Goal: Task Accomplishment & Management: Complete application form

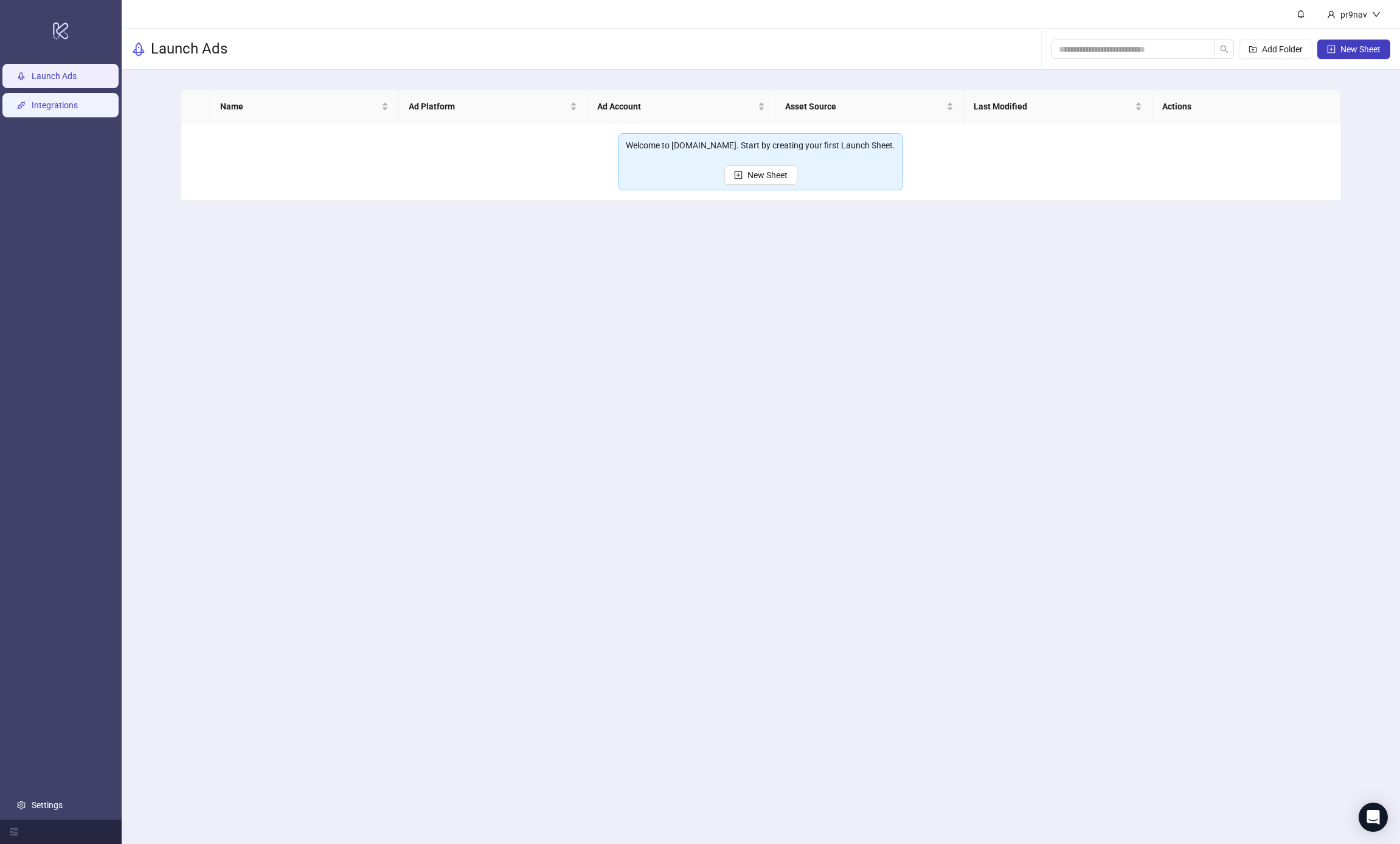
click at [76, 105] on link "Integrations" at bounding box center [54, 105] width 46 height 10
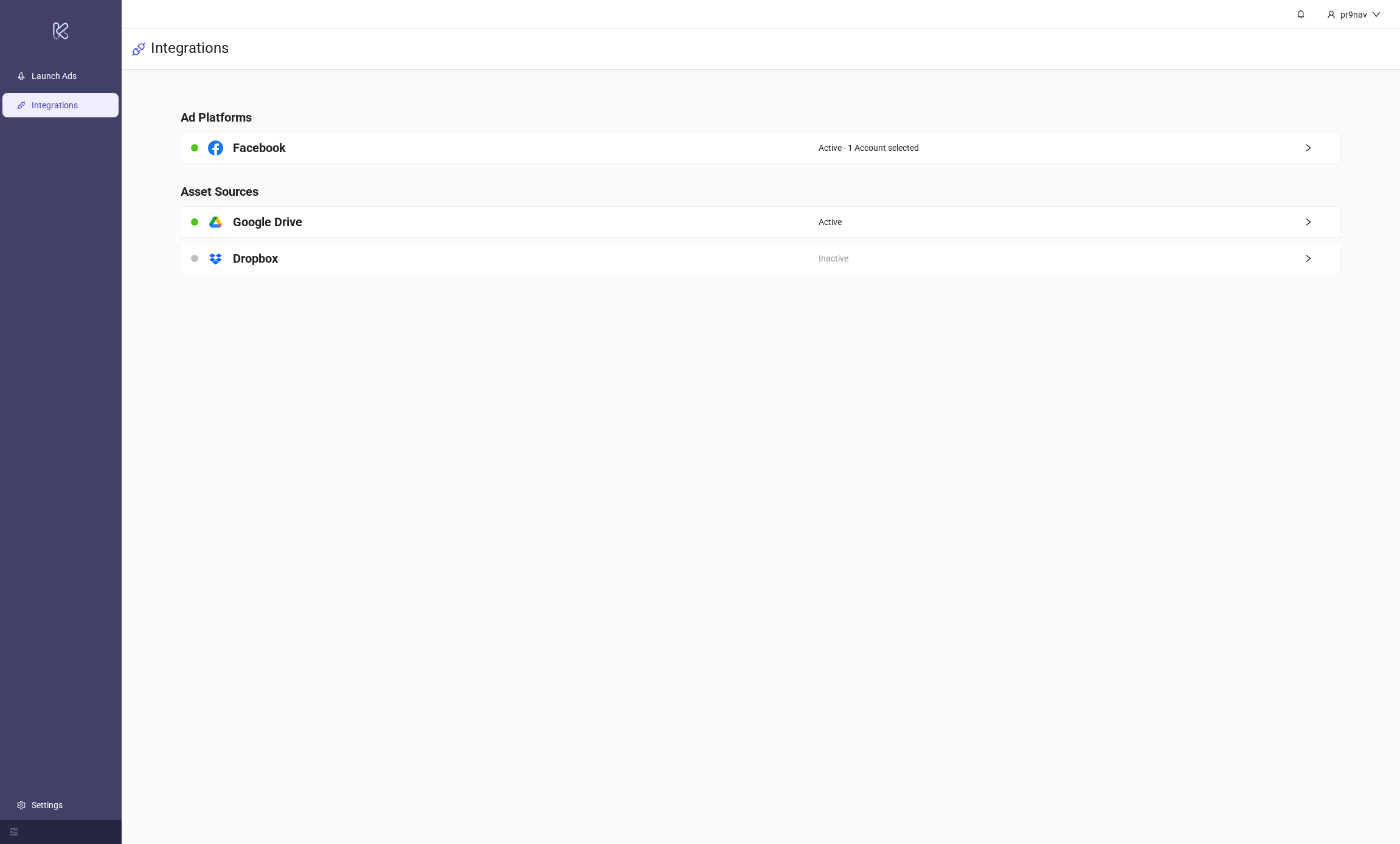
click at [788, 238] on main "Ad Platforms Facebook Active - 1 Account selected Asset Sources platform/google…" at bounding box center [761, 184] width 1180 height 229
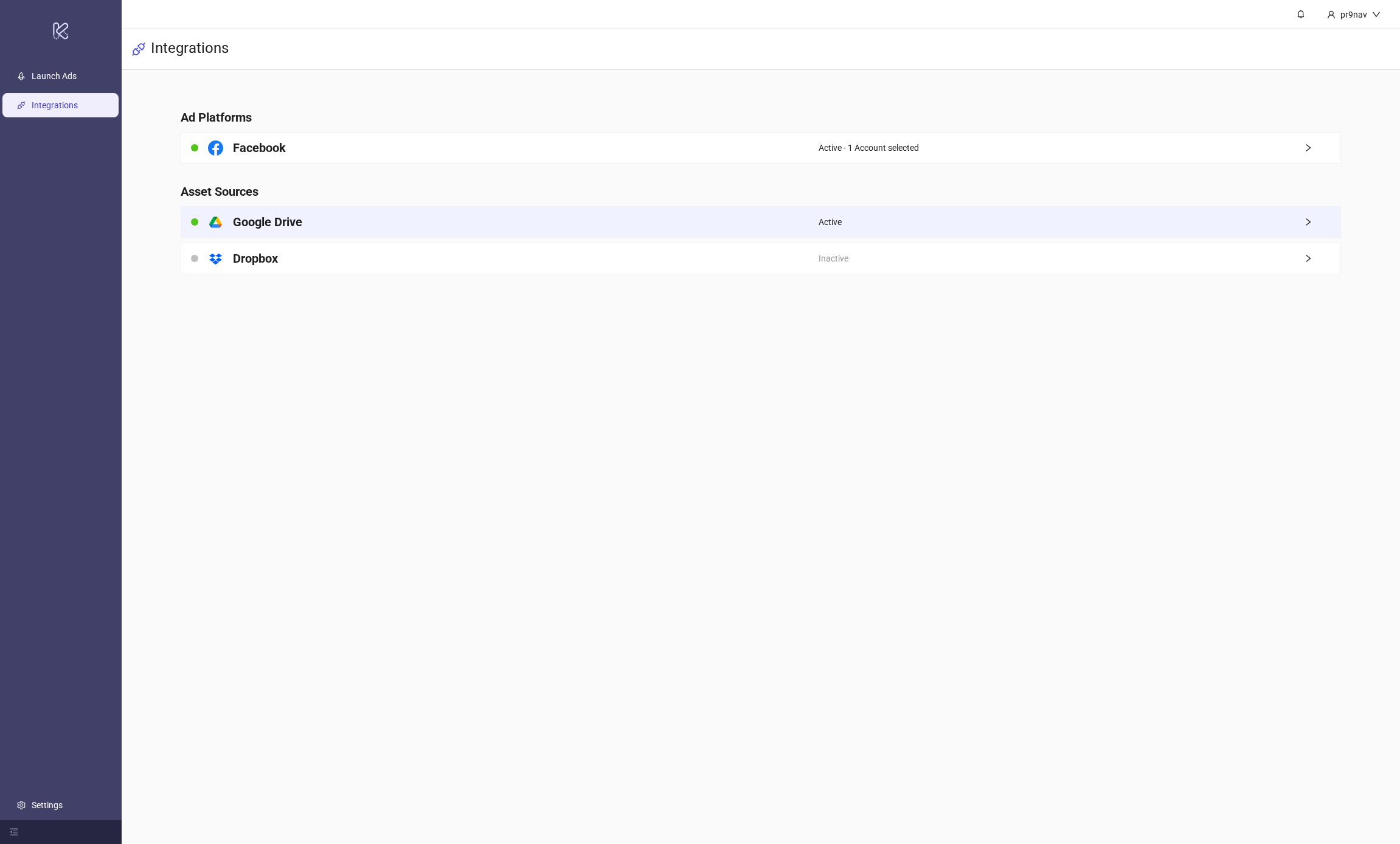
click at [795, 227] on div "platform/google_drive Google Drive" at bounding box center [500, 222] width 638 height 31
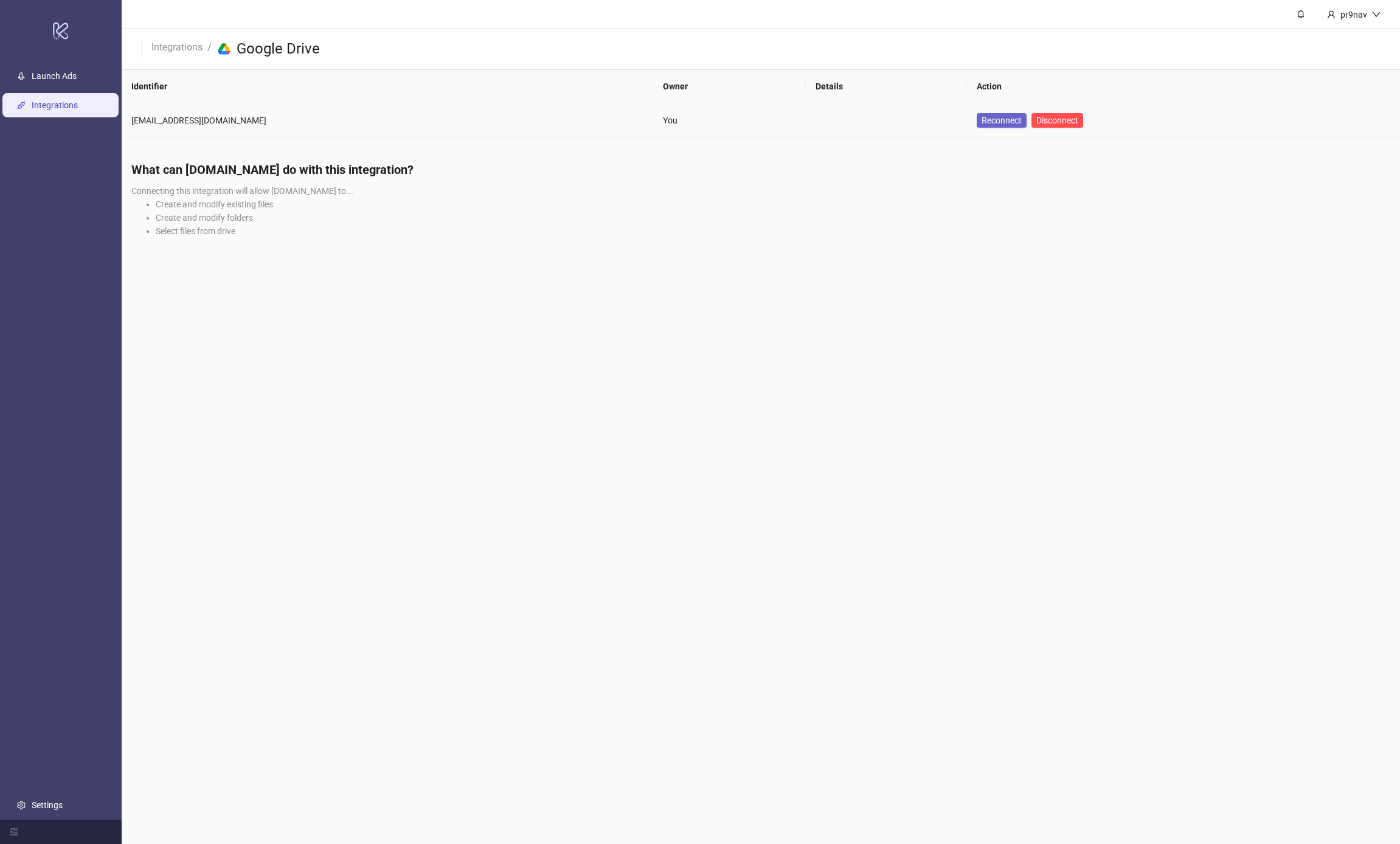
click at [977, 121] on button "Reconnect" at bounding box center [1002, 120] width 50 height 14
click at [76, 77] on link "Launch Ads" at bounding box center [54, 75] width 45 height 10
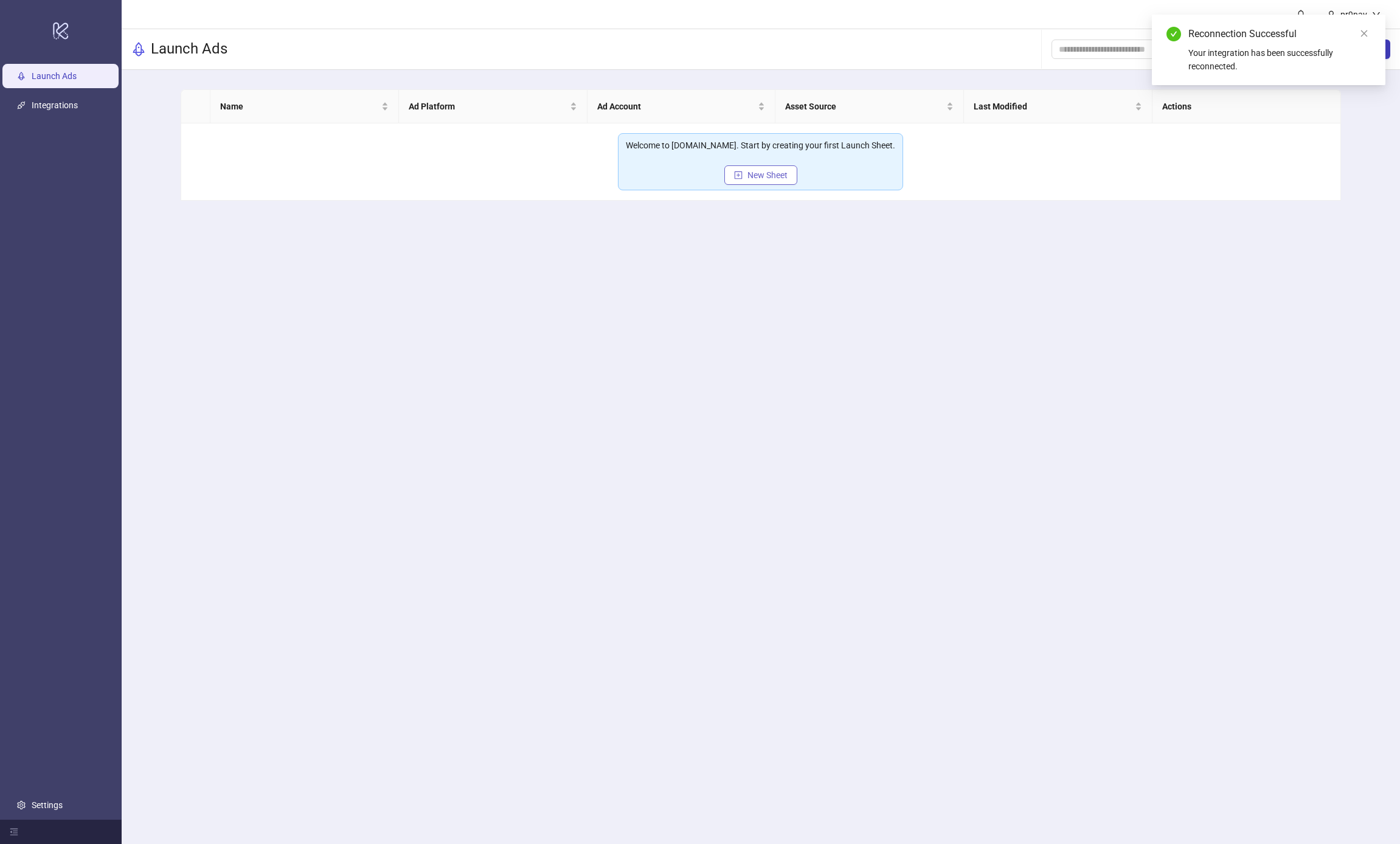
click at [789, 169] on button "New Sheet" at bounding box center [761, 175] width 73 height 20
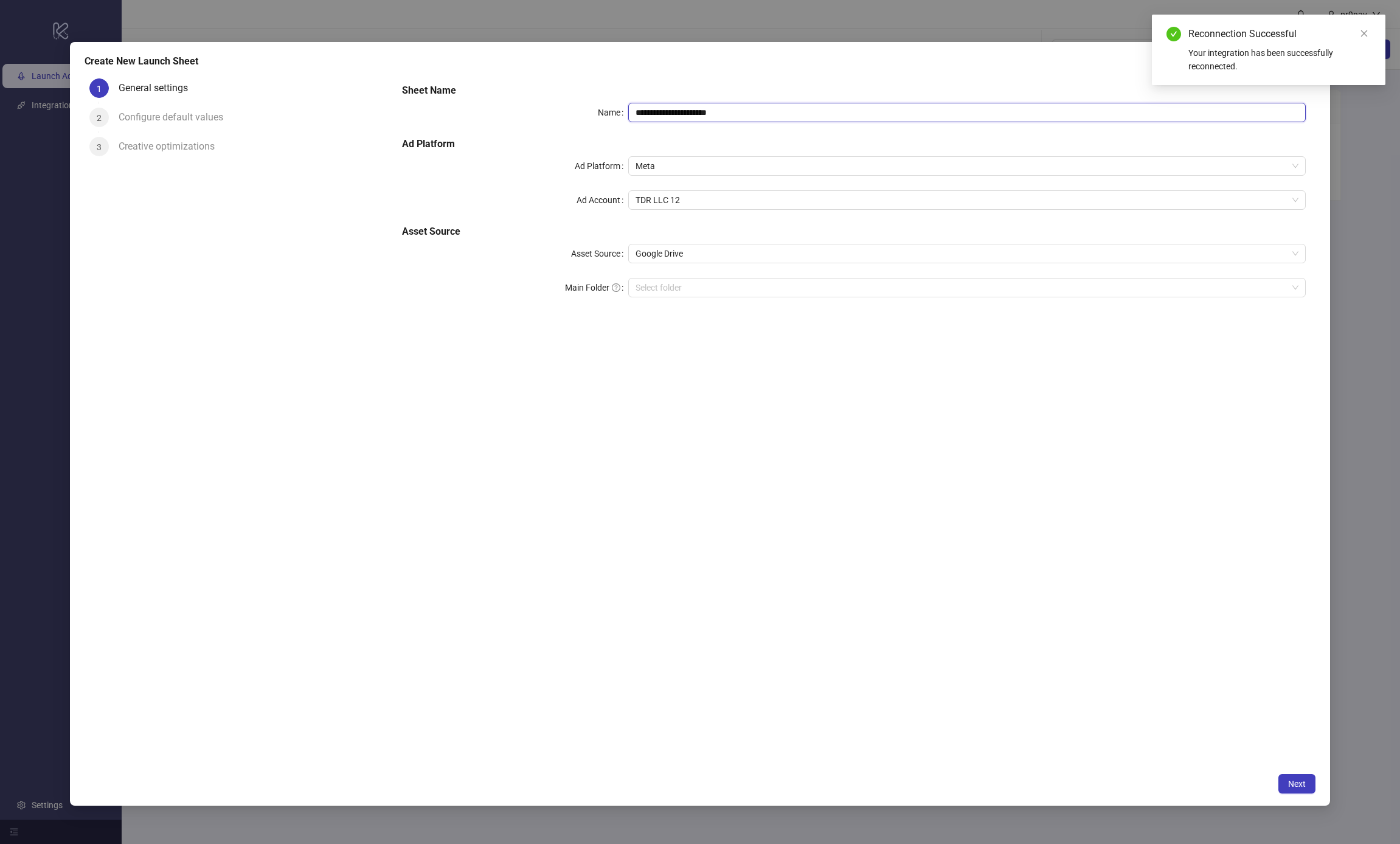
click at [630, 112] on input "**********" at bounding box center [967, 112] width 678 height 20
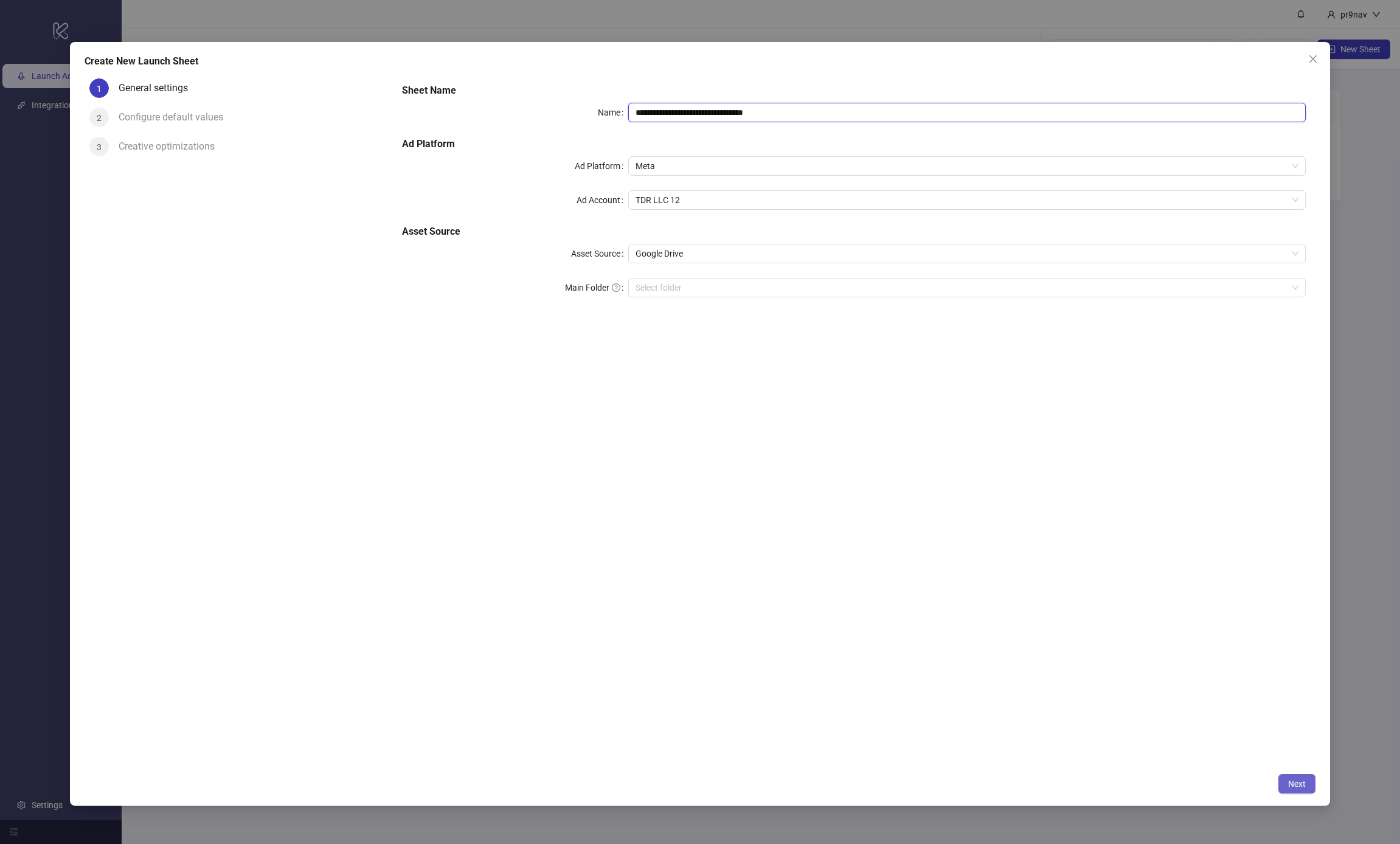
type input "**********"
click at [1297, 781] on span "Next" at bounding box center [1298, 784] width 18 height 10
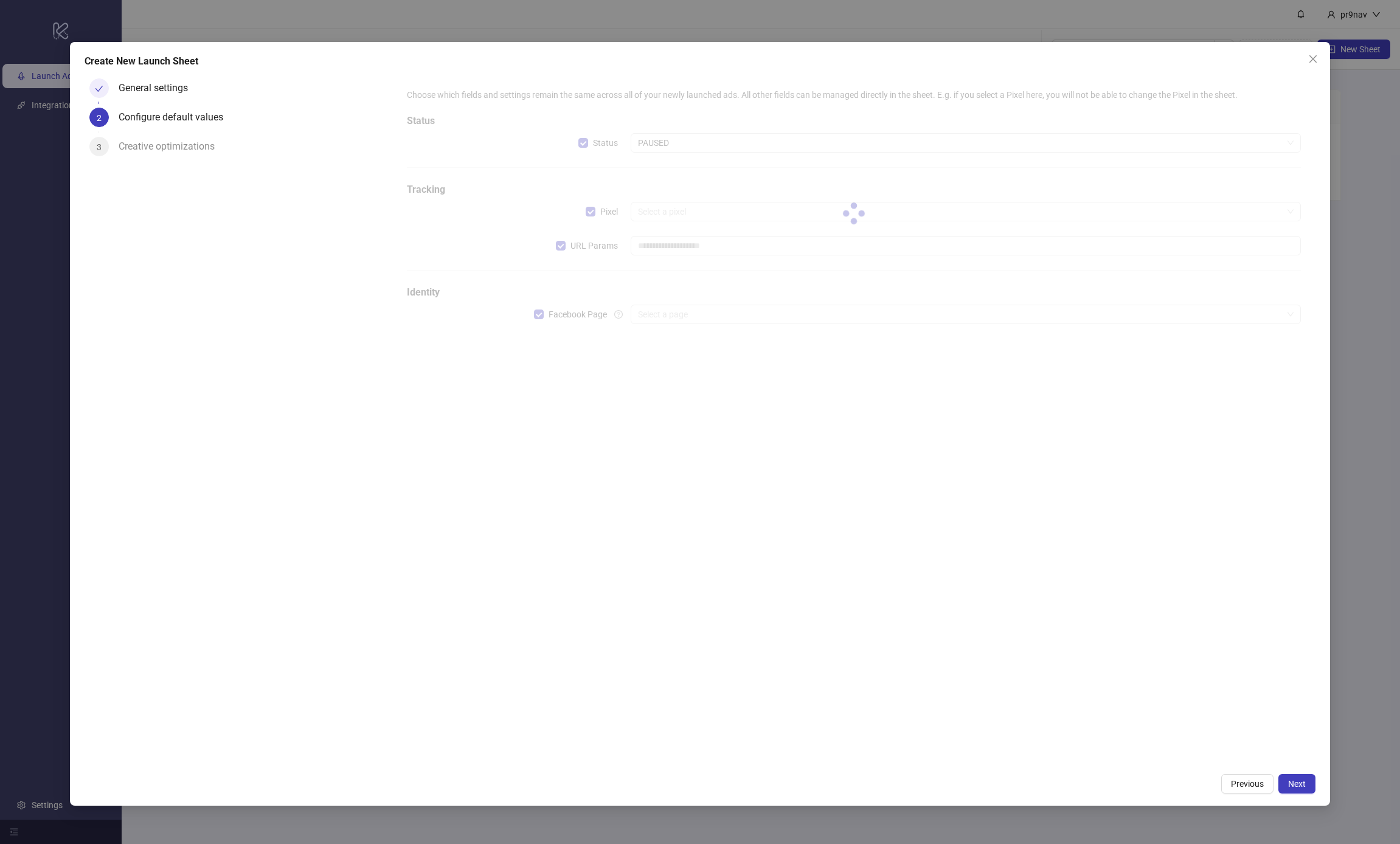
type input "**********"
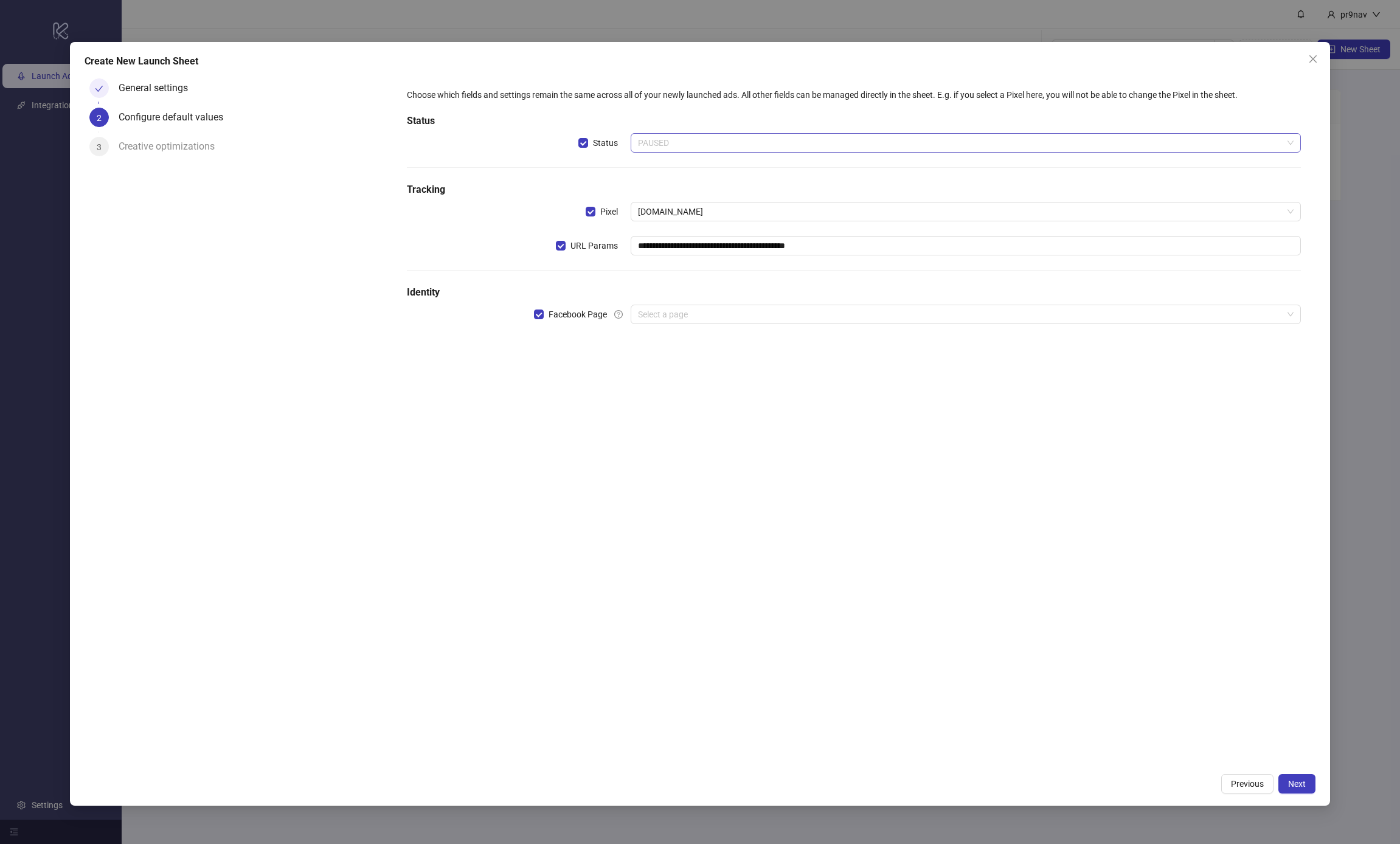
drag, startPoint x: 692, startPoint y: 136, endPoint x: 675, endPoint y: 145, distance: 19.2
click at [692, 136] on span "PAUSED" at bounding box center [966, 143] width 656 height 18
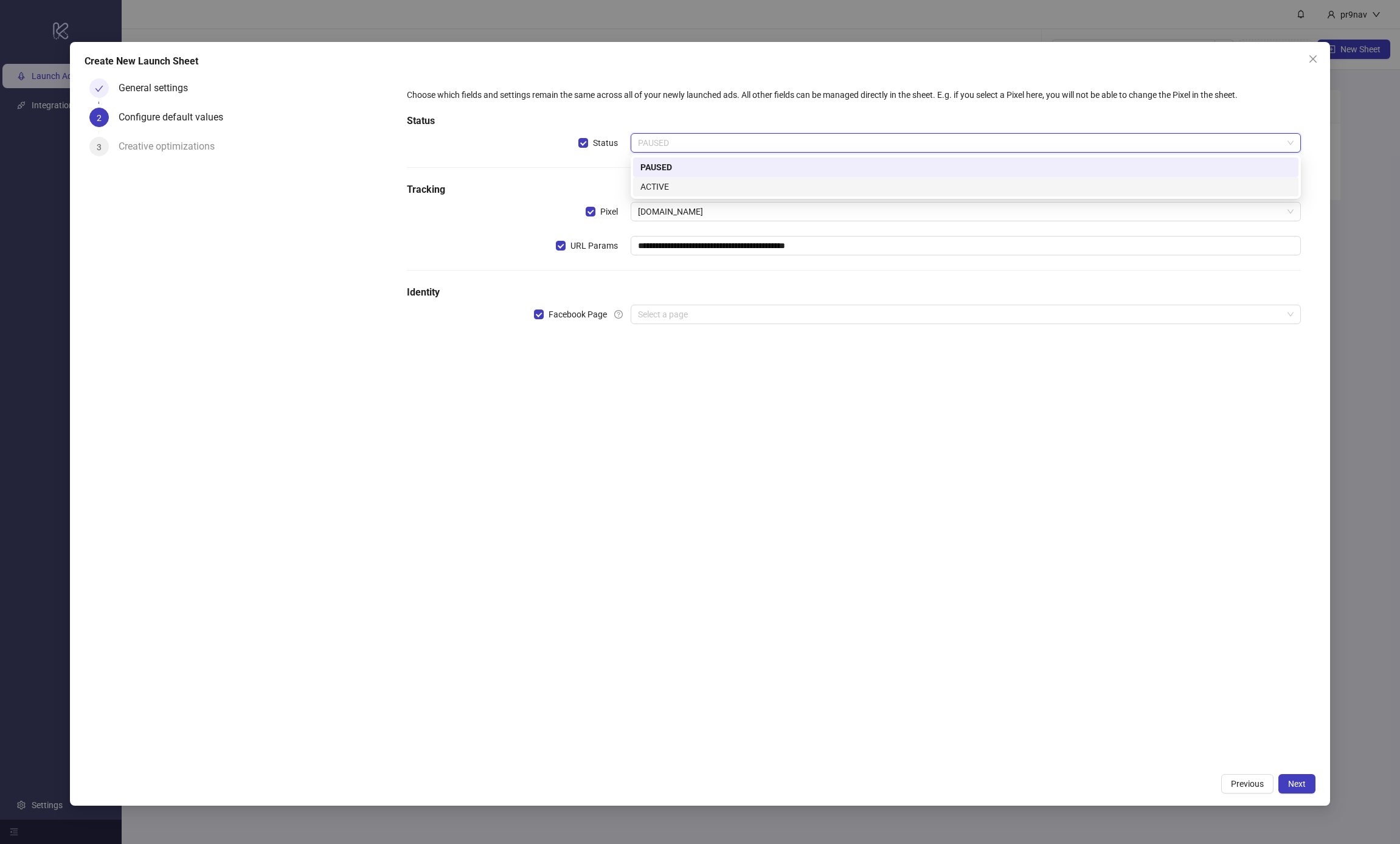
click at [645, 186] on div "ACTIVE" at bounding box center [965, 186] width 651 height 13
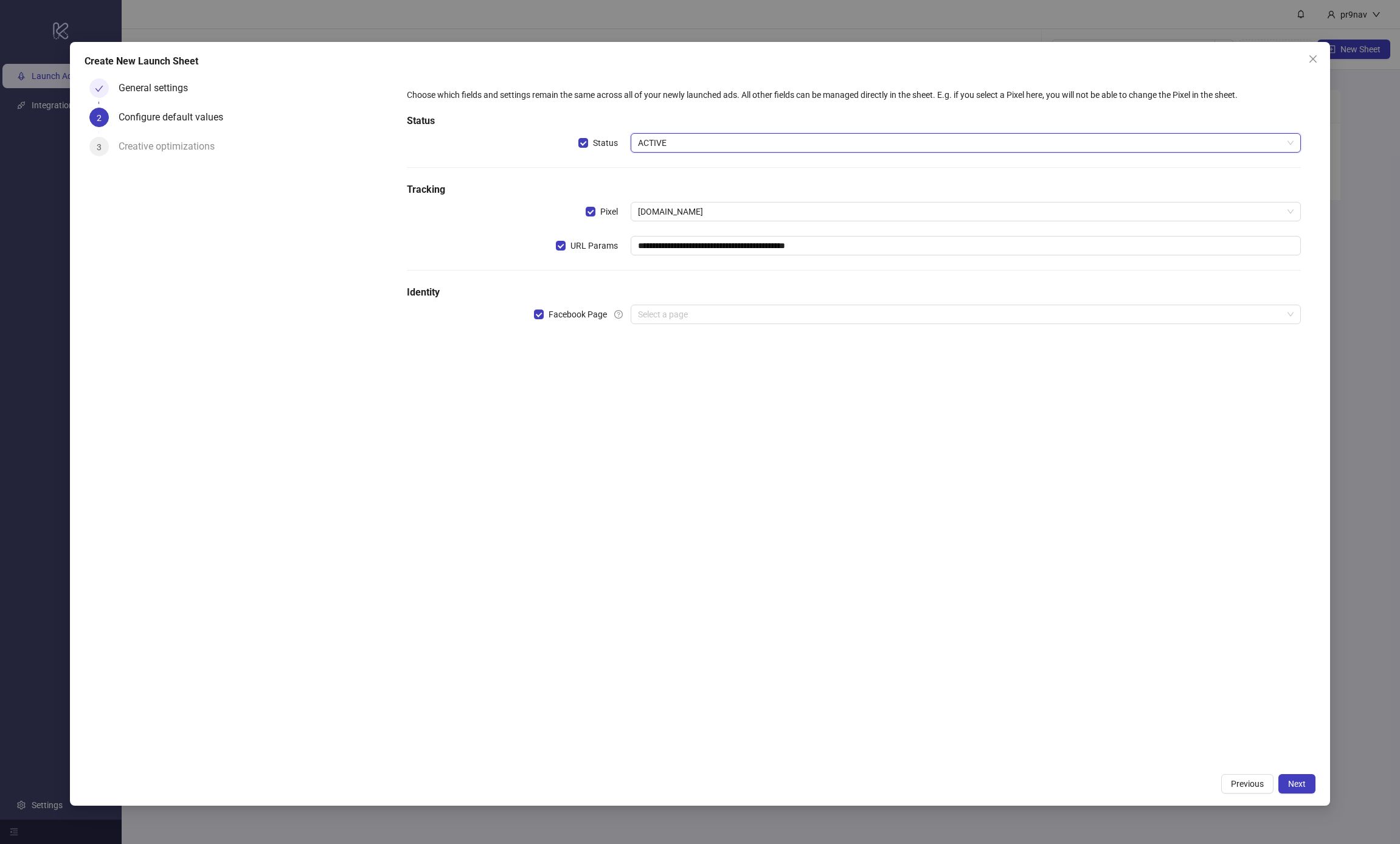
click at [662, 338] on div "**********" at bounding box center [854, 213] width 904 height 259
click at [661, 310] on input "search" at bounding box center [961, 314] width 645 height 18
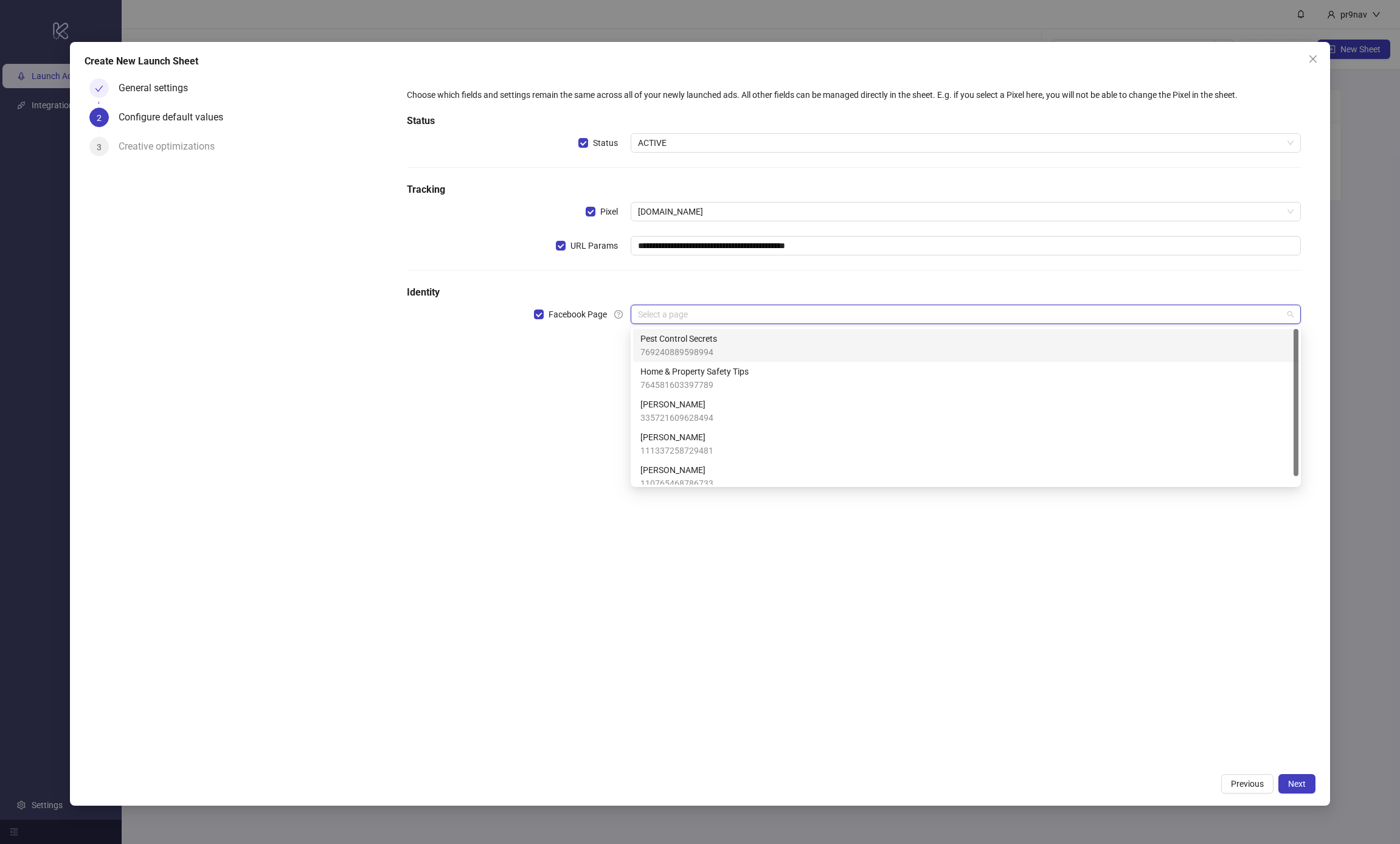
click at [718, 335] on div "Pest Control Secrets 769240889598994" at bounding box center [965, 346] width 651 height 27
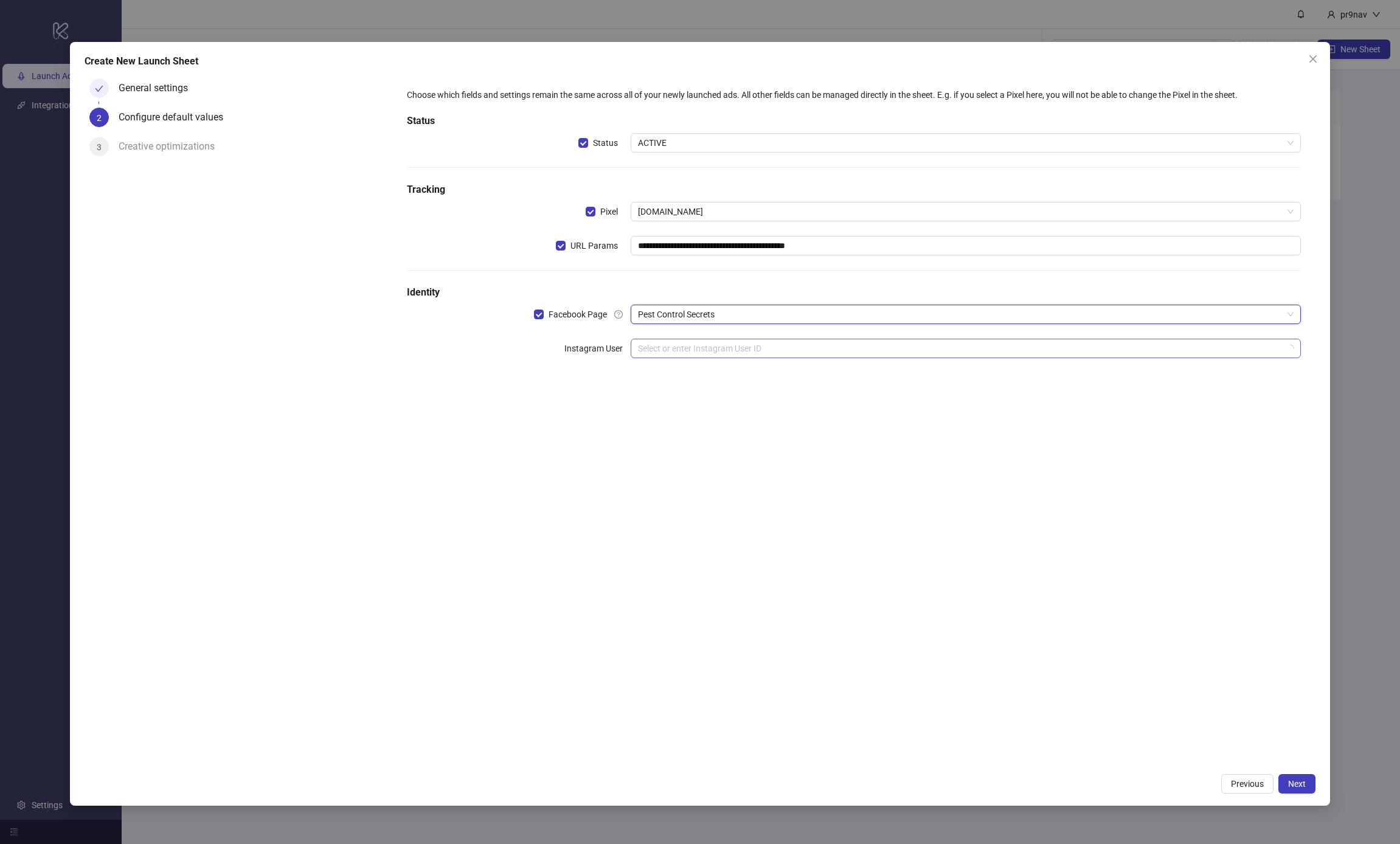
click at [721, 347] on input "search" at bounding box center [961, 348] width 645 height 18
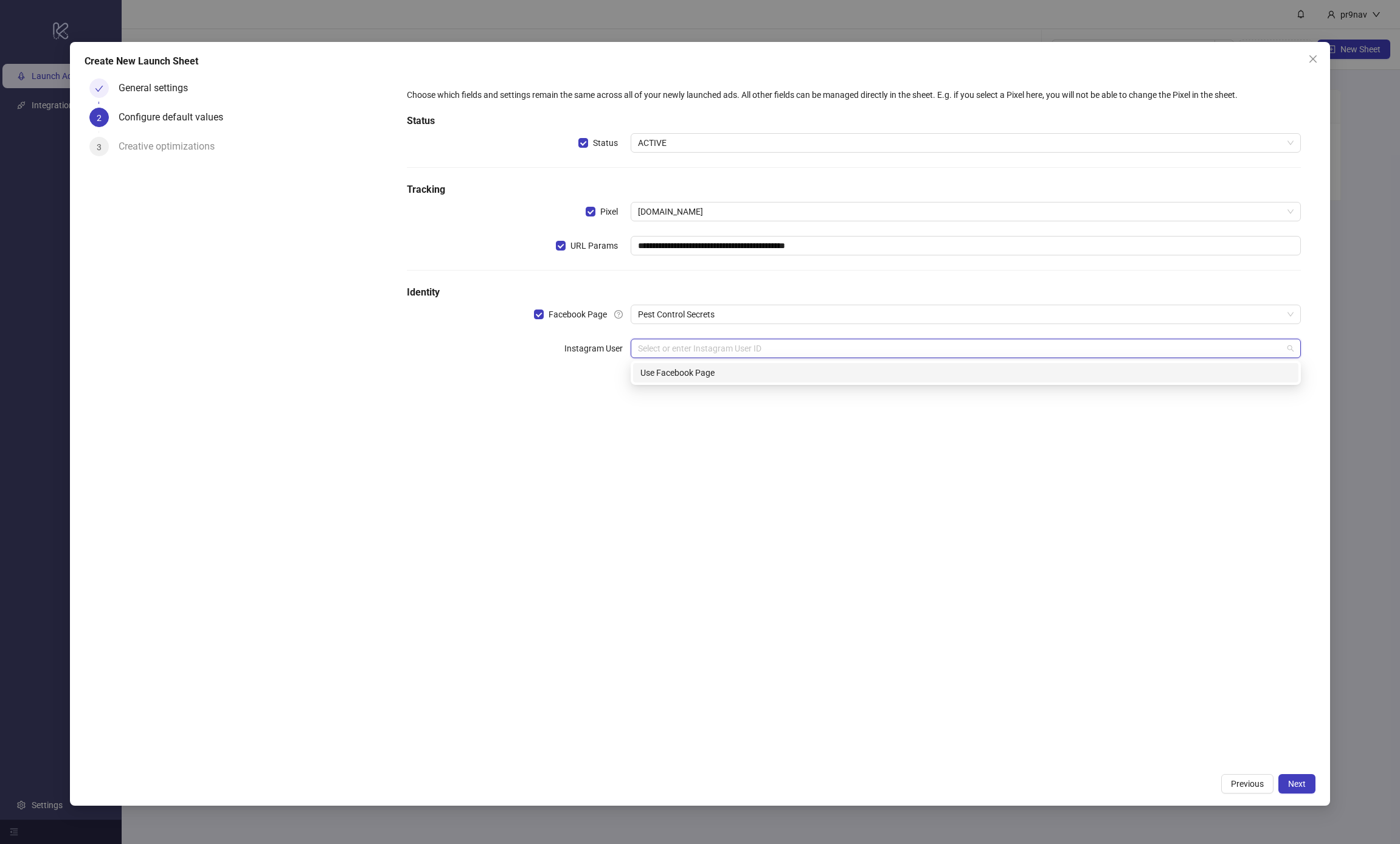
click at [700, 369] on div "Use Facebook Page" at bounding box center [965, 373] width 651 height 13
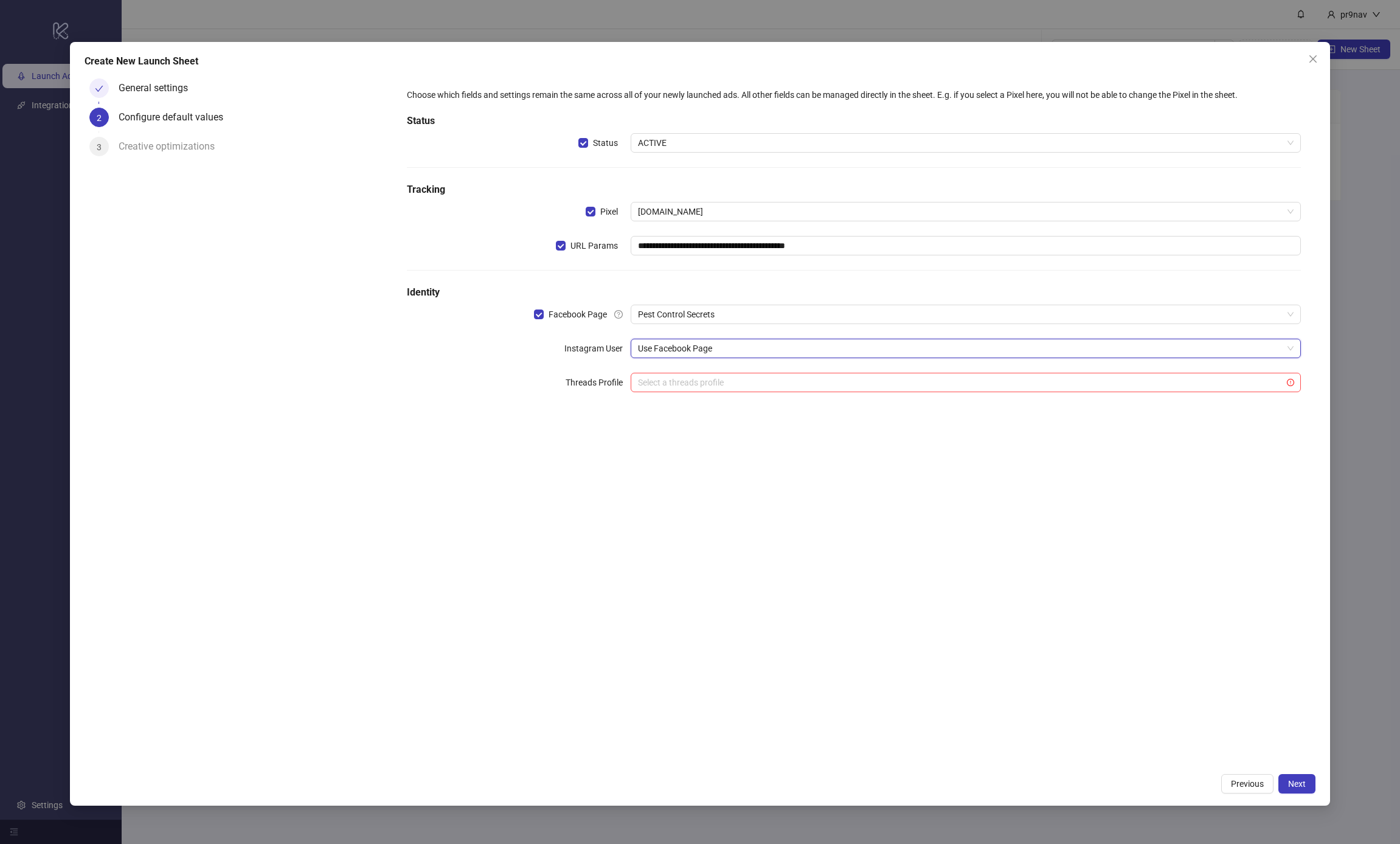
click at [1280, 772] on div "**********" at bounding box center [700, 424] width 1260 height 763
click at [1285, 778] on button "Next" at bounding box center [1297, 784] width 37 height 20
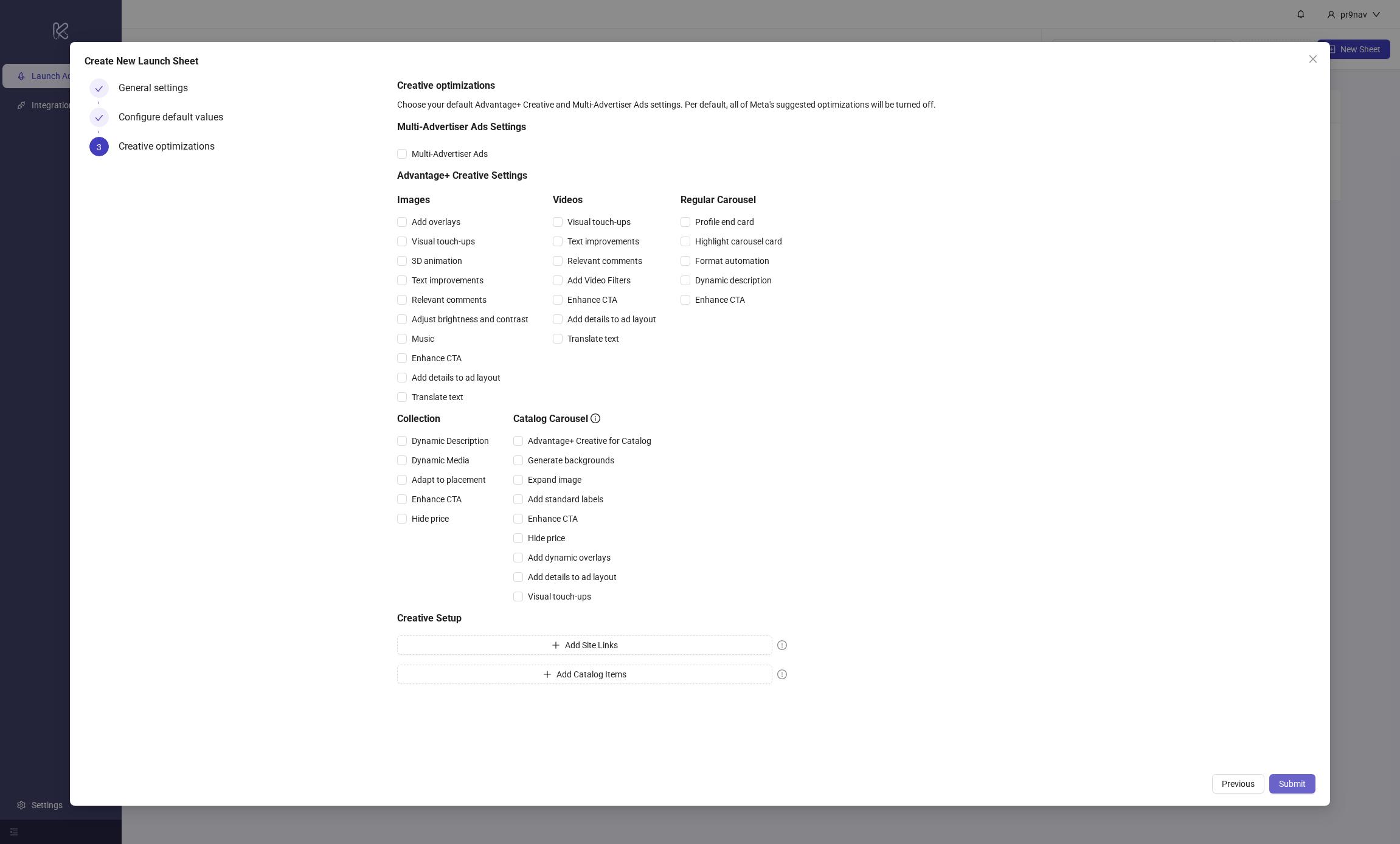
click at [1308, 790] on button "Submit" at bounding box center [1292, 784] width 46 height 20
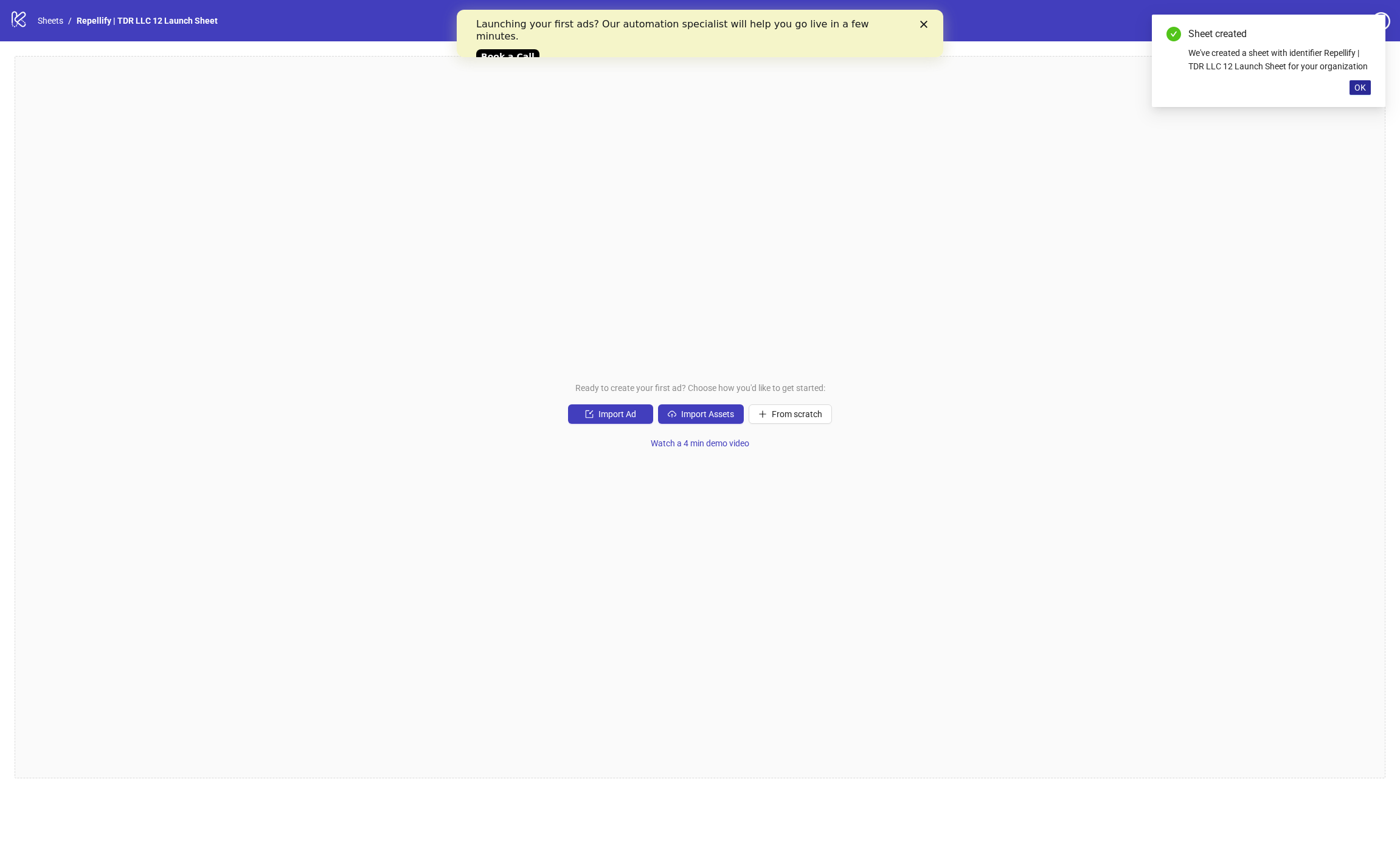
click at [1356, 84] on span "OK" at bounding box center [1360, 87] width 12 height 10
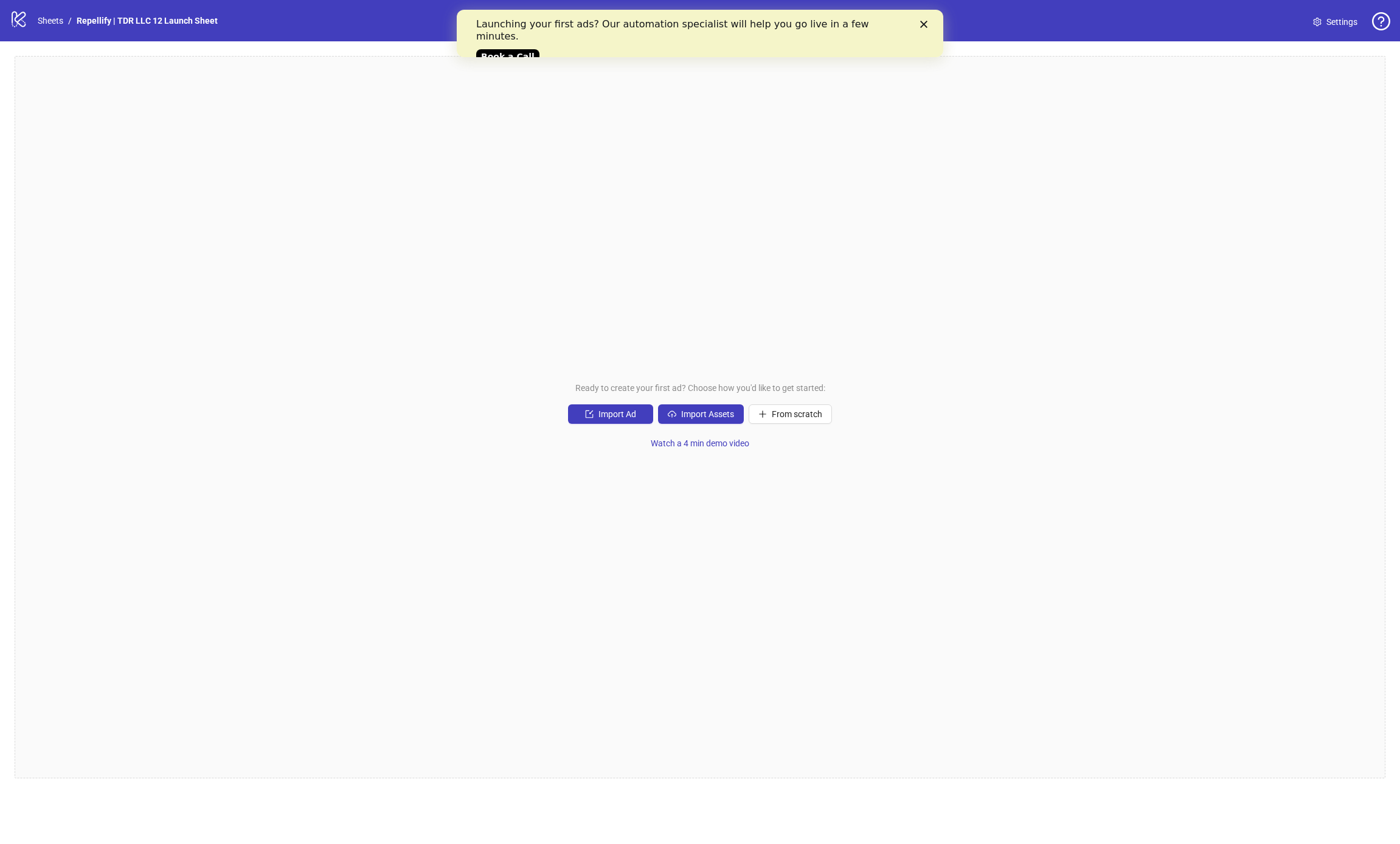
click at [926, 27] on polygon "Close" at bounding box center [924, 24] width 7 height 7
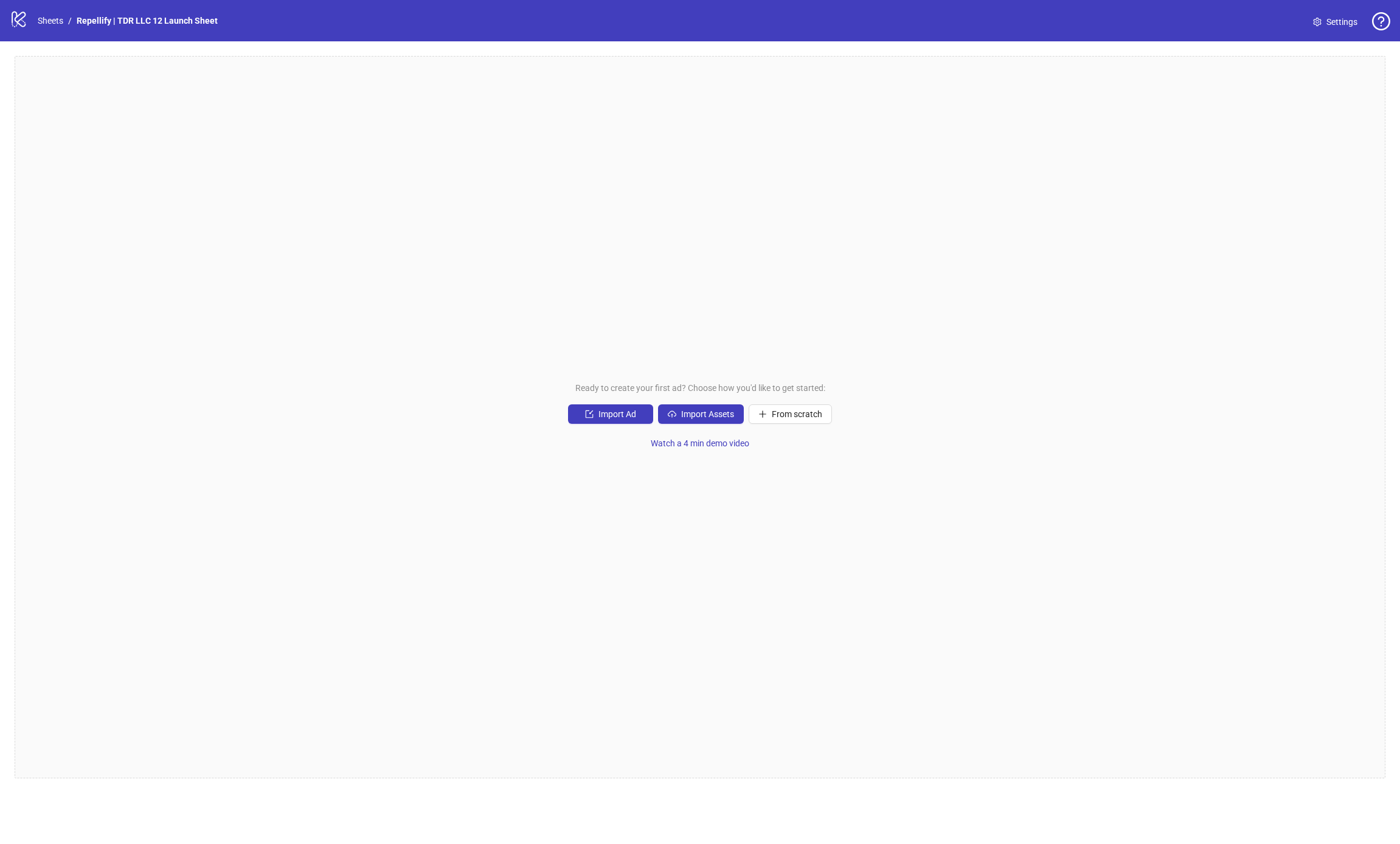
drag, startPoint x: 1360, startPoint y: 30, endPoint x: 1338, endPoint y: 25, distance: 22.6
click at [1360, 30] on link "Settings" at bounding box center [1335, 22] width 64 height 20
click at [1338, 25] on span "Settings" at bounding box center [1342, 22] width 31 height 13
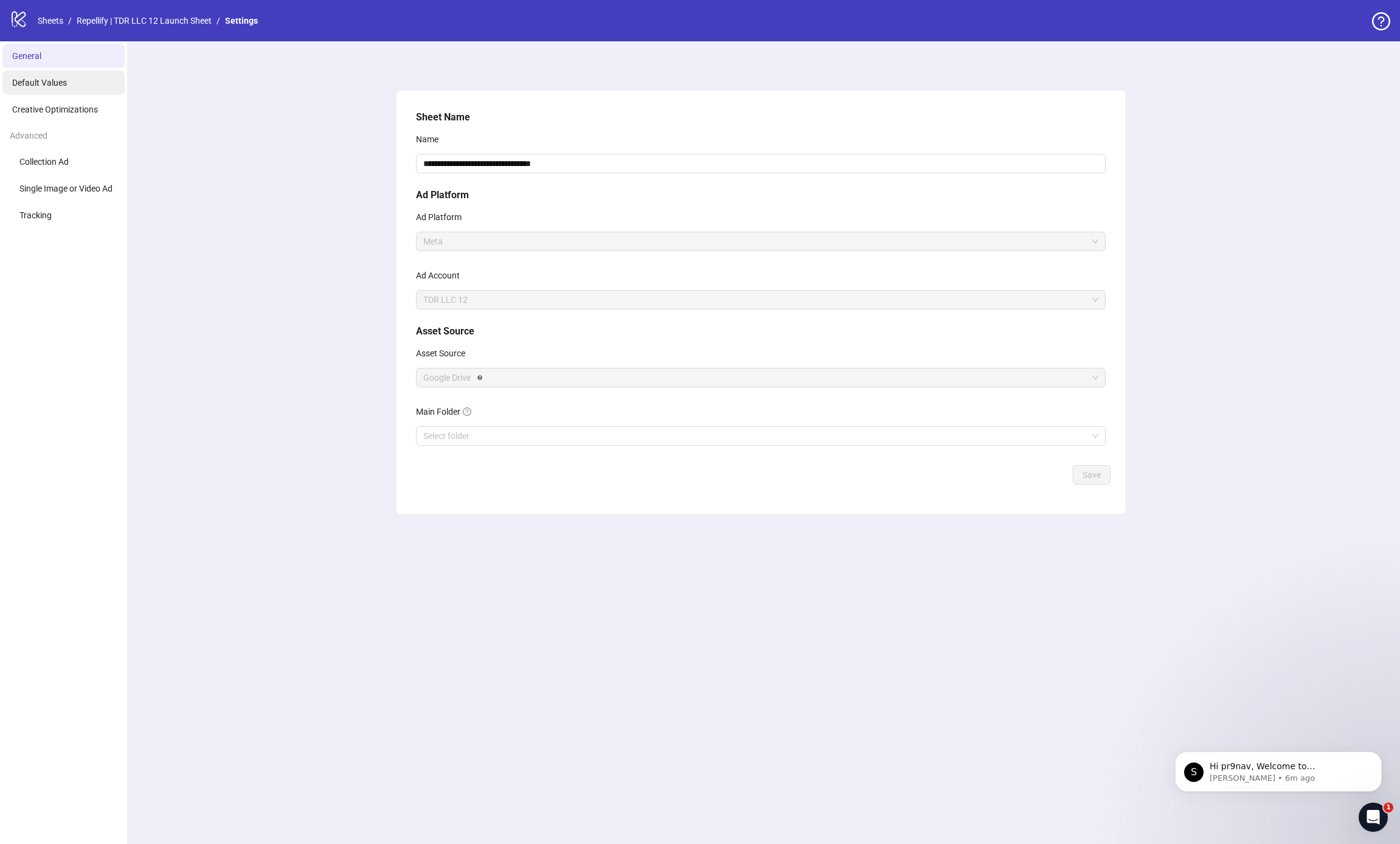
click at [64, 94] on li "Default Values" at bounding box center [64, 83] width 122 height 24
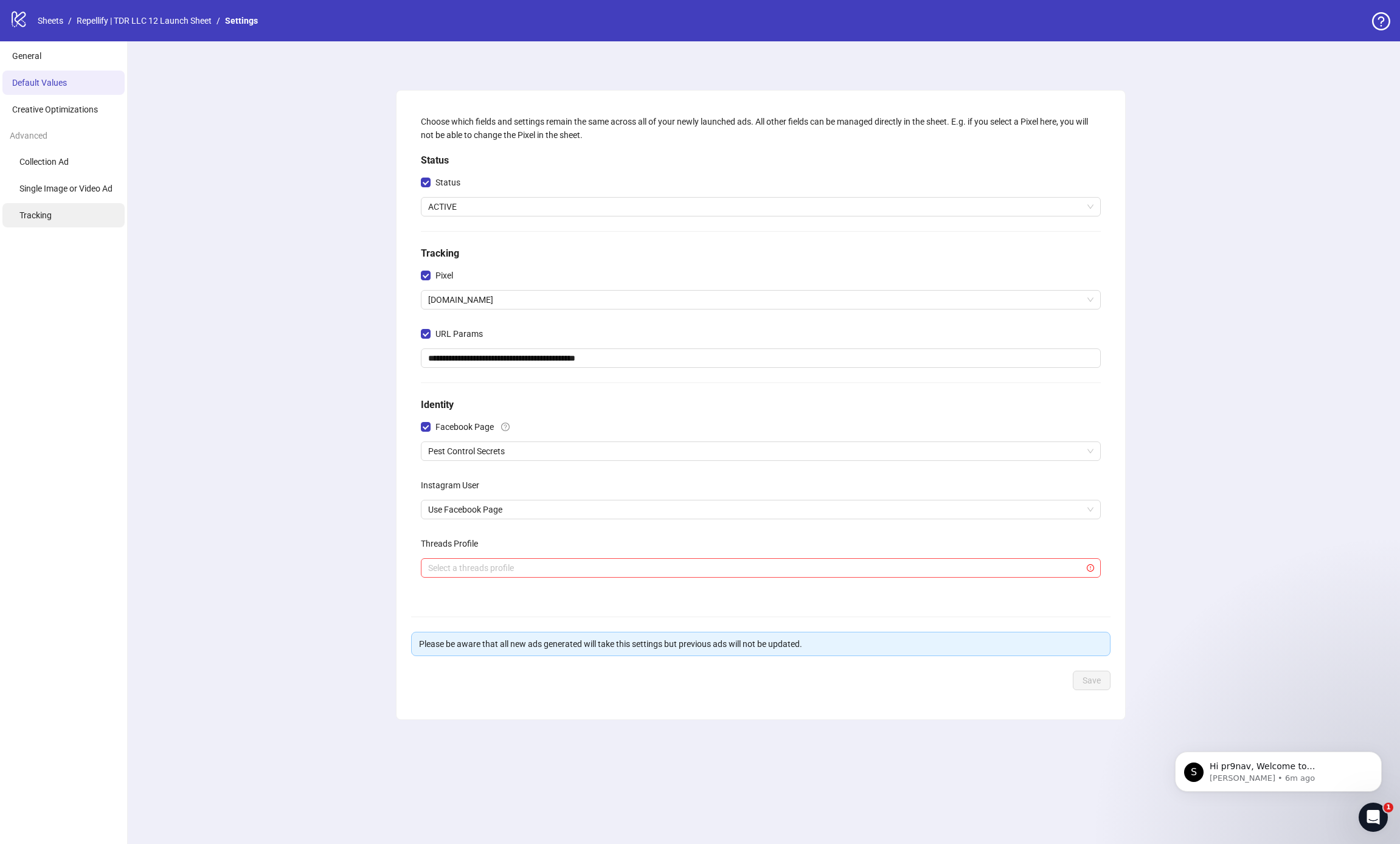
click at [49, 222] on li "Tracking" at bounding box center [64, 215] width 122 height 24
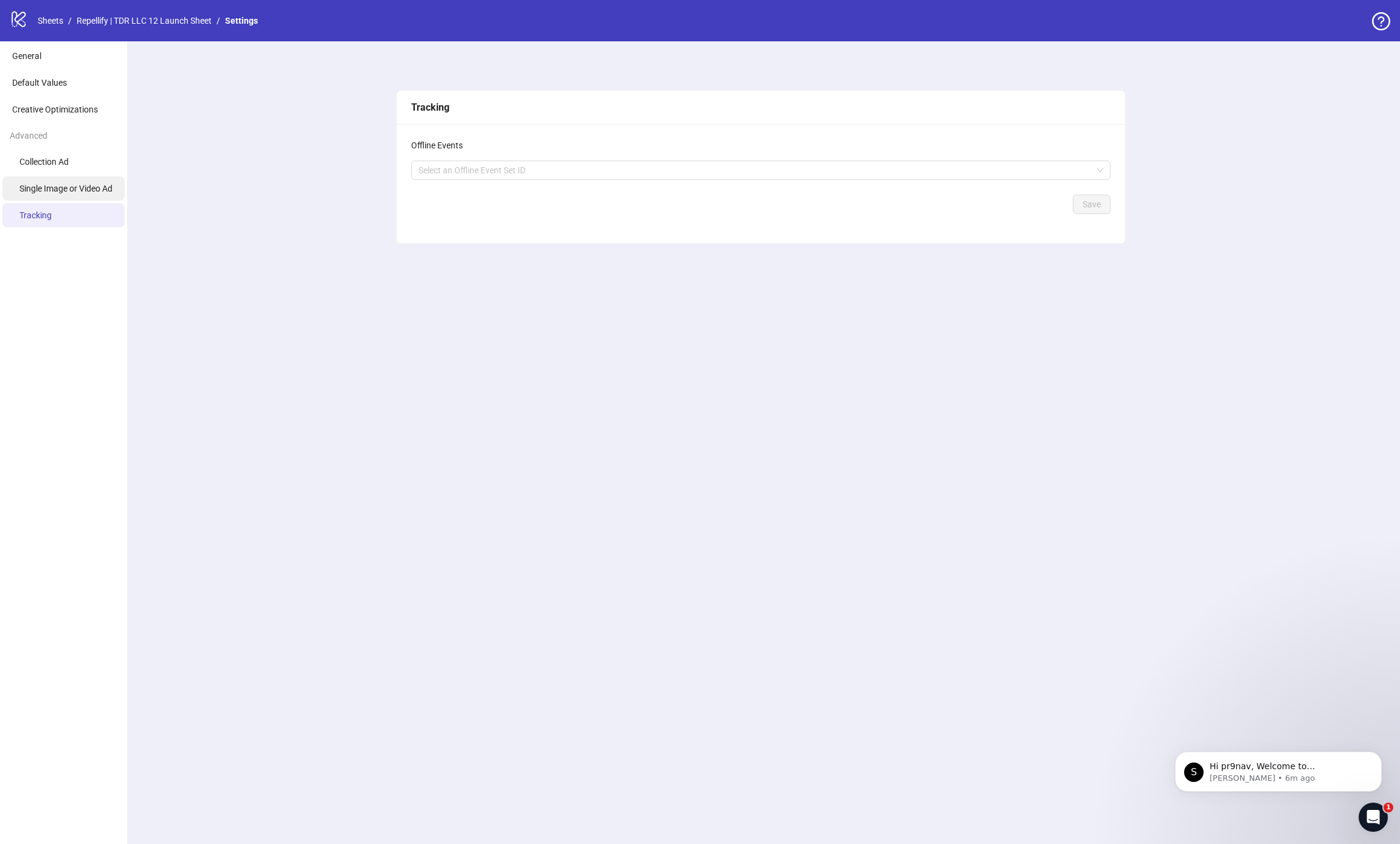
click at [58, 189] on span "Single Image or Video Ad" at bounding box center [66, 189] width 93 height 10
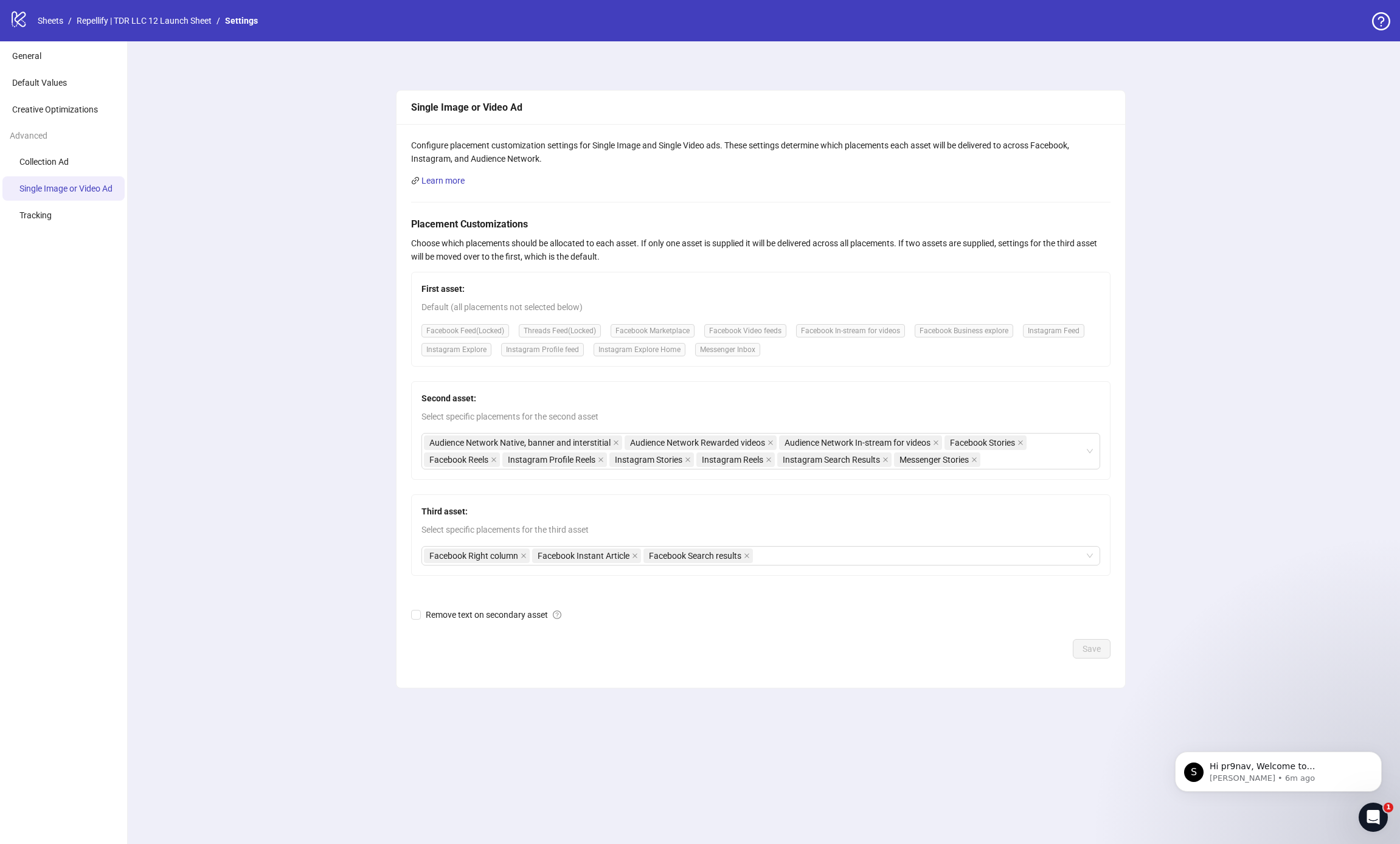
click at [56, 177] on li "Single Image or Video Ad" at bounding box center [64, 188] width 122 height 24
click at [61, 161] on span "Collection Ad" at bounding box center [44, 162] width 49 height 10
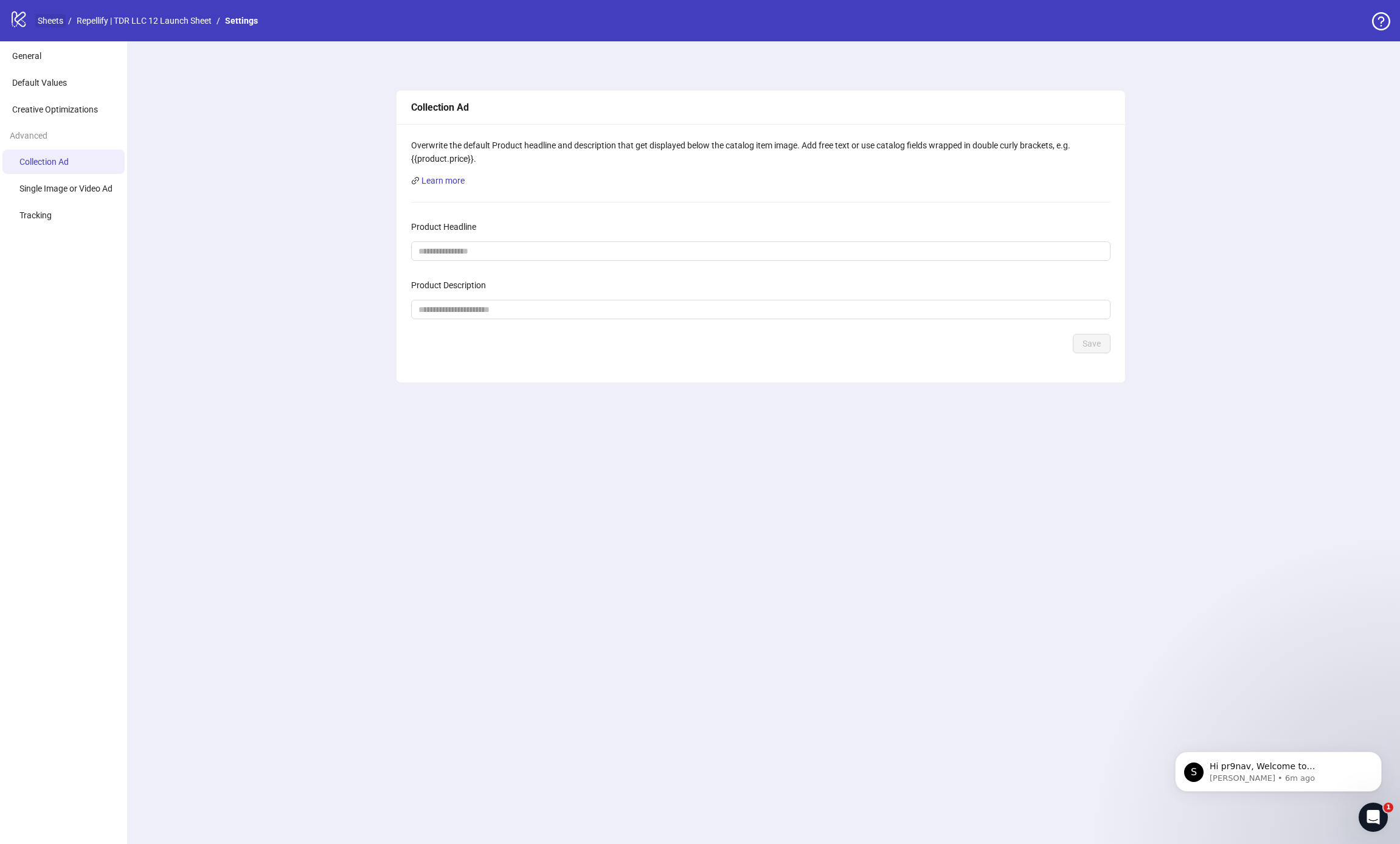
click at [52, 22] on link "Sheets" at bounding box center [50, 21] width 31 height 13
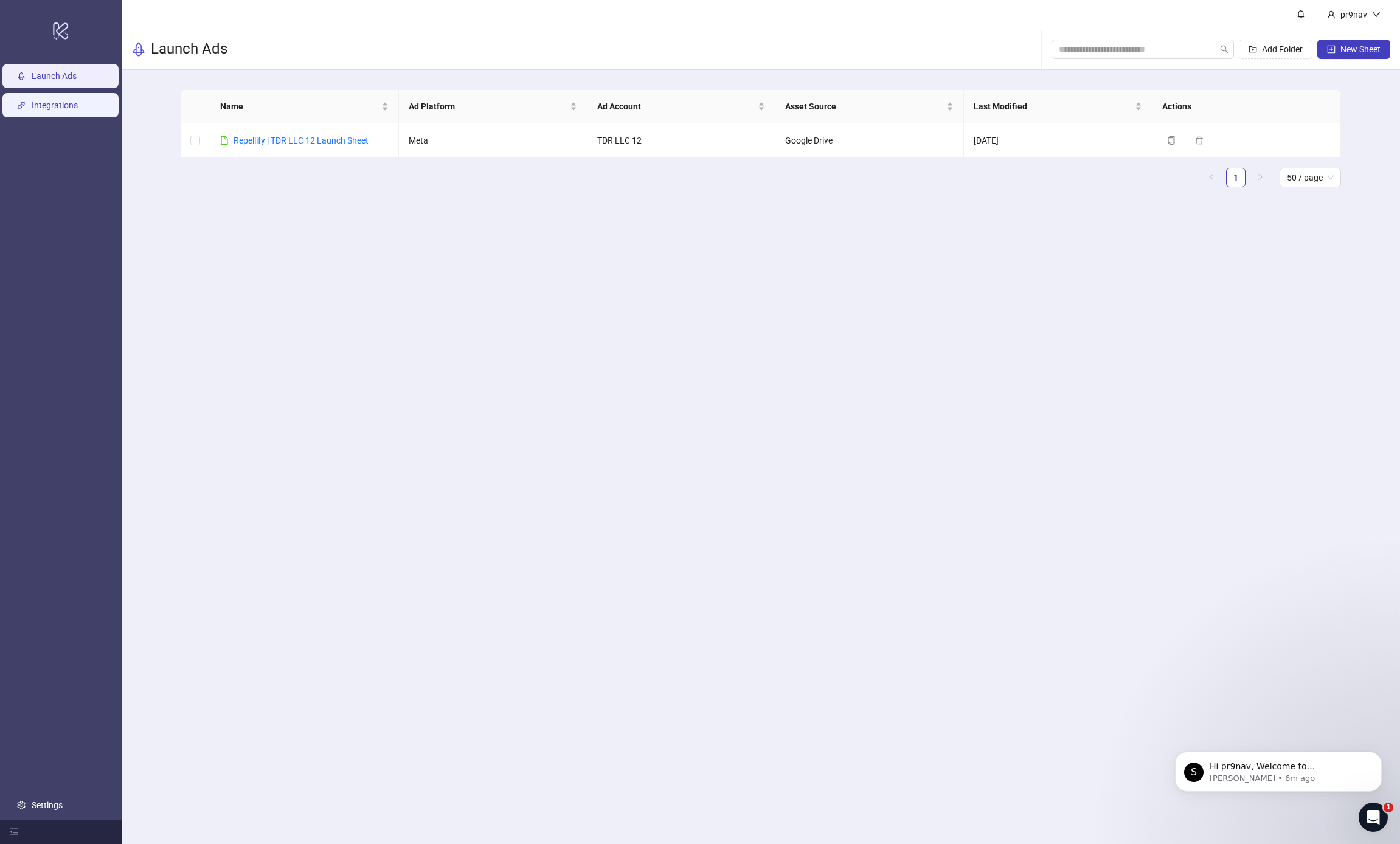
click at [32, 101] on link "Integrations" at bounding box center [54, 105] width 46 height 10
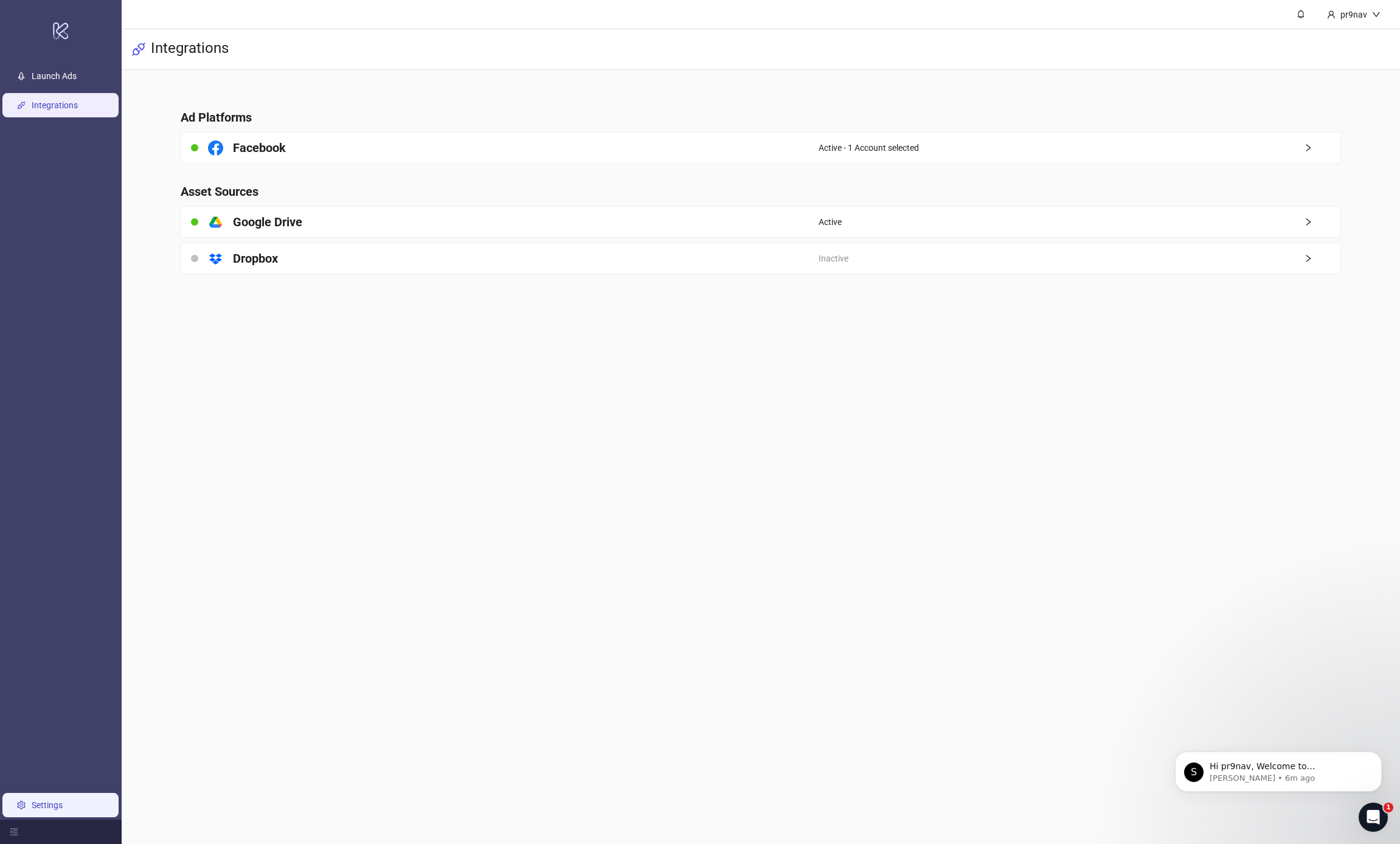
click at [39, 810] on link "Settings" at bounding box center [47, 804] width 31 height 10
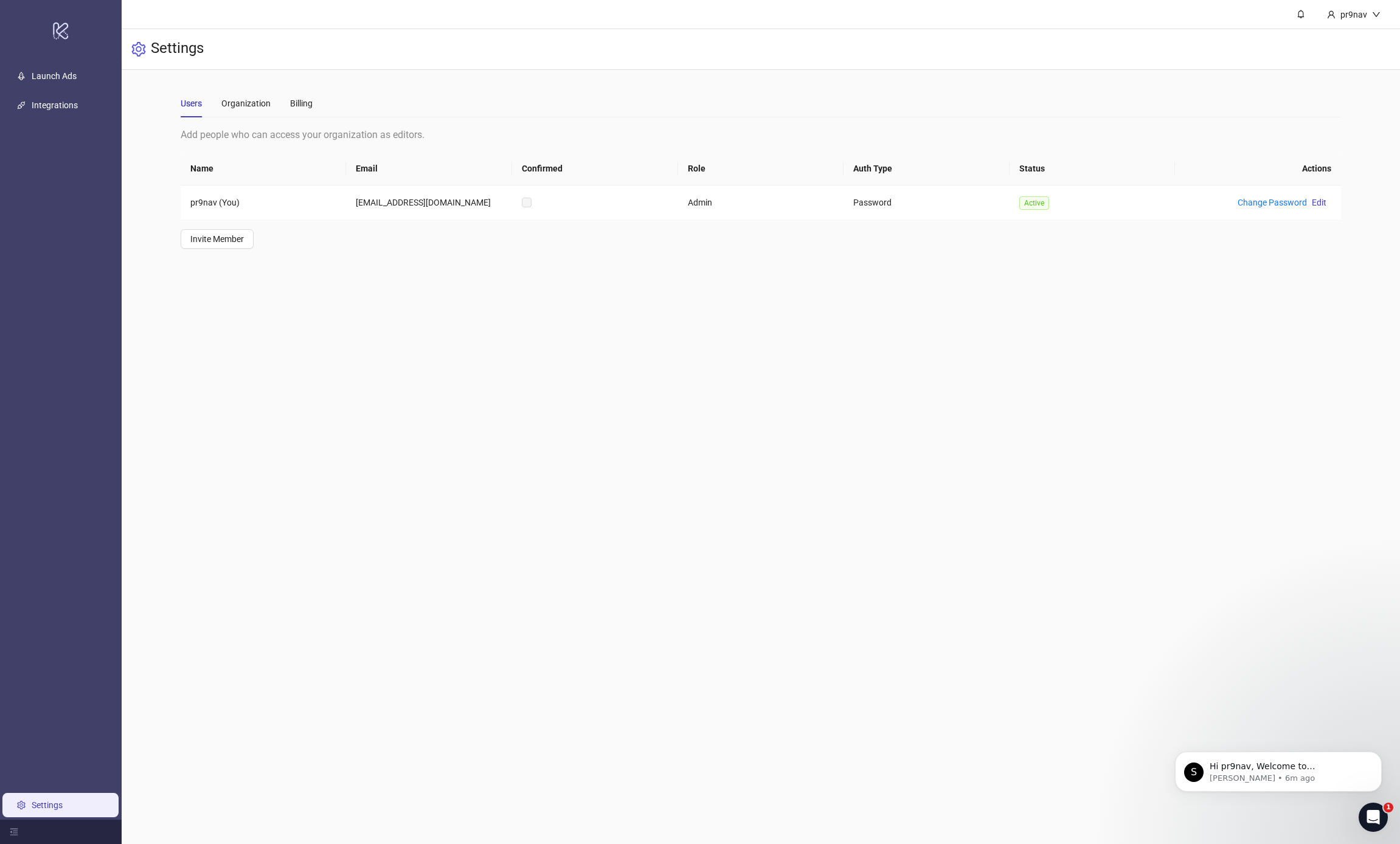
click at [286, 102] on div "Users Organization Billing" at bounding box center [246, 103] width 132 height 28
click at [288, 101] on div "Users Organization Billing" at bounding box center [246, 103] width 132 height 28
click at [314, 101] on div "Users Organization Billing" at bounding box center [761, 103] width 1160 height 28
click at [309, 104] on div "Billing" at bounding box center [301, 103] width 22 height 13
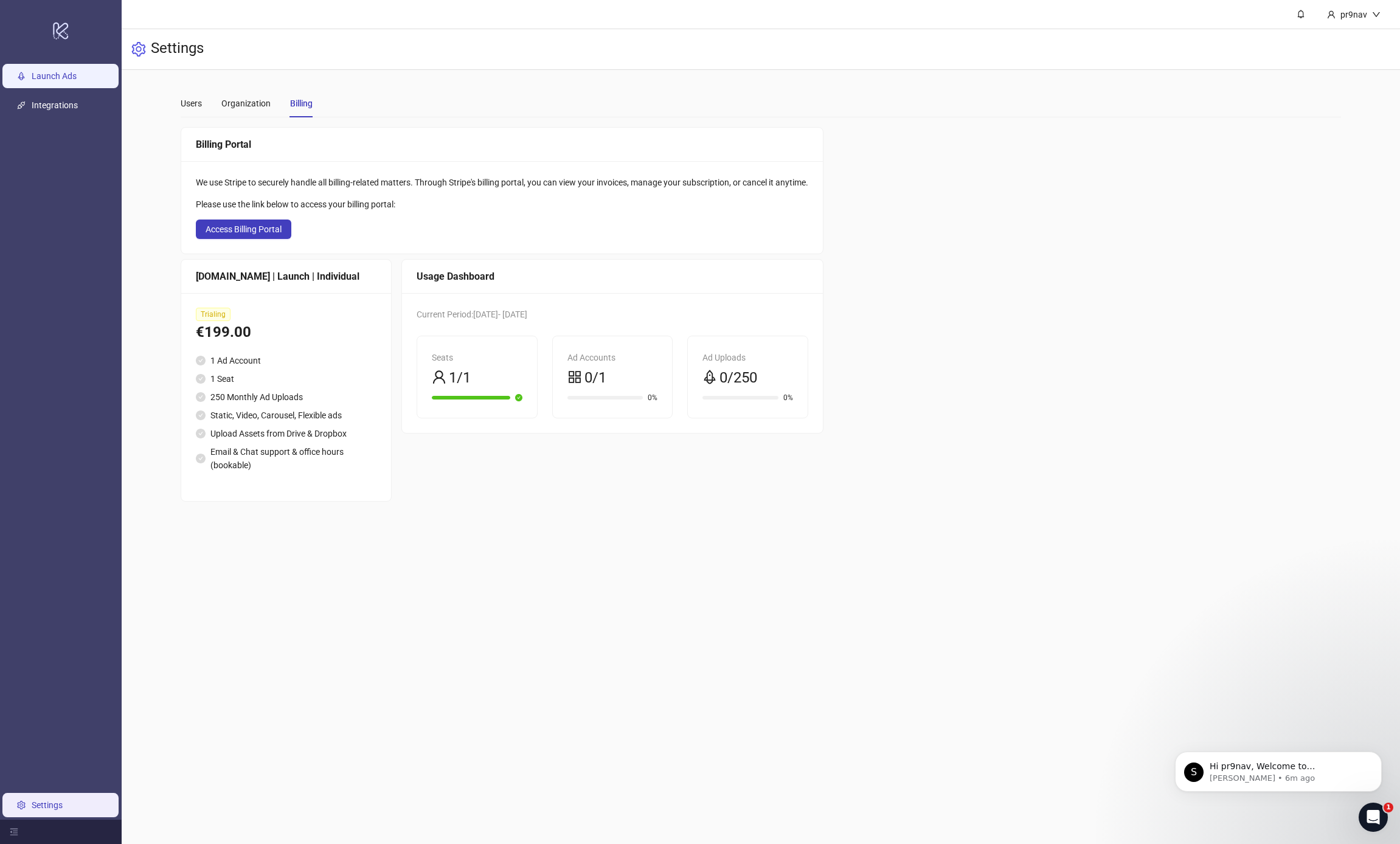
click at [35, 73] on link "Launch Ads" at bounding box center [54, 75] width 45 height 10
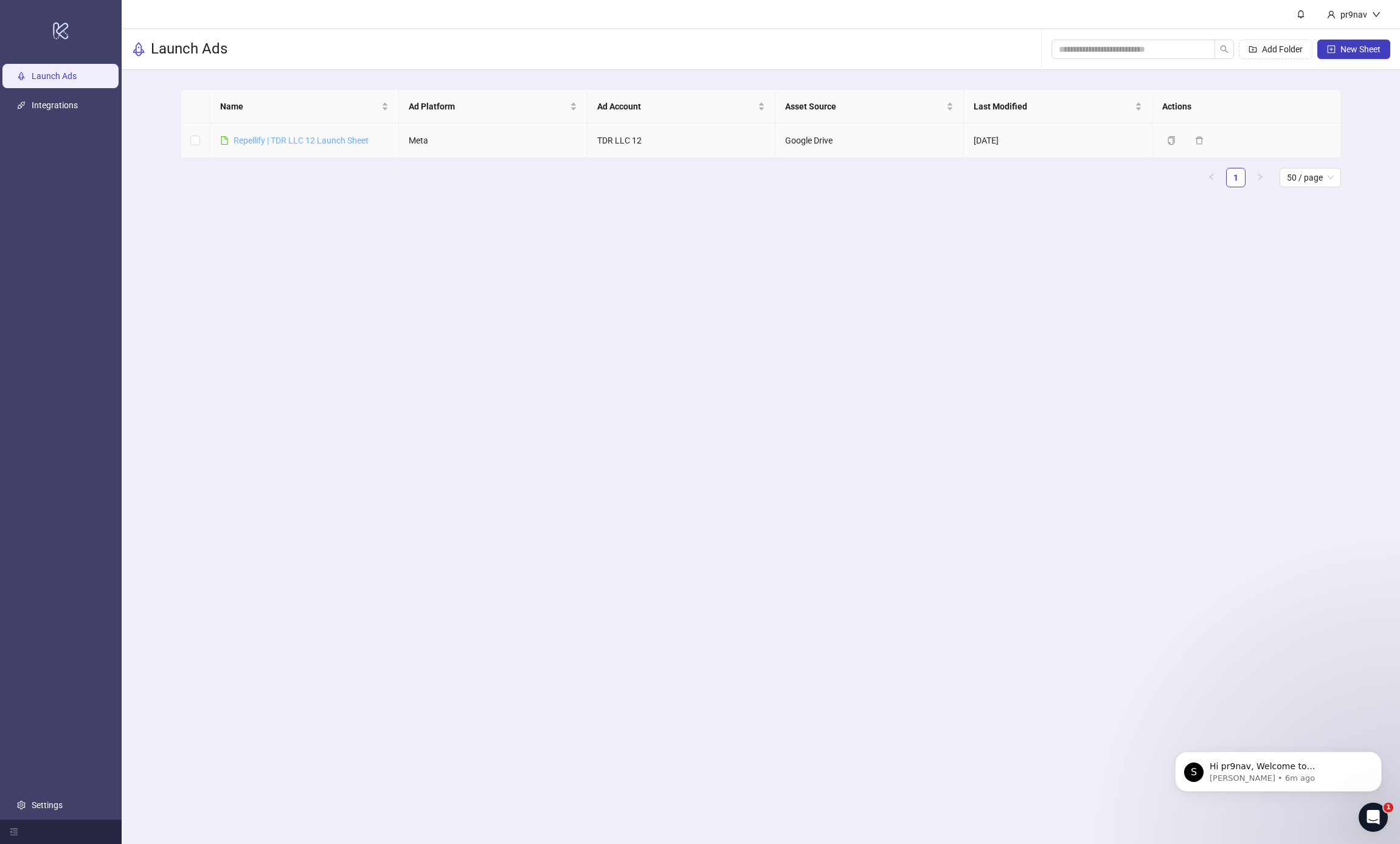
click at [261, 137] on link "Repellify | TDR LLC 12 Launch Sheet" at bounding box center [301, 140] width 135 height 10
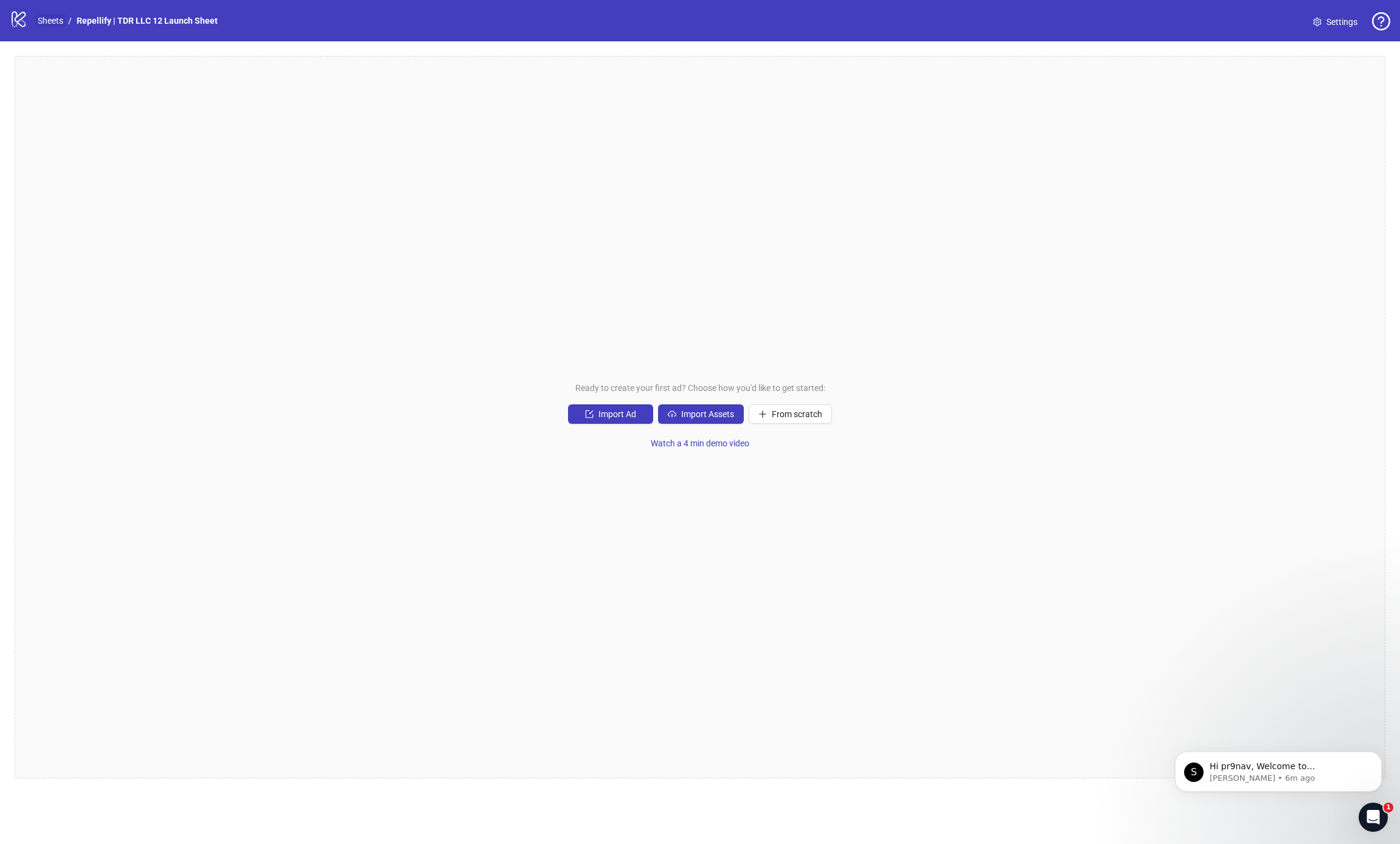
click at [47, 25] on link "Sheets" at bounding box center [50, 21] width 31 height 13
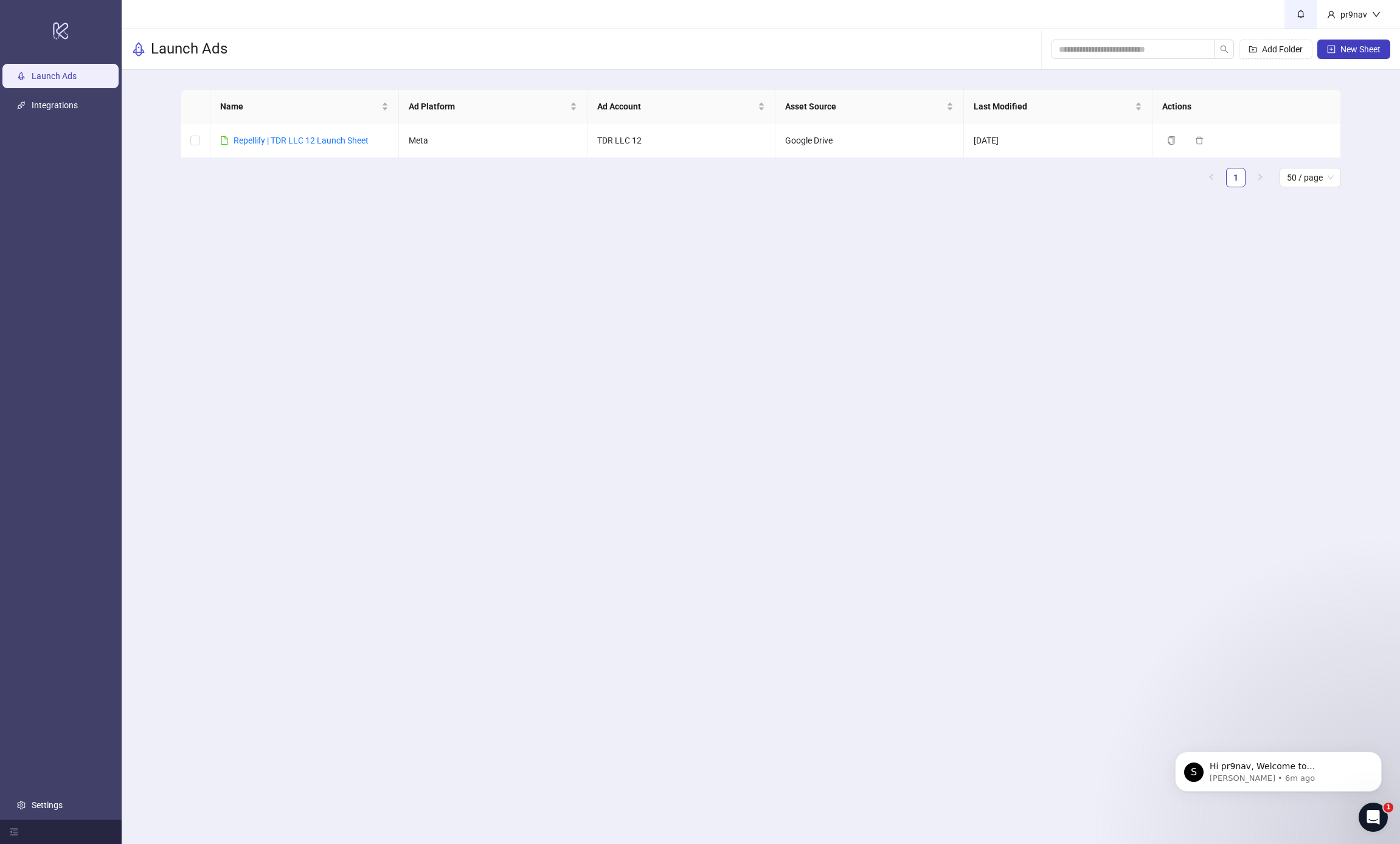
click at [1305, 10] on icon "bell" at bounding box center [1300, 13] width 8 height 8
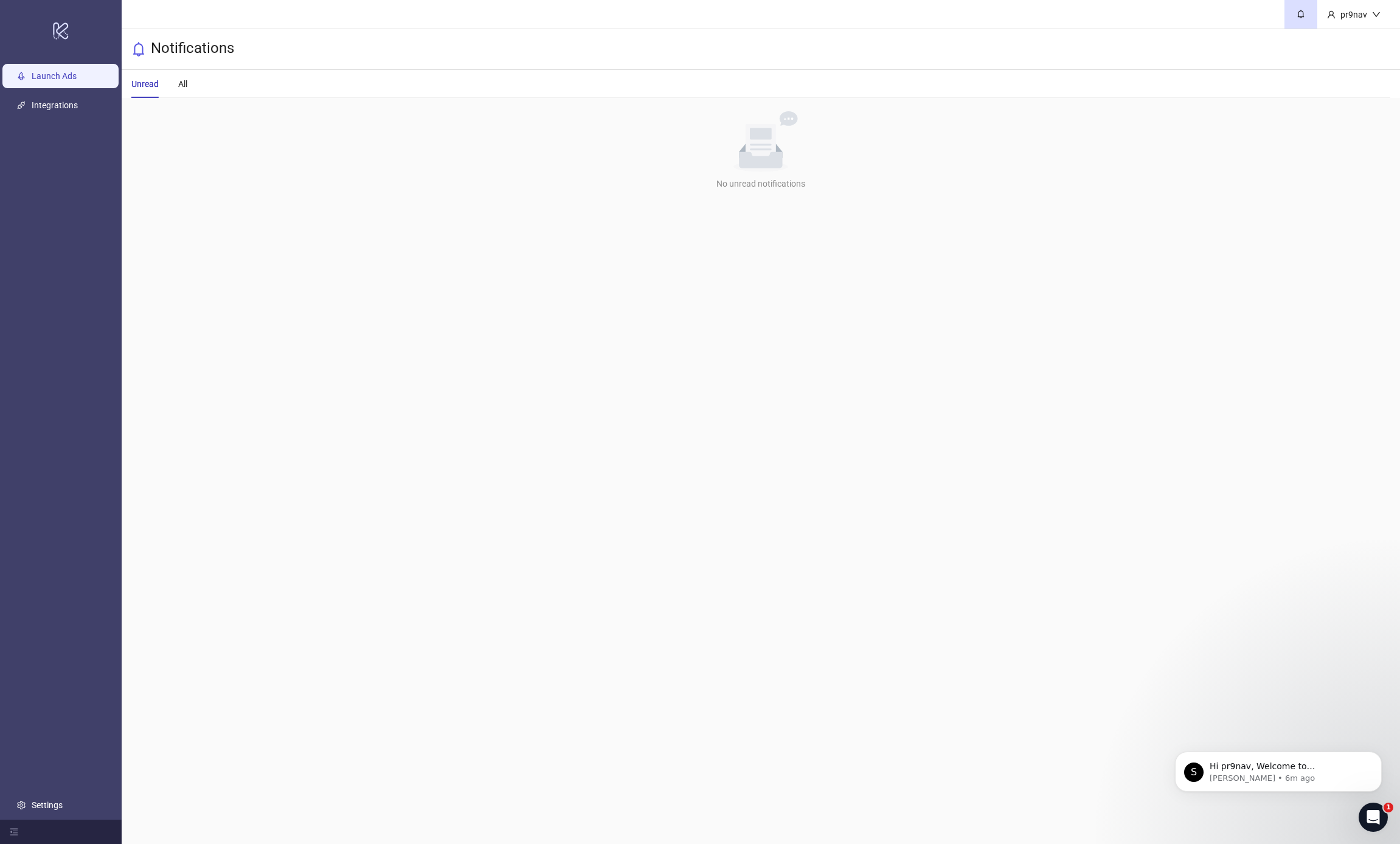
click at [76, 71] on link "Launch Ads" at bounding box center [54, 75] width 45 height 10
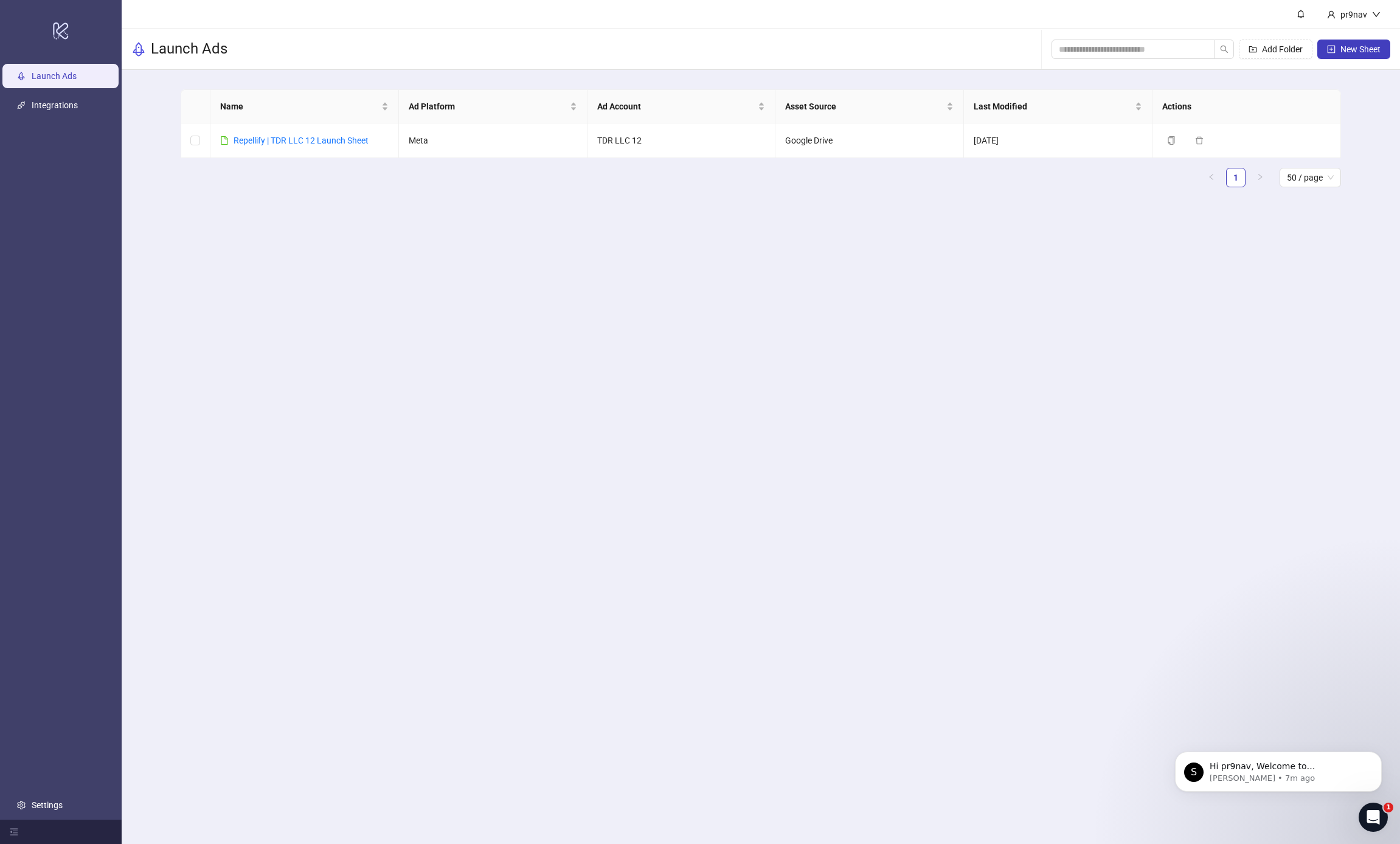
click at [346, 127] on td "Repellify | TDR LLC 12 Launch Sheet" at bounding box center [304, 141] width 189 height 35
click at [332, 138] on link "Repellify | TDR LLC 12 Launch Sheet" at bounding box center [301, 140] width 135 height 10
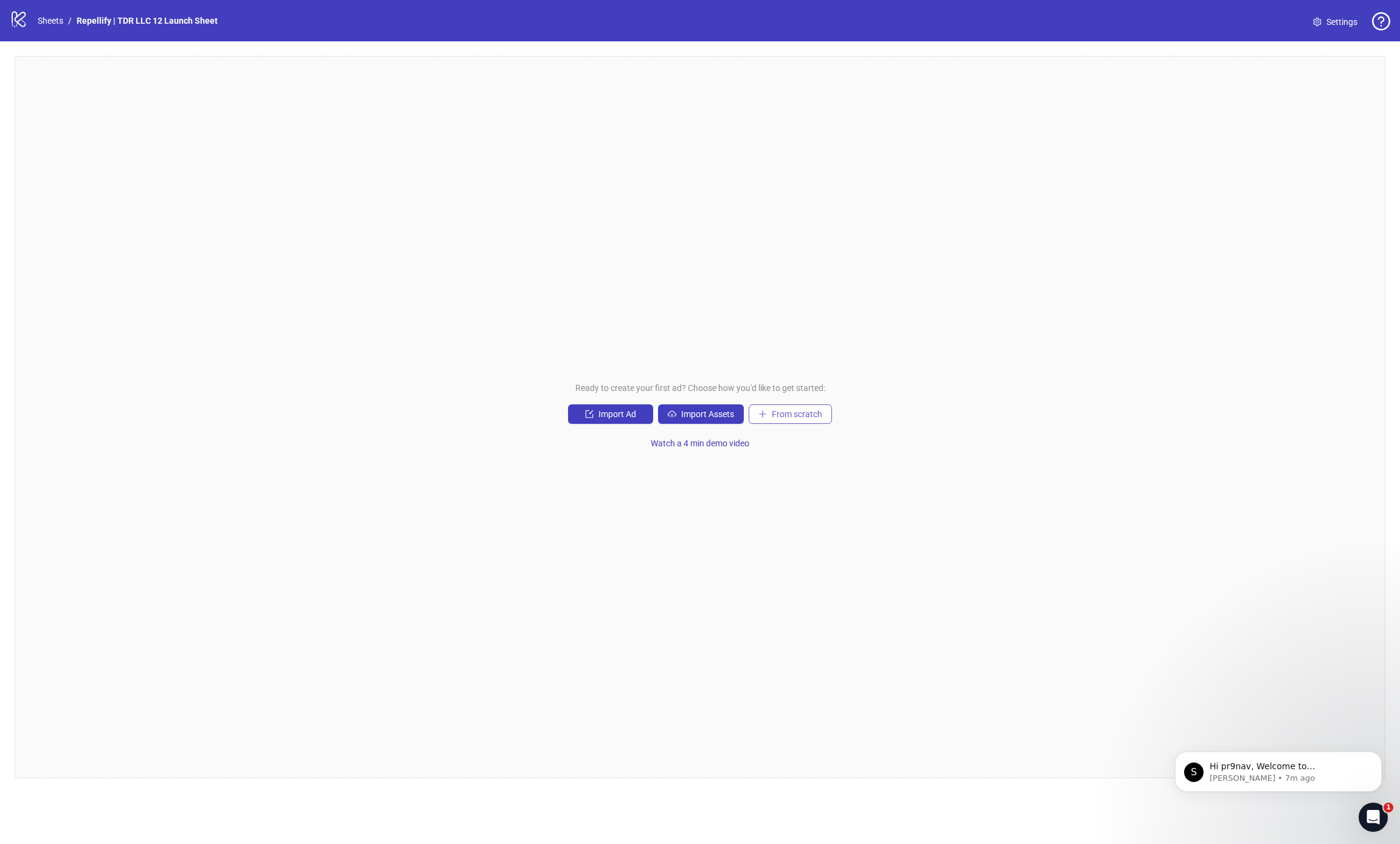
click at [759, 420] on button "From scratch" at bounding box center [790, 414] width 84 height 20
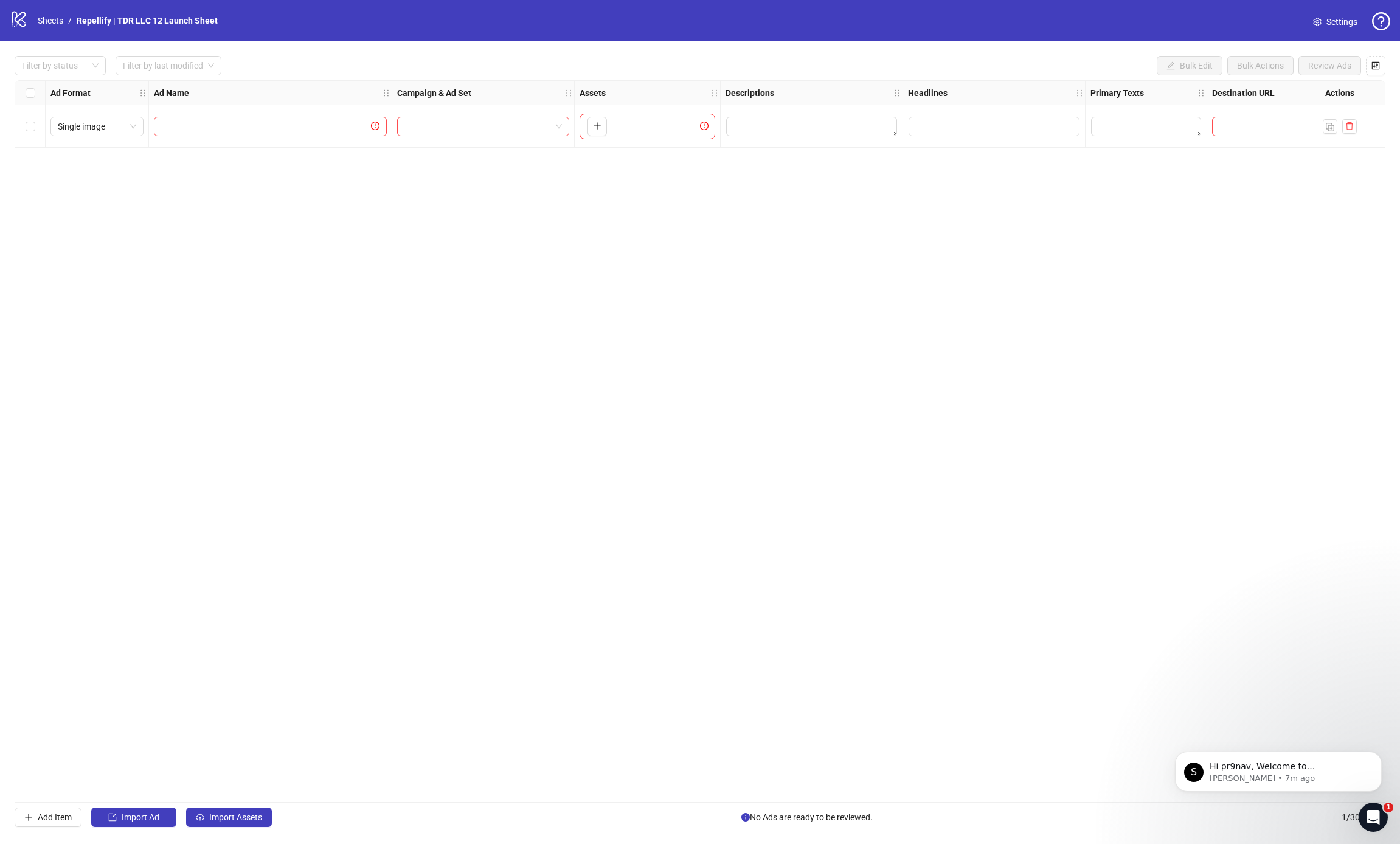
click at [79, 114] on div "Single image" at bounding box center [97, 126] width 103 height 42
click at [78, 125] on span "Single image" at bounding box center [96, 127] width 78 height 18
drag, startPoint x: 97, startPoint y: 176, endPoint x: 285, endPoint y: 129, distance: 193.8
click at [98, 176] on div "Single video" at bounding box center [97, 170] width 74 height 13
click at [286, 129] on input "text" at bounding box center [264, 126] width 207 height 13
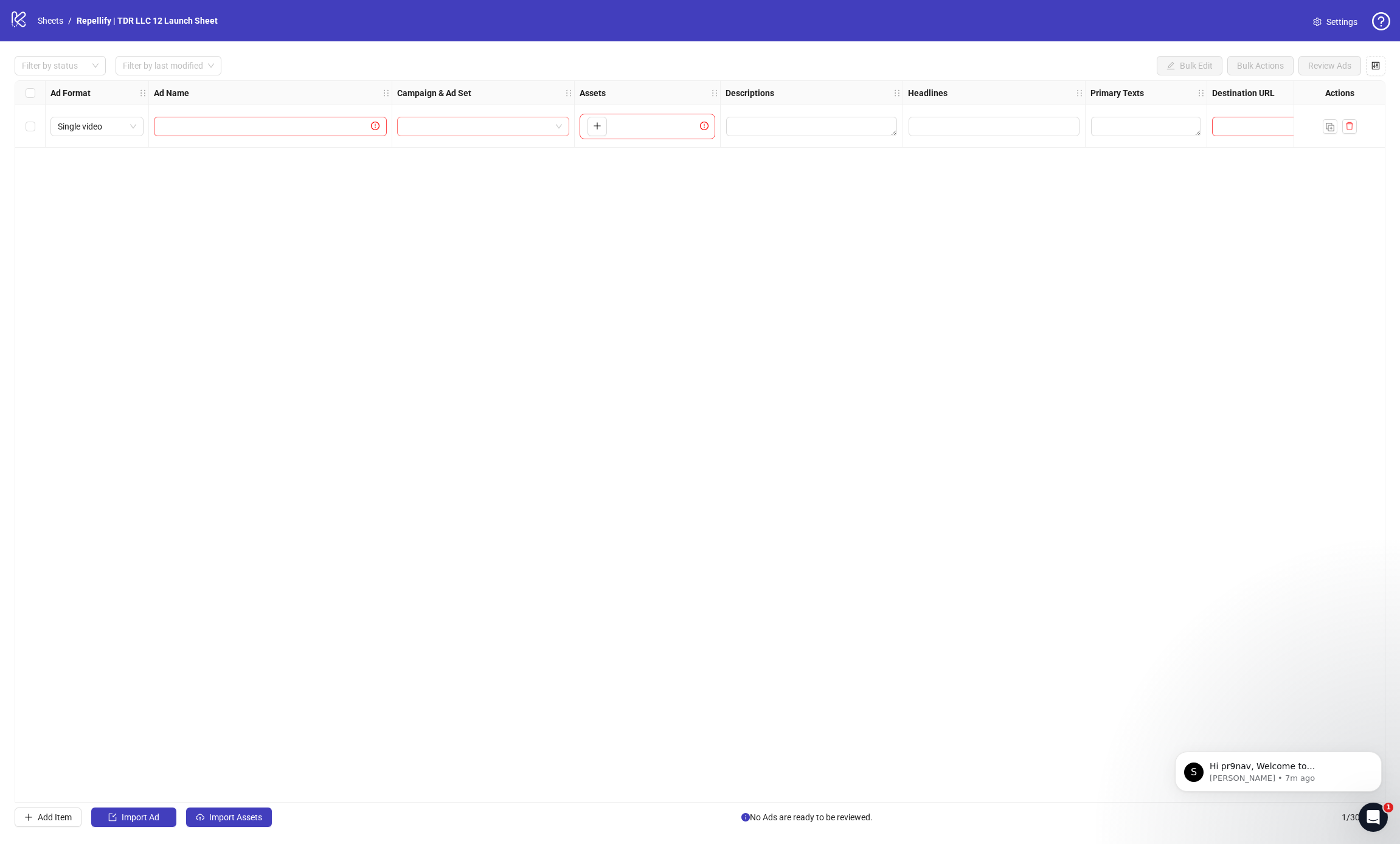
click at [483, 118] on input "search" at bounding box center [477, 127] width 146 height 18
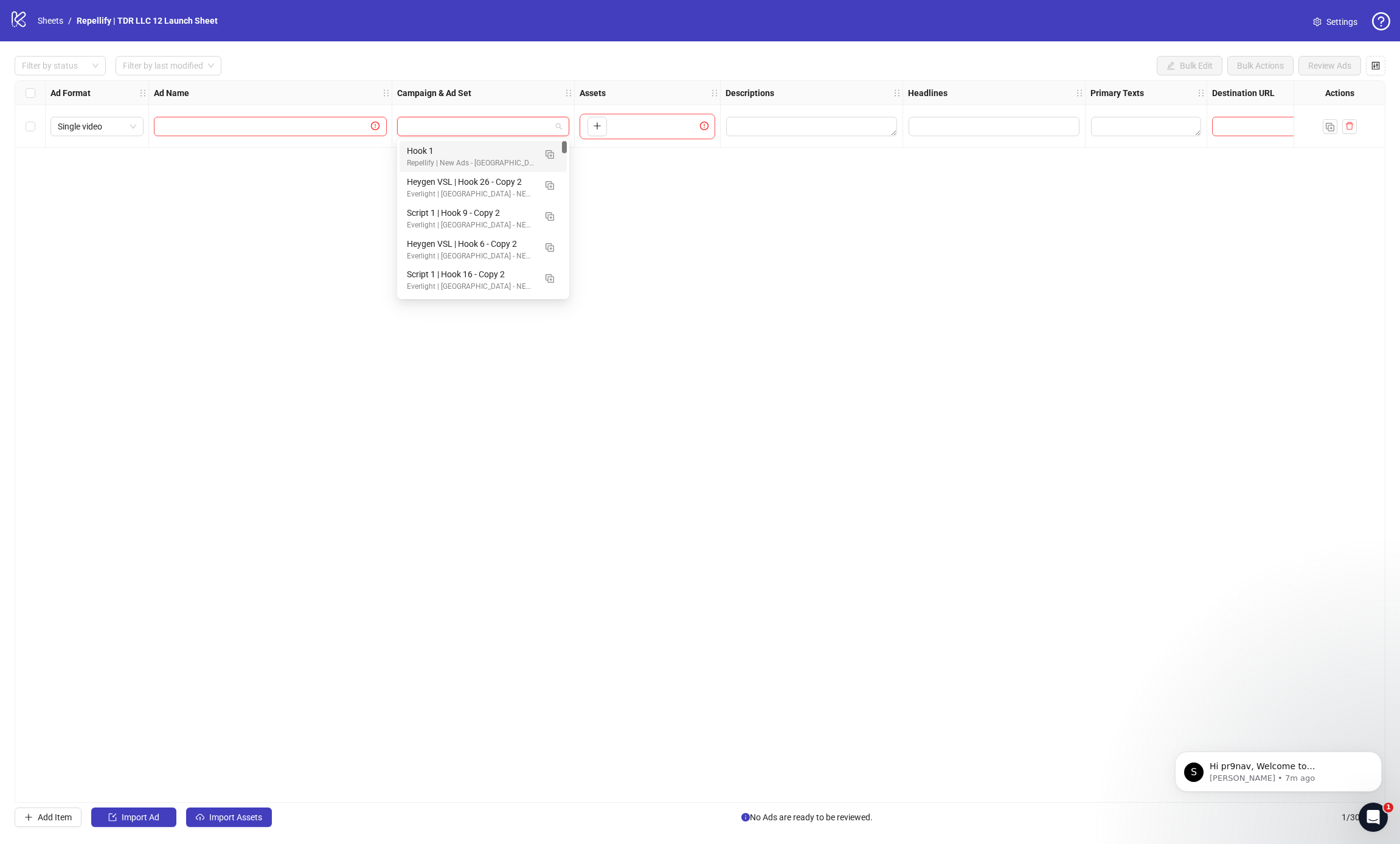
click at [463, 133] on input "search" at bounding box center [477, 127] width 146 height 18
click at [453, 155] on div "Hook 1" at bounding box center [471, 151] width 128 height 13
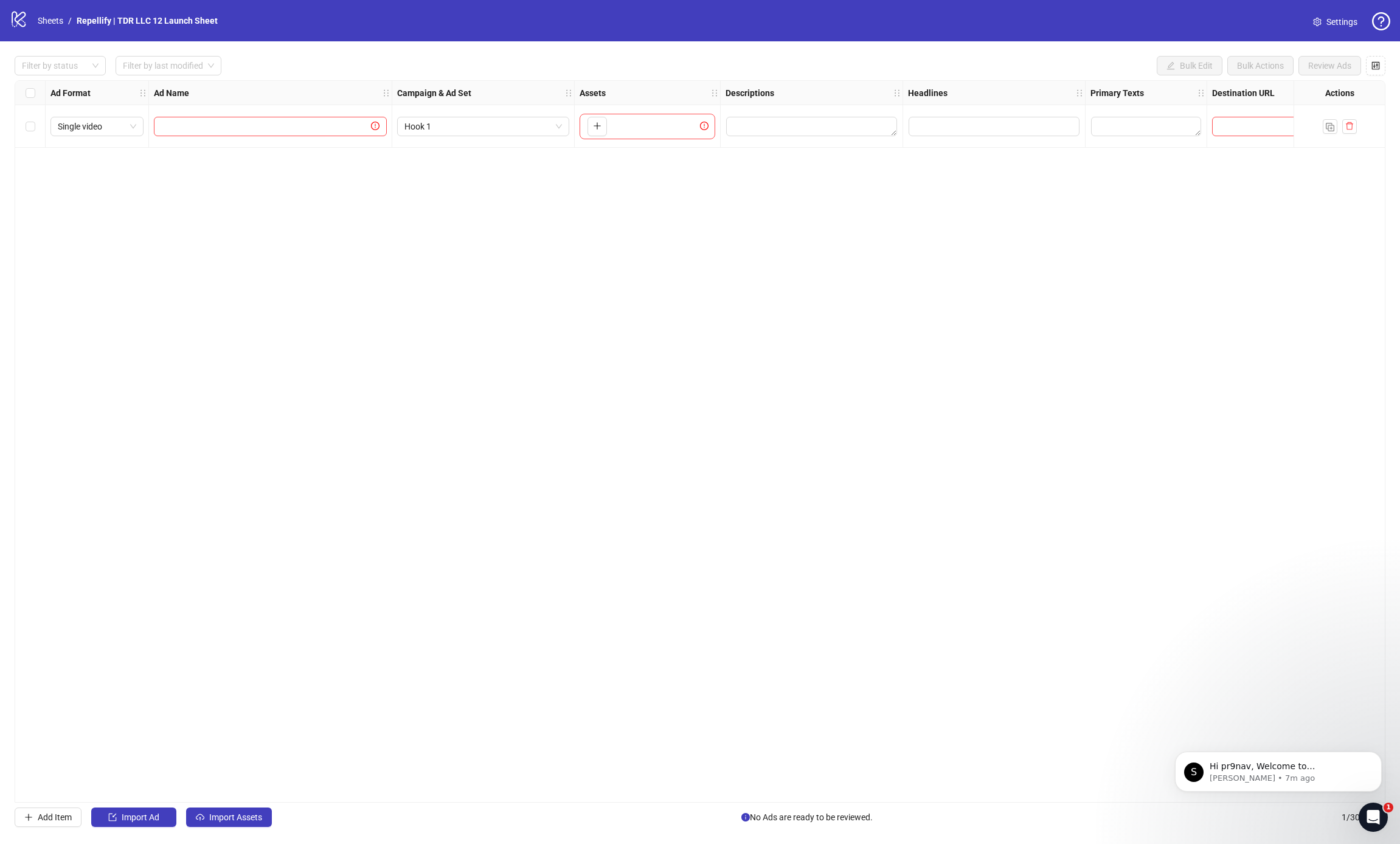
click at [226, 104] on div "Ad Name" at bounding box center [270, 92] width 243 height 24
click at [229, 119] on input "text" at bounding box center [264, 126] width 207 height 13
type input "*"
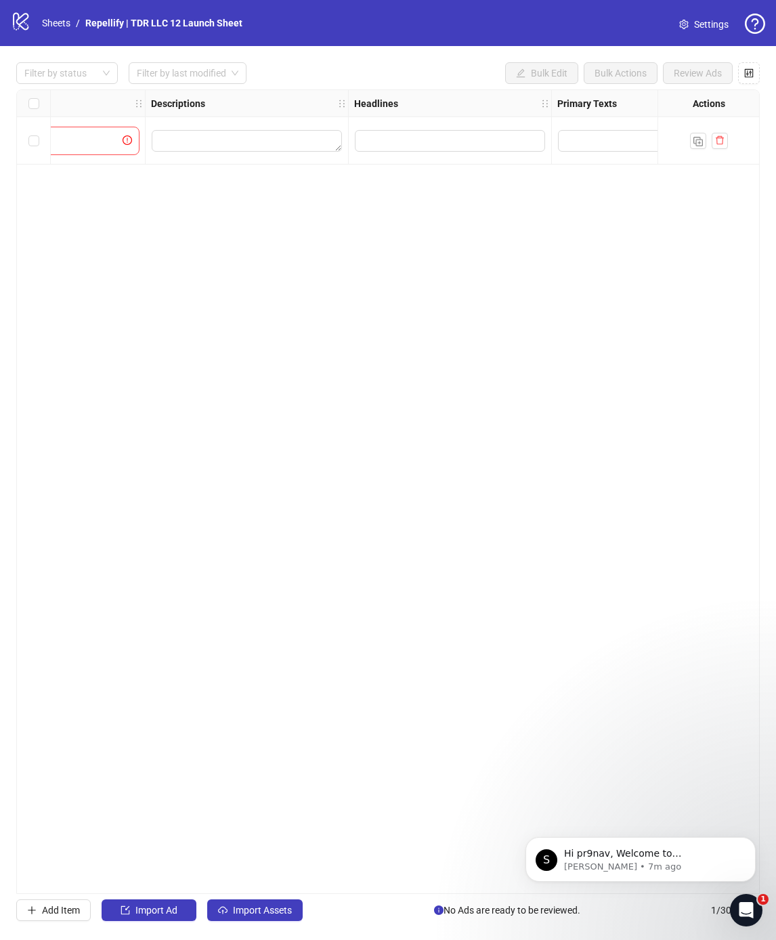
scroll to position [0, 658]
click at [436, 126] on div at bounding box center [449, 140] width 203 height 47
click at [425, 138] on input "Edit values" at bounding box center [449, 141] width 190 height 22
click at [392, 138] on input "Edit values" at bounding box center [449, 141] width 190 height 22
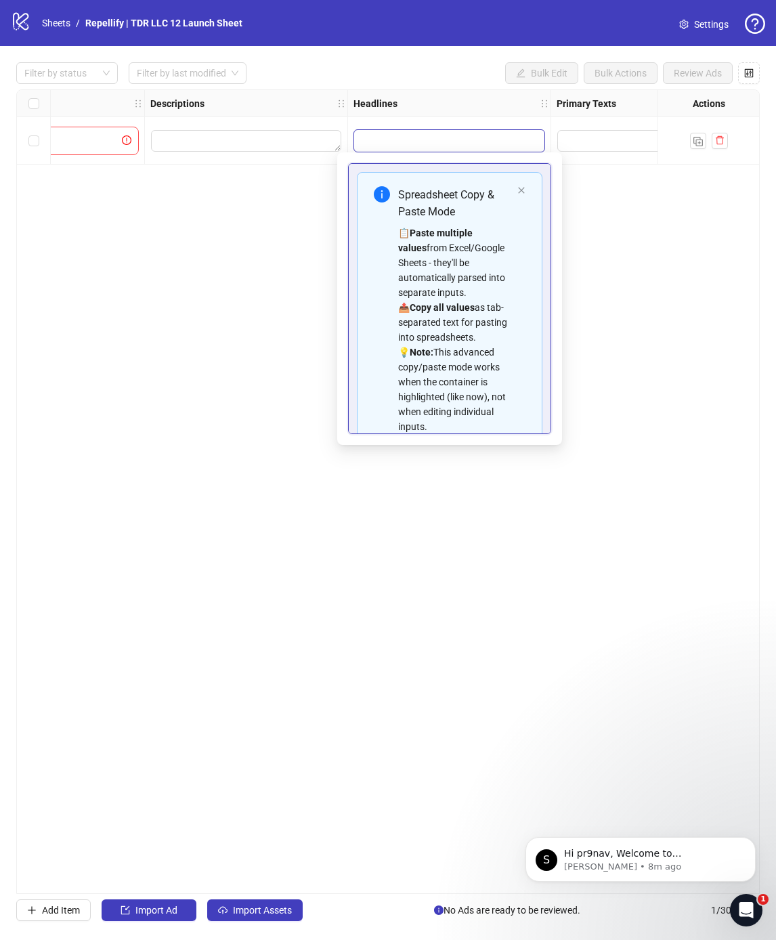
click at [518, 185] on div "Spreadsheet Copy & Paste Mode 📋 Paste multiple values from Excel/Google Sheets …" at bounding box center [450, 310] width 186 height 276
click at [520, 191] on icon "close" at bounding box center [521, 190] width 8 height 8
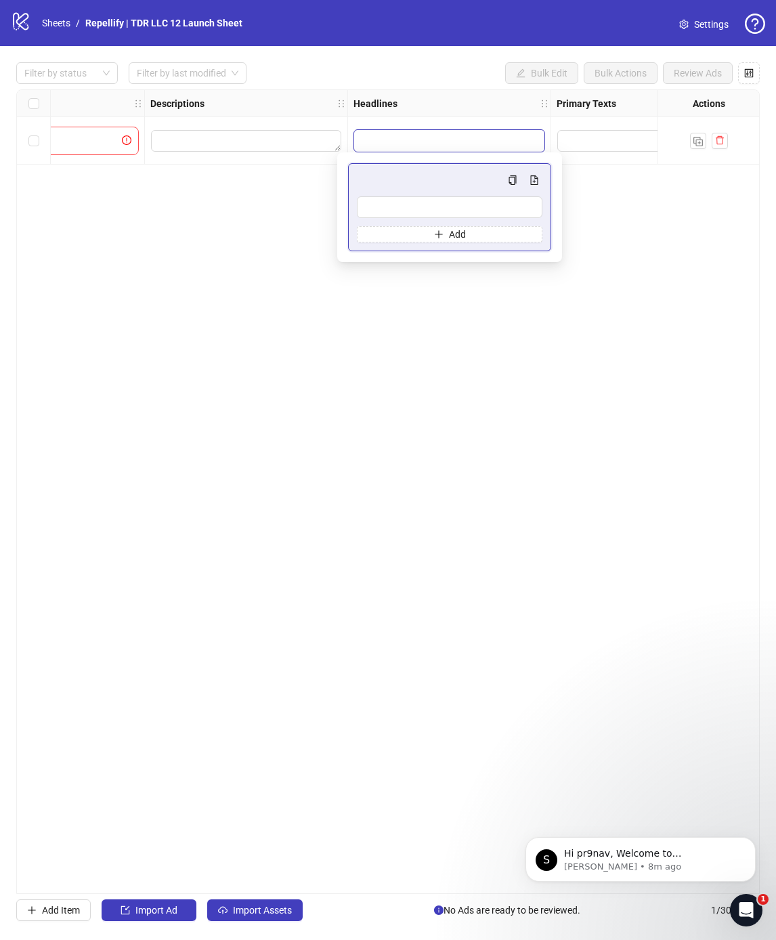
click at [375, 123] on div at bounding box center [449, 140] width 203 height 47
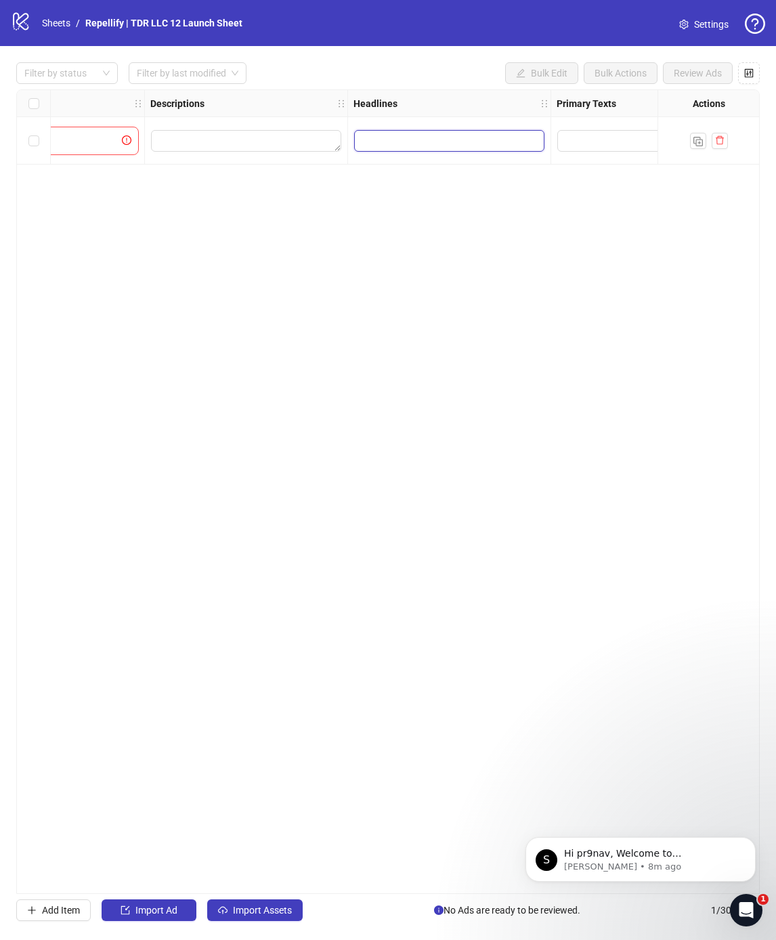
click at [387, 140] on input "Edit values" at bounding box center [449, 141] width 190 height 22
paste input "***"
type input "**********"
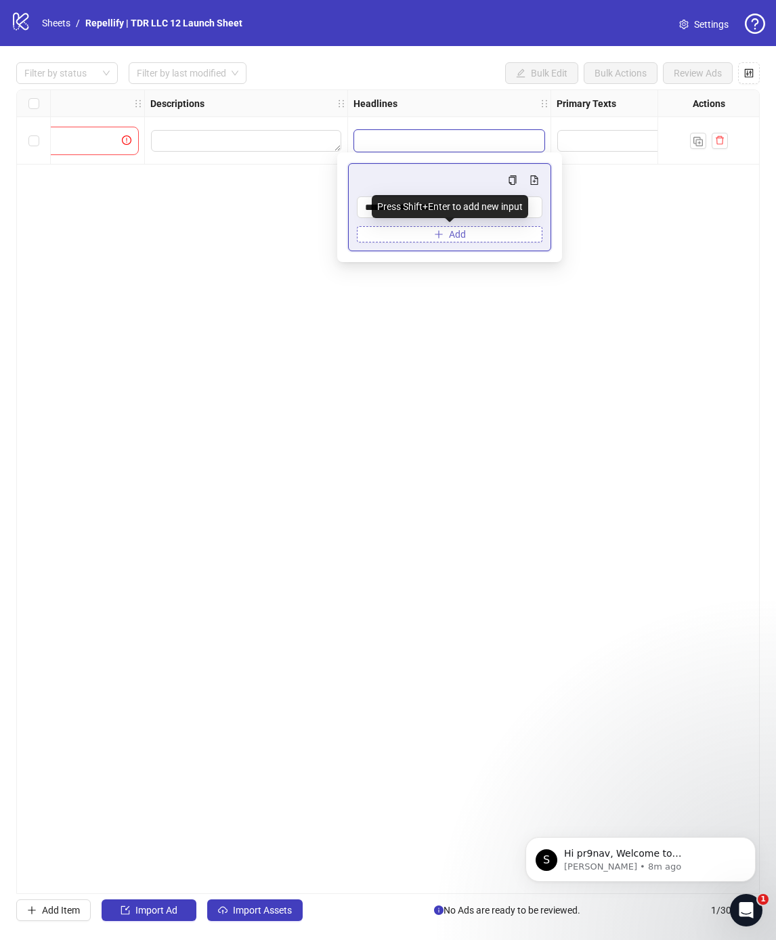
click at [440, 236] on icon "plus" at bounding box center [438, 234] width 9 height 9
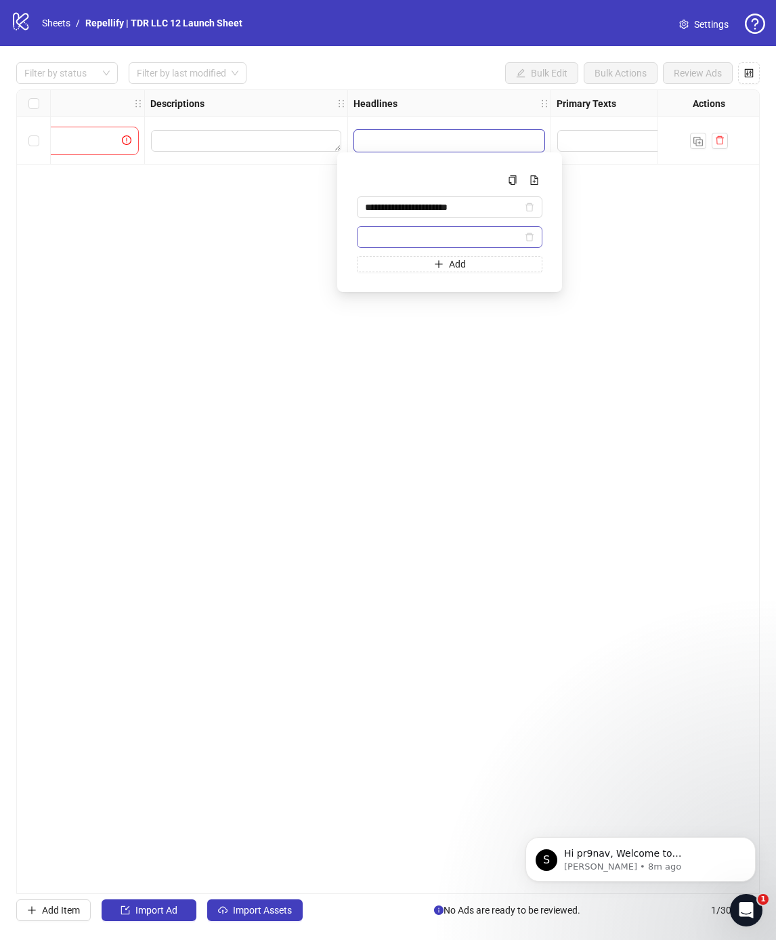
click at [414, 238] on input "Multi-input container - paste or copy values" at bounding box center [443, 237] width 157 height 15
type input "*"
click at [455, 259] on span "Add" at bounding box center [457, 264] width 17 height 11
click at [394, 238] on input "**********" at bounding box center [443, 237] width 157 height 15
click at [366, 240] on input "**********" at bounding box center [443, 237] width 157 height 15
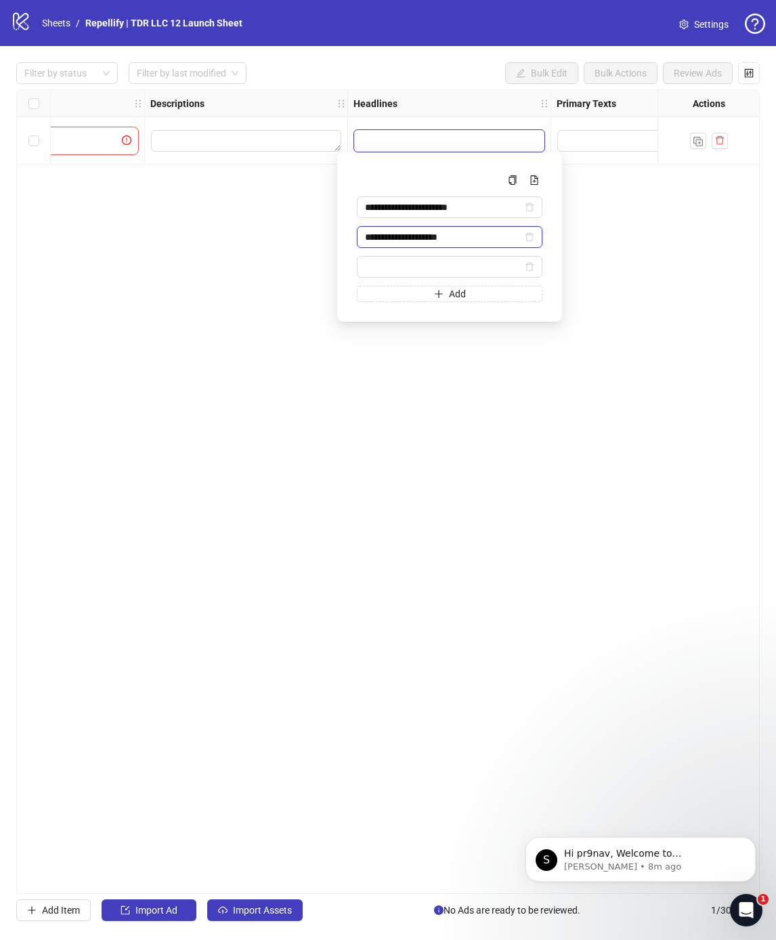
click at [367, 239] on input "**********" at bounding box center [443, 237] width 157 height 15
type input "**********"
click at [375, 263] on input "Multi-input container - paste or copy values" at bounding box center [443, 266] width 157 height 15
type input "*"
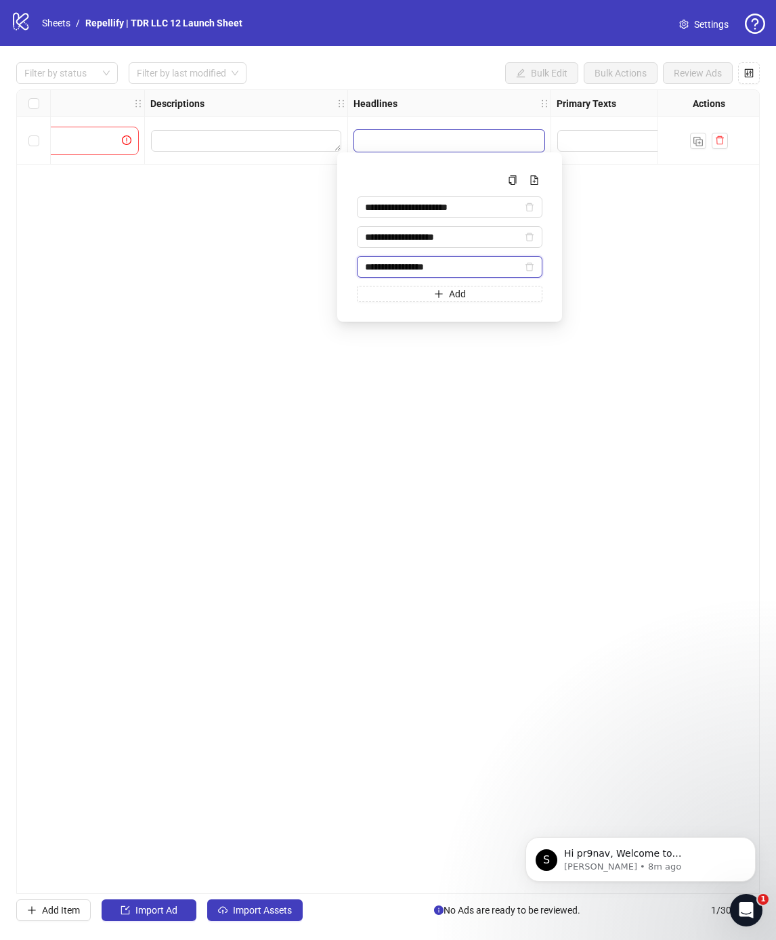
paste input "***"
type input "**********"
click at [364, 446] on div "Ad Format Ad Name Campaign & Ad Set Assets Descriptions Headlines Primary Texts…" at bounding box center [388, 491] width 744 height 805
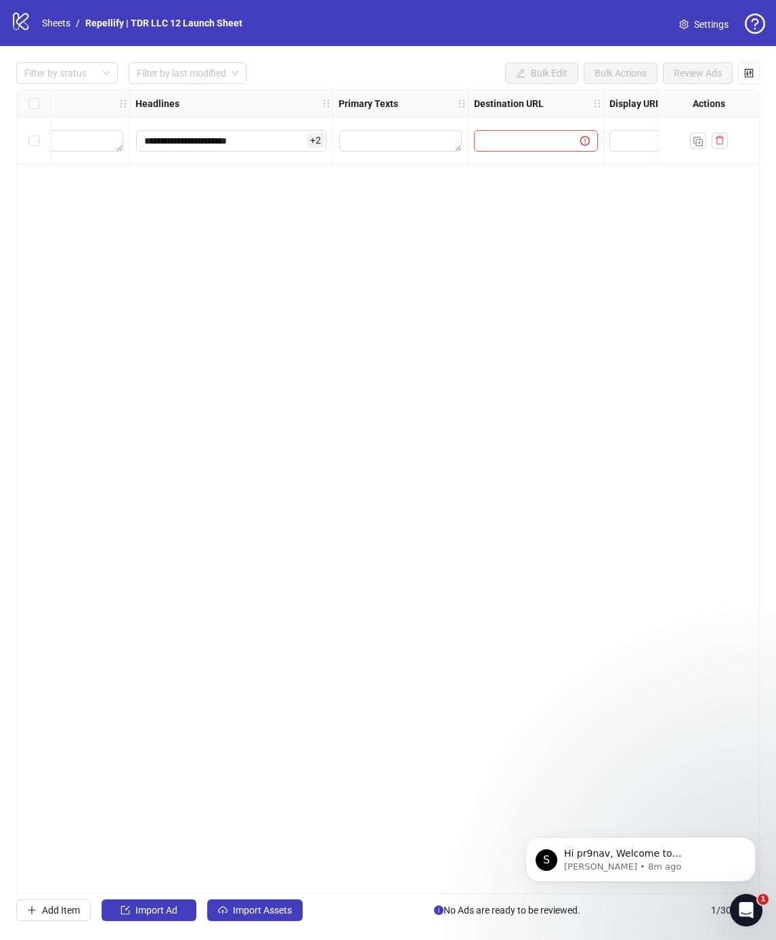
scroll to position [0, 891]
click at [356, 131] on textarea "Edit values" at bounding box center [385, 141] width 123 height 22
click at [362, 141] on textarea "Edit values" at bounding box center [385, 141] width 123 height 22
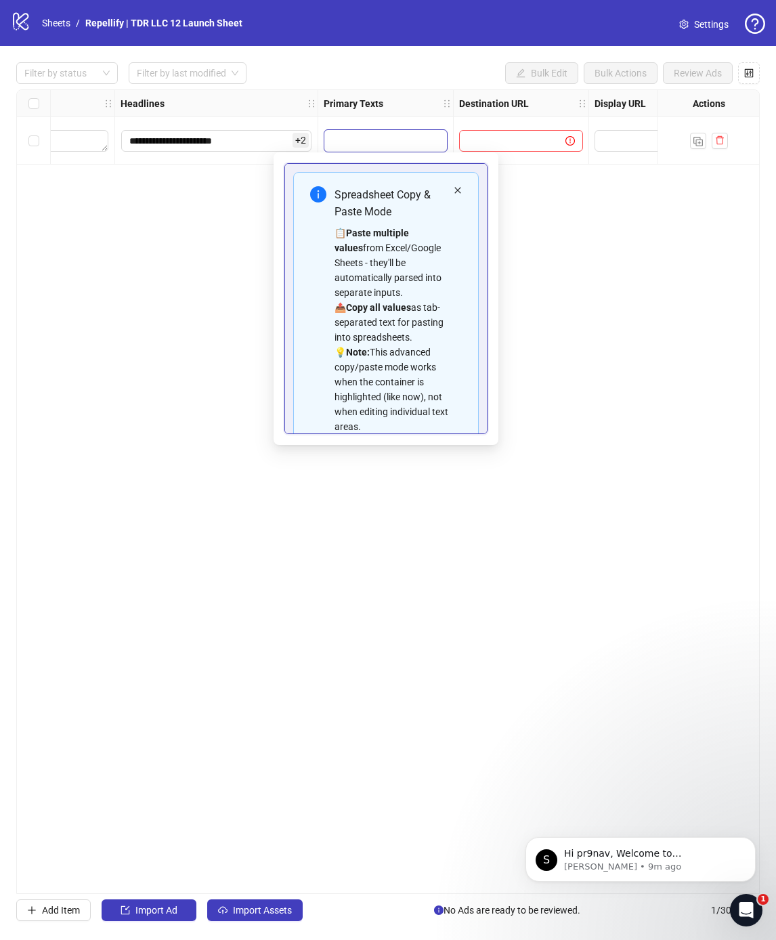
click at [460, 188] on icon "close" at bounding box center [457, 190] width 6 height 6
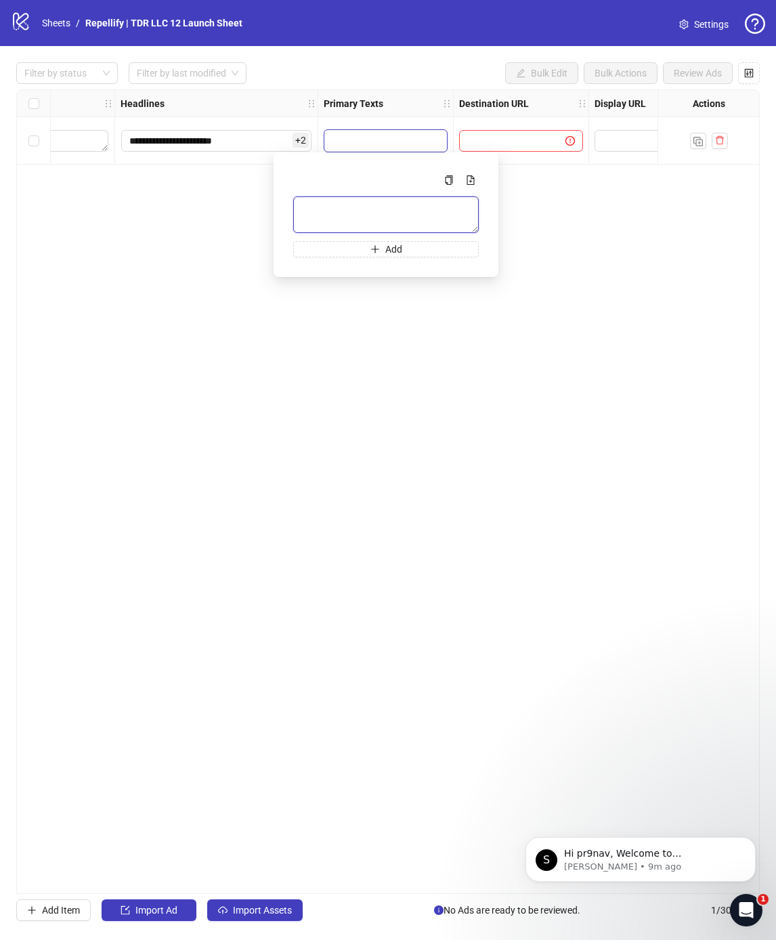
click at [345, 217] on textarea "Multi-text input container - paste or copy values" at bounding box center [386, 214] width 186 height 37
paste textarea "**********"
type textarea "**********"
click at [413, 255] on button "Add" at bounding box center [386, 249] width 186 height 16
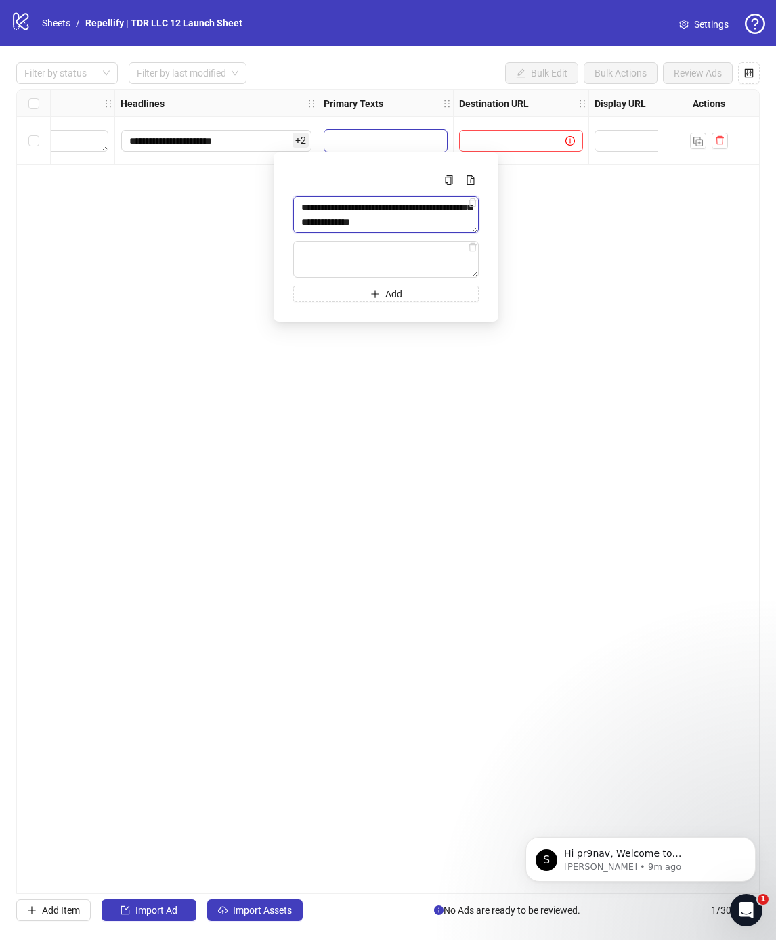
click at [360, 230] on textarea "**********" at bounding box center [386, 214] width 186 height 37
click at [373, 254] on textarea "Multi-text input container - paste or copy values" at bounding box center [386, 259] width 186 height 37
click at [374, 231] on textarea "**********" at bounding box center [386, 214] width 186 height 37
click at [359, 247] on textarea "Multi-text input container - paste or copy values" at bounding box center [386, 259] width 186 height 37
paste textarea "**********"
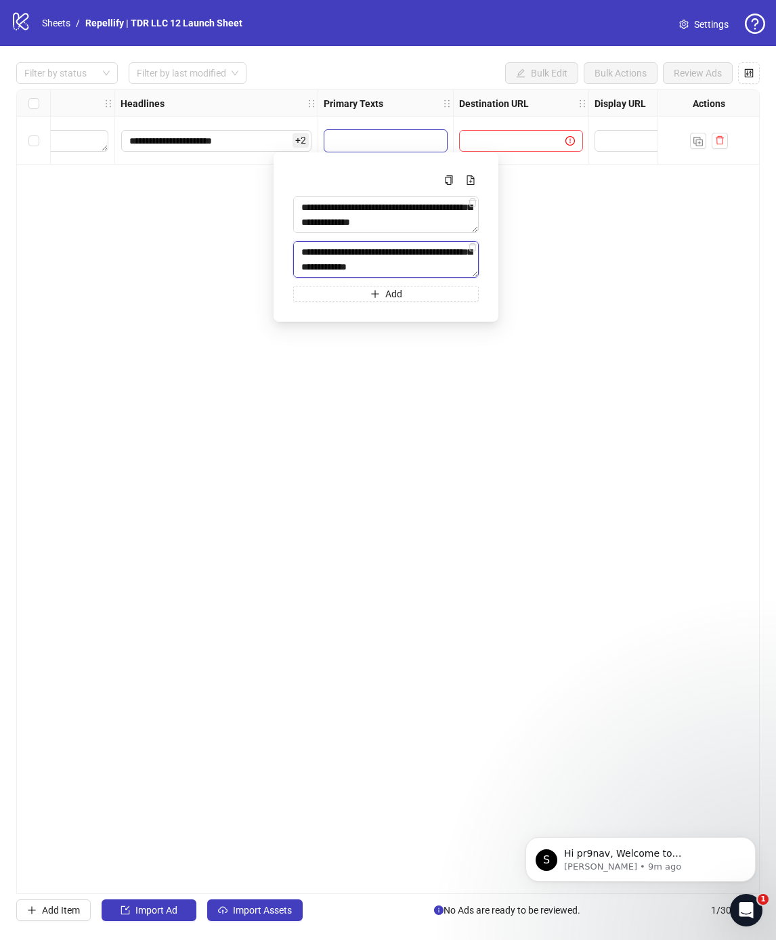
scroll to position [4, 0]
type textarea "**********"
click at [425, 290] on button "Add" at bounding box center [386, 294] width 186 height 16
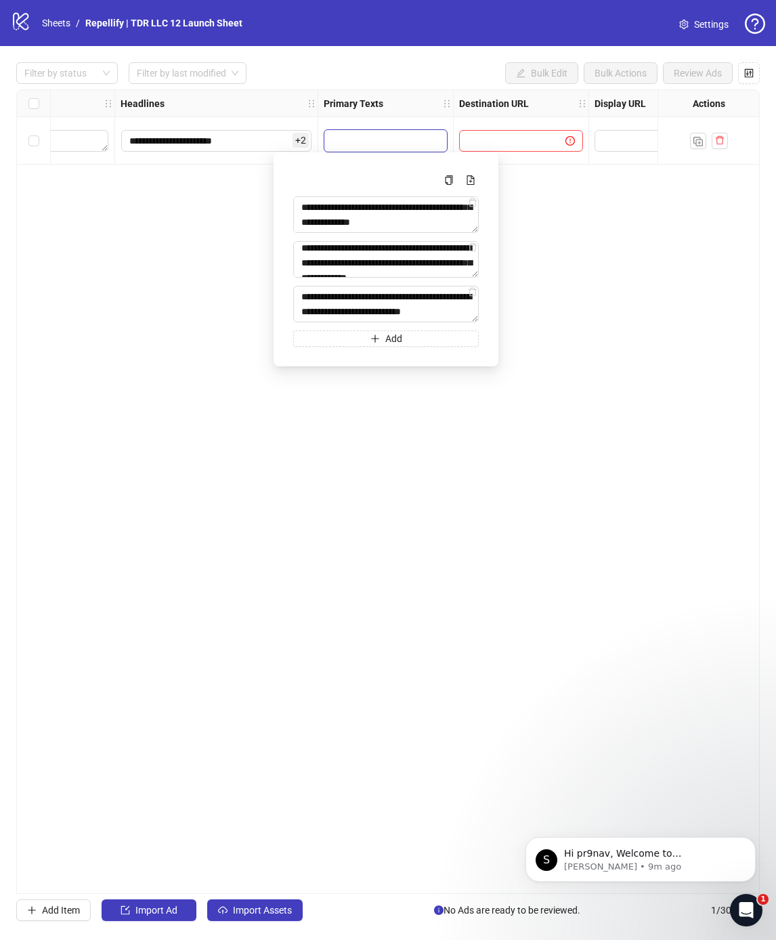
scroll to position [10, 0]
type textarea "**********"
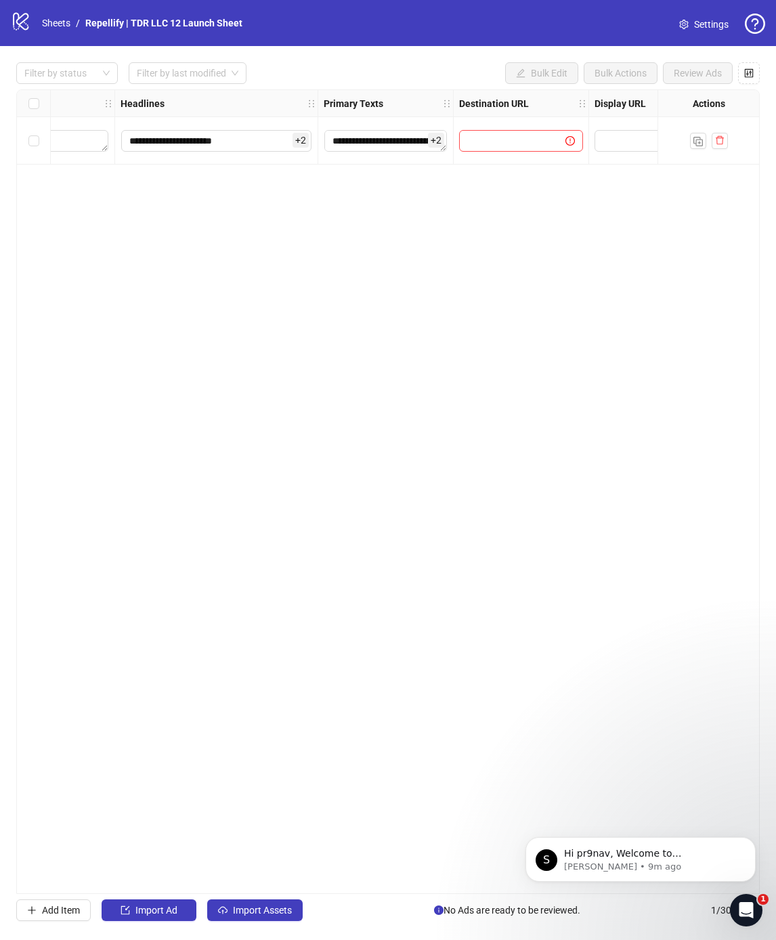
click at [290, 591] on div "**********" at bounding box center [388, 491] width 744 height 805
click at [490, 129] on div at bounding box center [521, 140] width 135 height 47
click at [492, 134] on input "text" at bounding box center [506, 140] width 79 height 15
paste input "**********"
type input "**********"
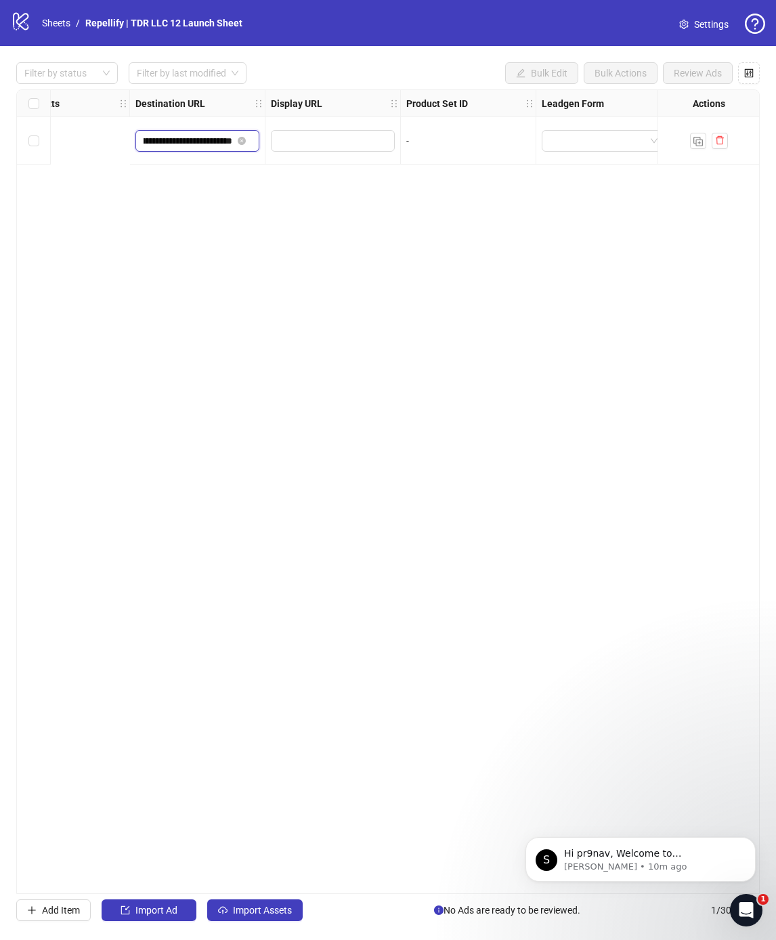
scroll to position [0, 1473]
click at [484, 148] on input "search" at bounding box center [461, 141] width 68 height 20
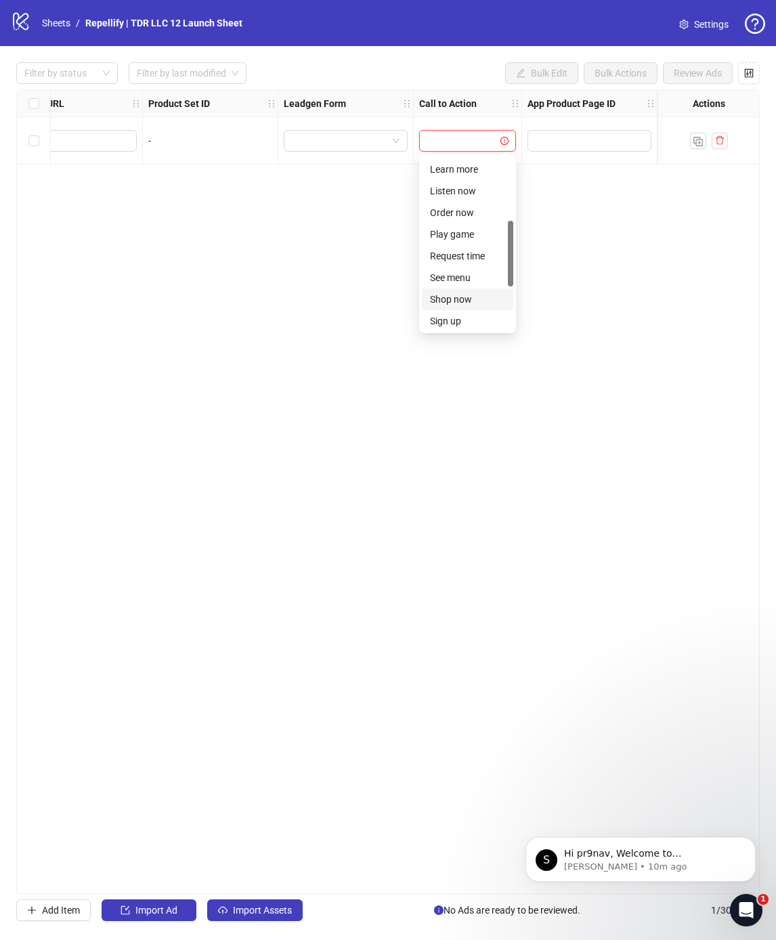
scroll to position [166, 0]
click at [463, 198] on div "Learn more" at bounding box center [467, 197] width 75 height 15
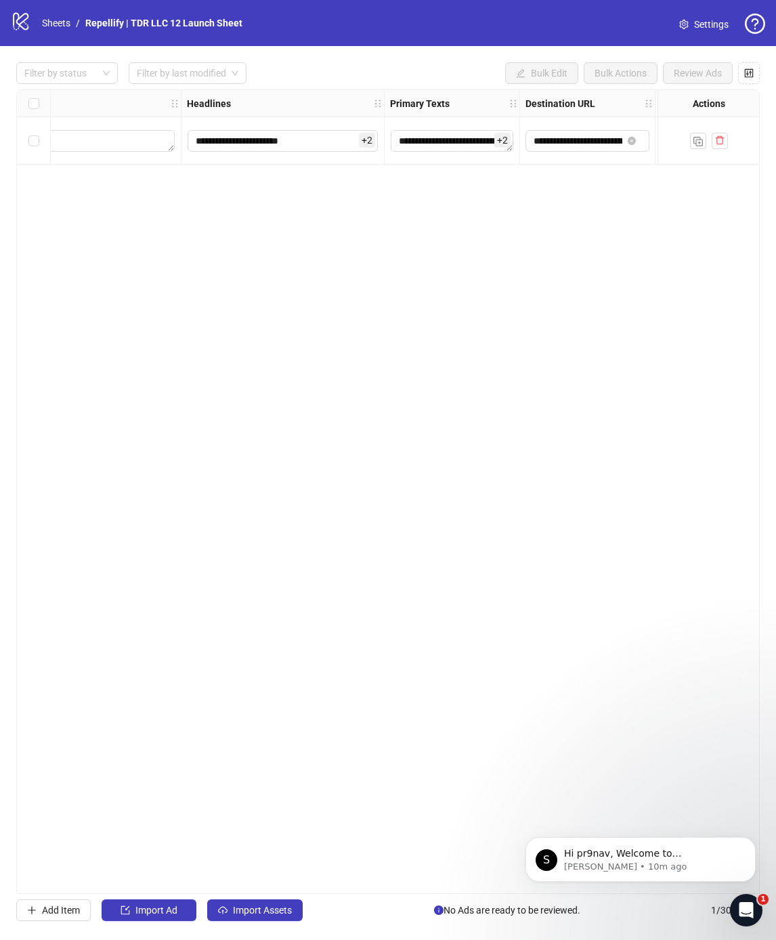
scroll to position [0, 631]
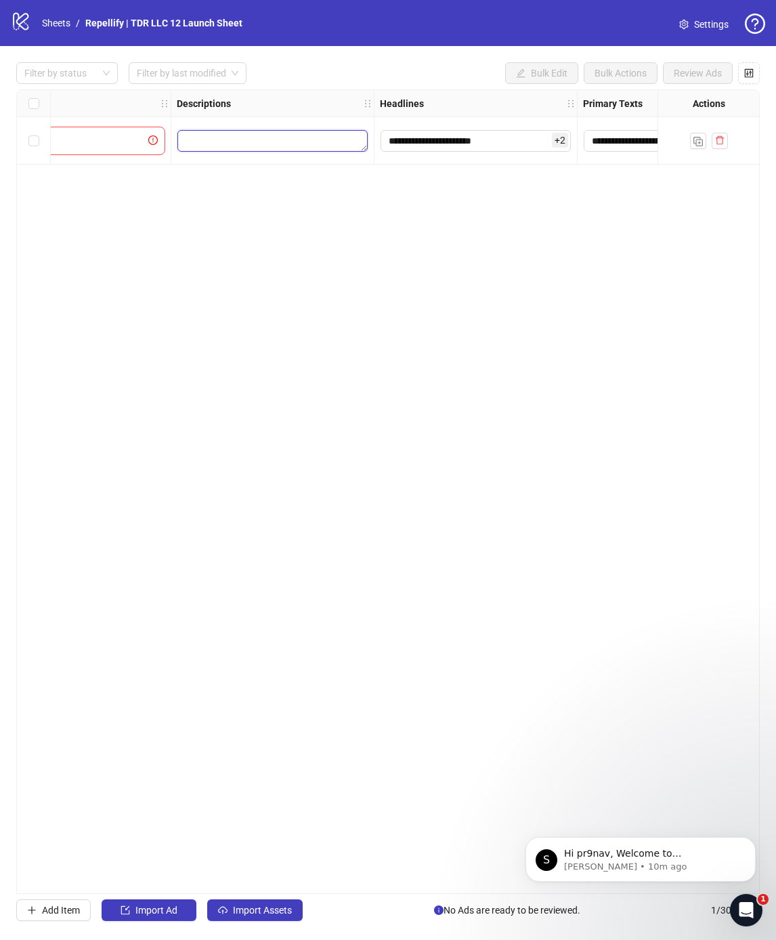
click at [219, 138] on textarea "Edit values" at bounding box center [272, 141] width 190 height 22
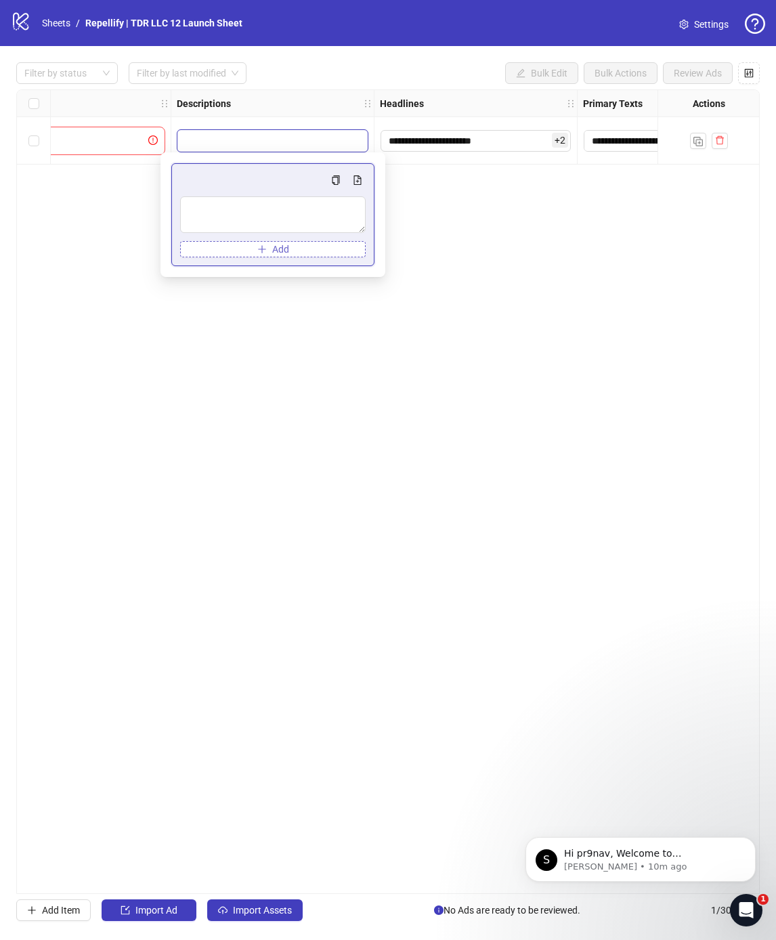
click at [237, 241] on button "Add" at bounding box center [273, 249] width 186 height 16
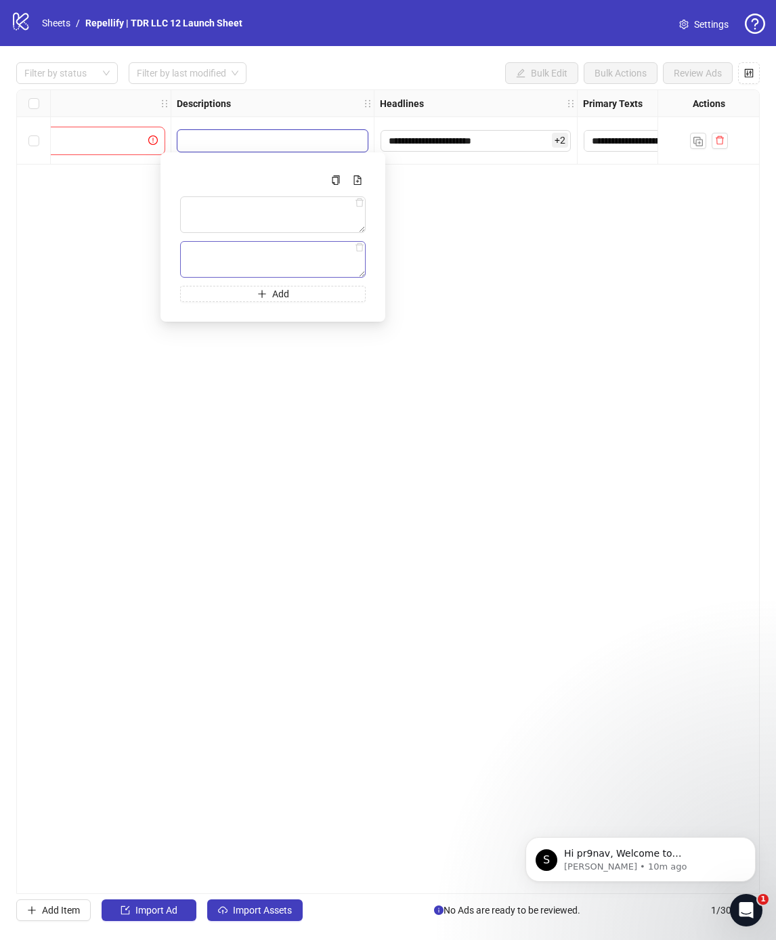
click at [354, 247] on textarea "Multi-text input container - paste or copy values" at bounding box center [273, 259] width 186 height 37
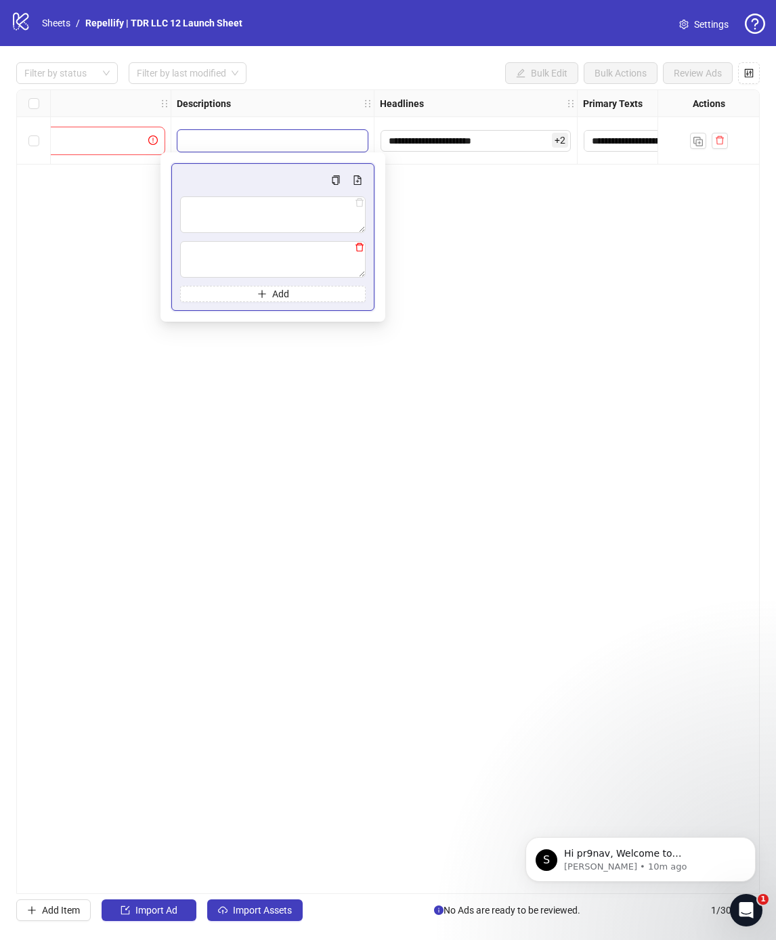
click at [355, 247] on icon "delete" at bounding box center [359, 246] width 9 height 9
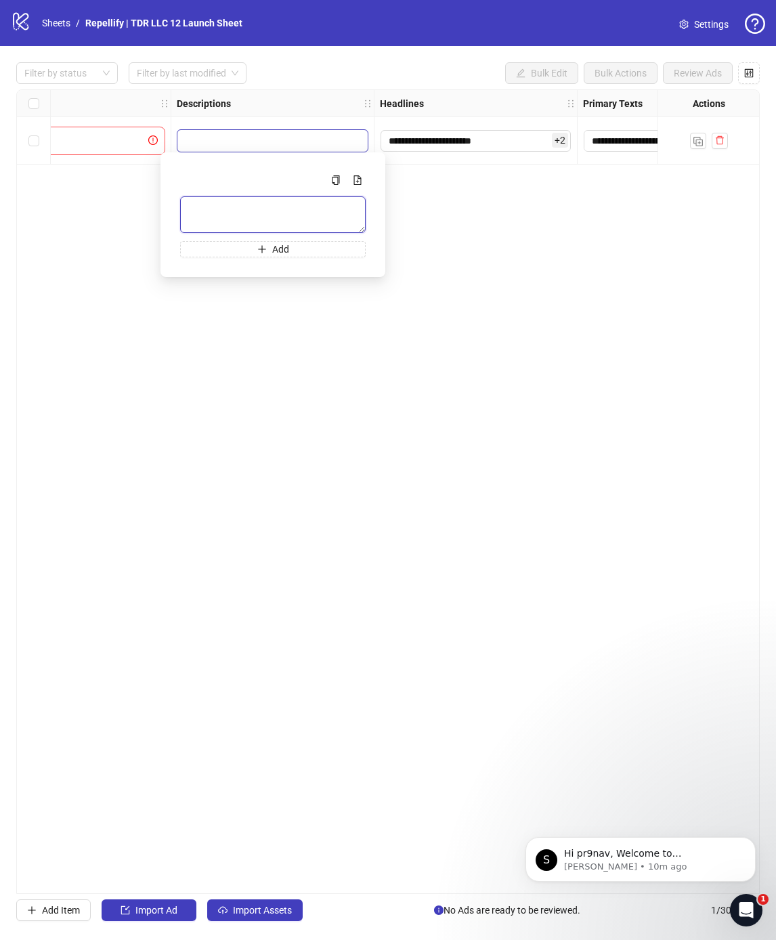
click at [201, 198] on textarea "Multi-text input container - paste or copy values" at bounding box center [273, 214] width 186 height 37
type textarea "**********"
click at [206, 251] on button "Add" at bounding box center [273, 249] width 186 height 16
click at [207, 250] on textarea "Multi-text input container - paste or copy values" at bounding box center [273, 259] width 186 height 37
type textarea "**********"
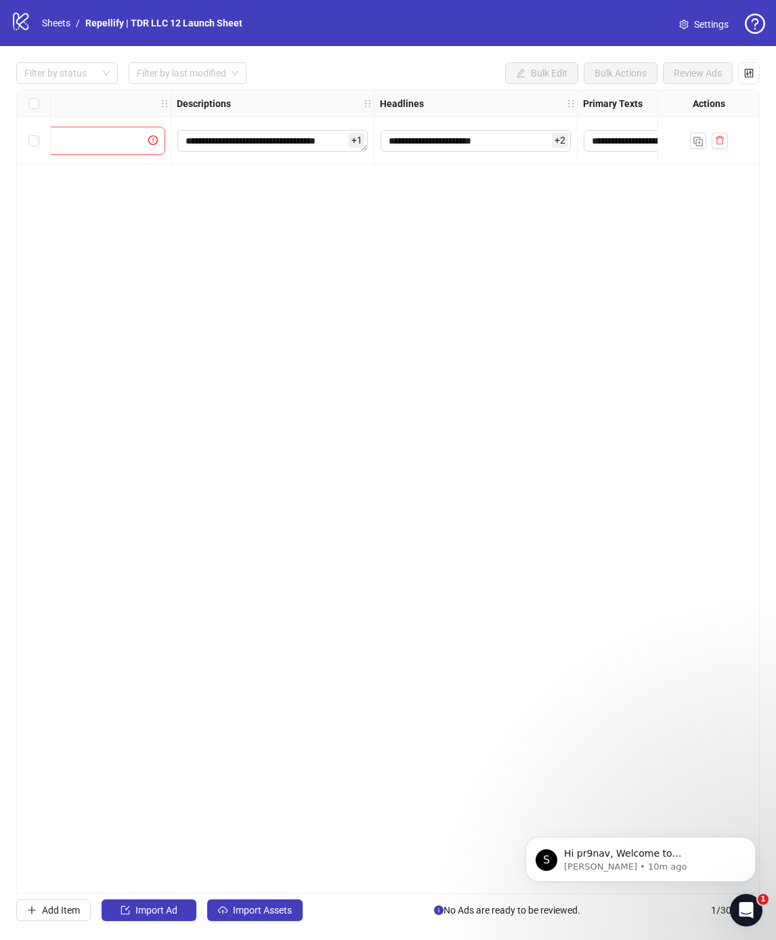
click at [231, 398] on div "**********" at bounding box center [388, 491] width 744 height 805
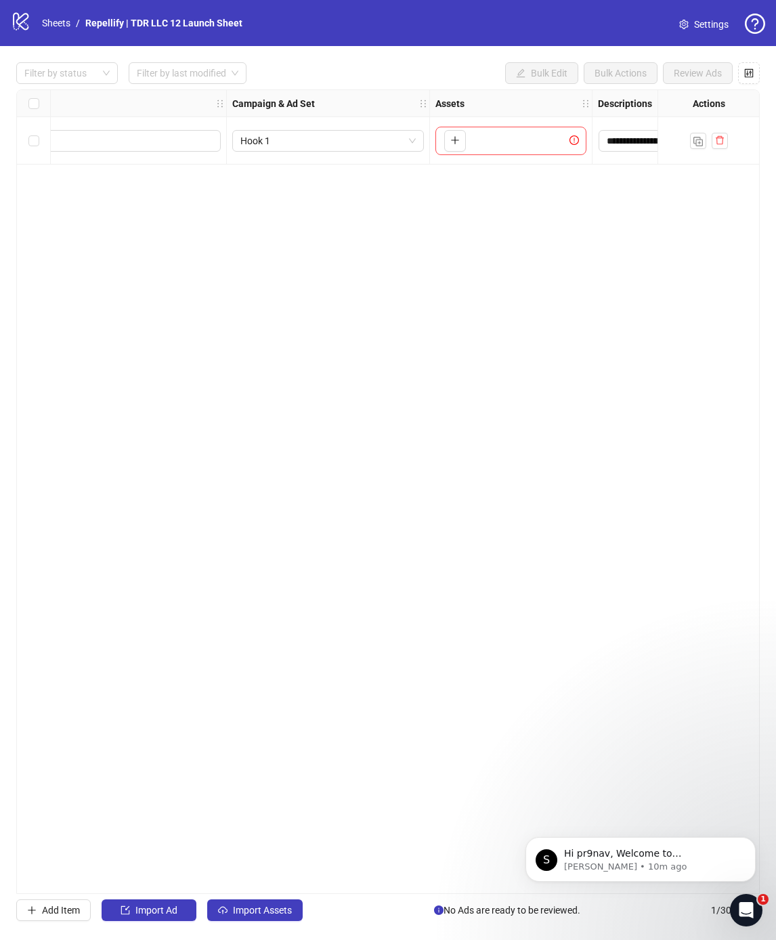
scroll to position [0, 472]
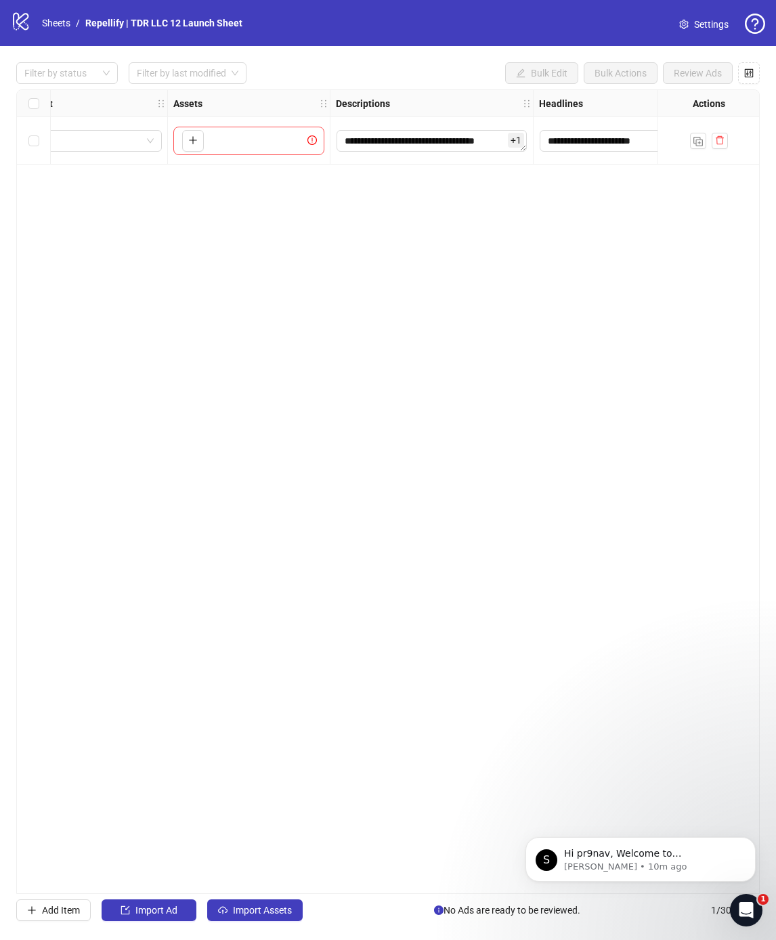
click at [182, 140] on button "button" at bounding box center [193, 141] width 22 height 22
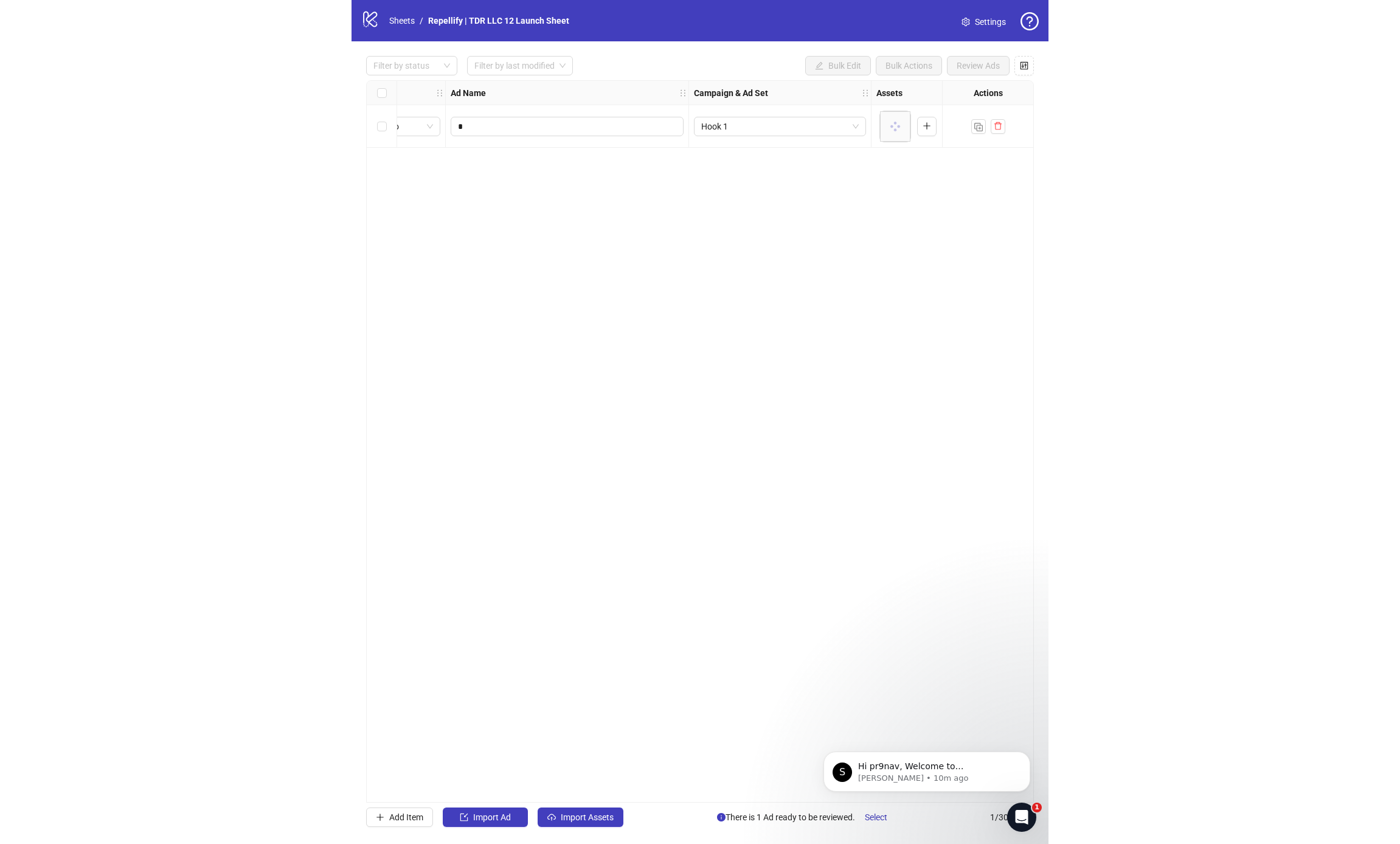
scroll to position [0, 60]
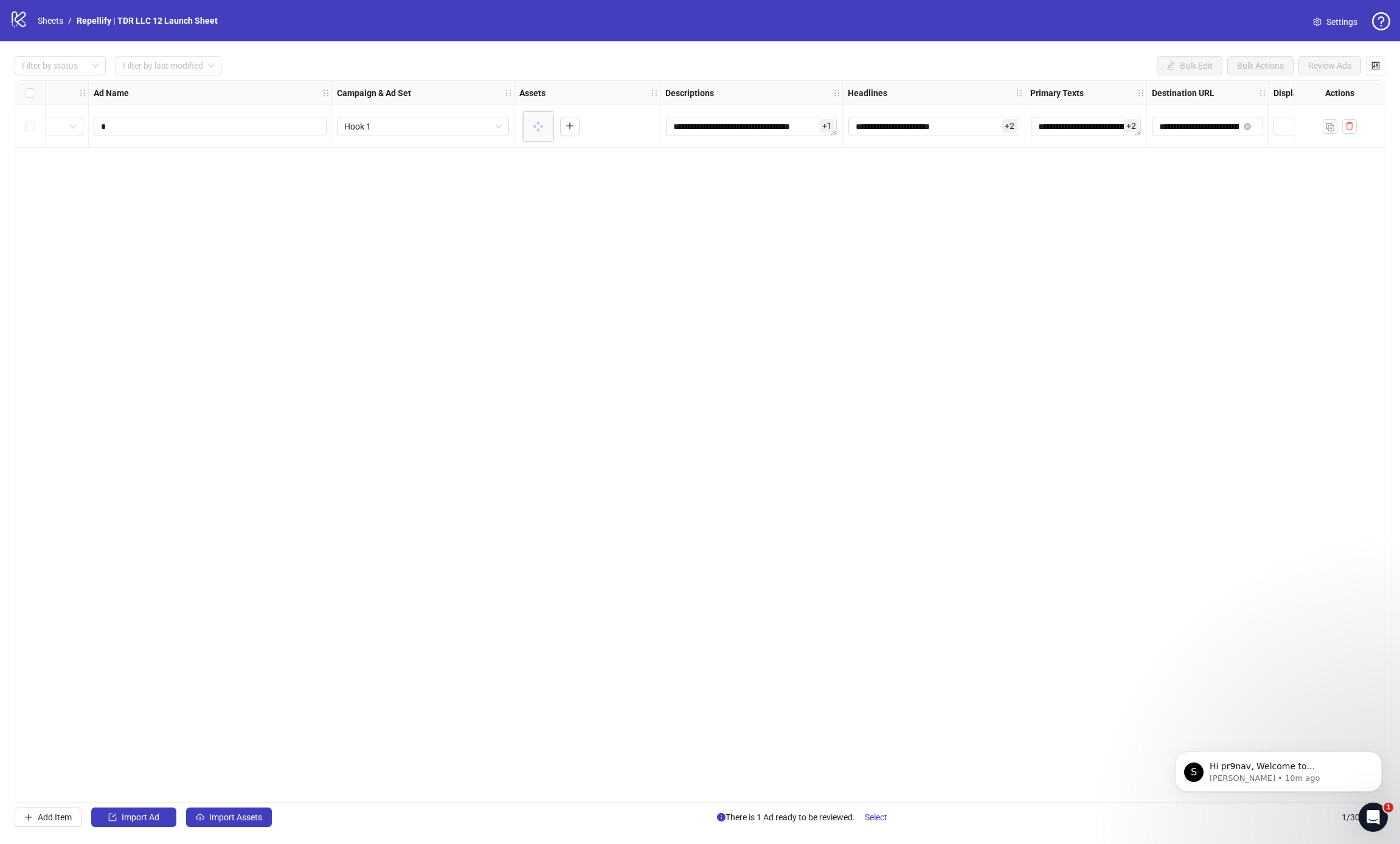
click at [1337, 124] on div at bounding box center [1340, 127] width 34 height 14
click at [1334, 126] on img "button" at bounding box center [1330, 127] width 8 height 8
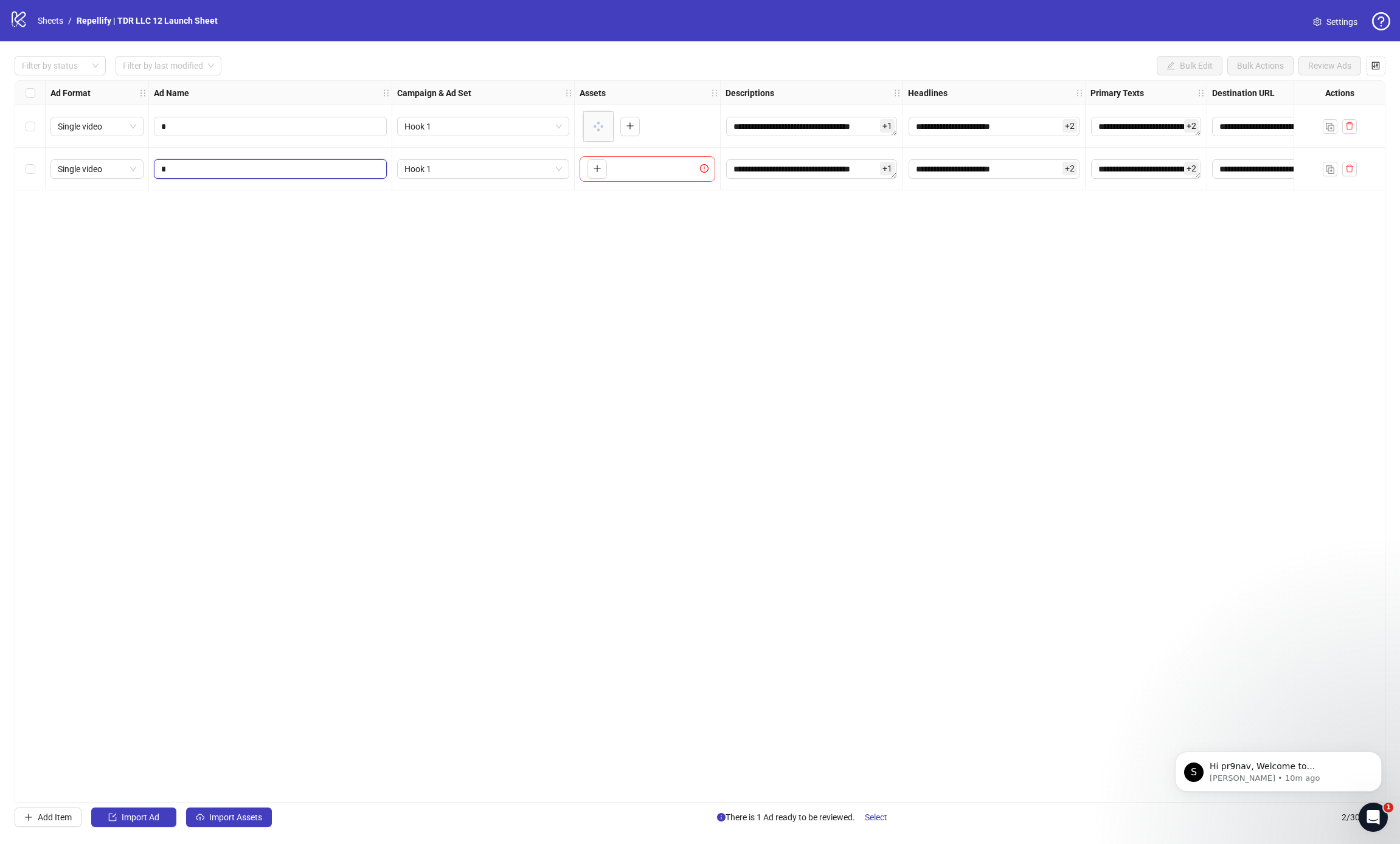
click at [198, 174] on input "*" at bounding box center [269, 169] width 216 height 13
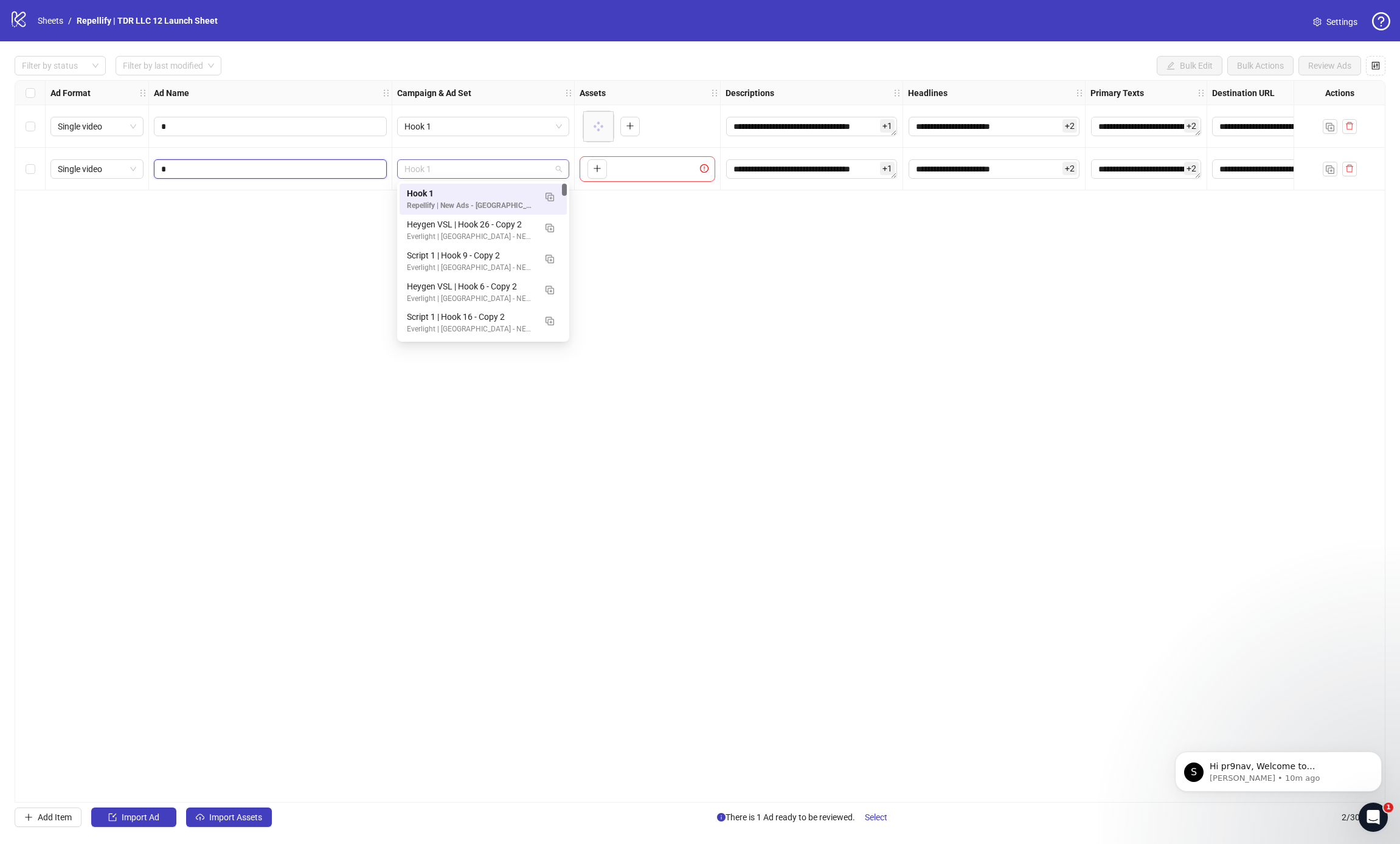
click at [447, 170] on span "Hook 1" at bounding box center [482, 169] width 157 height 18
click at [551, 198] on img "button" at bounding box center [550, 197] width 8 height 8
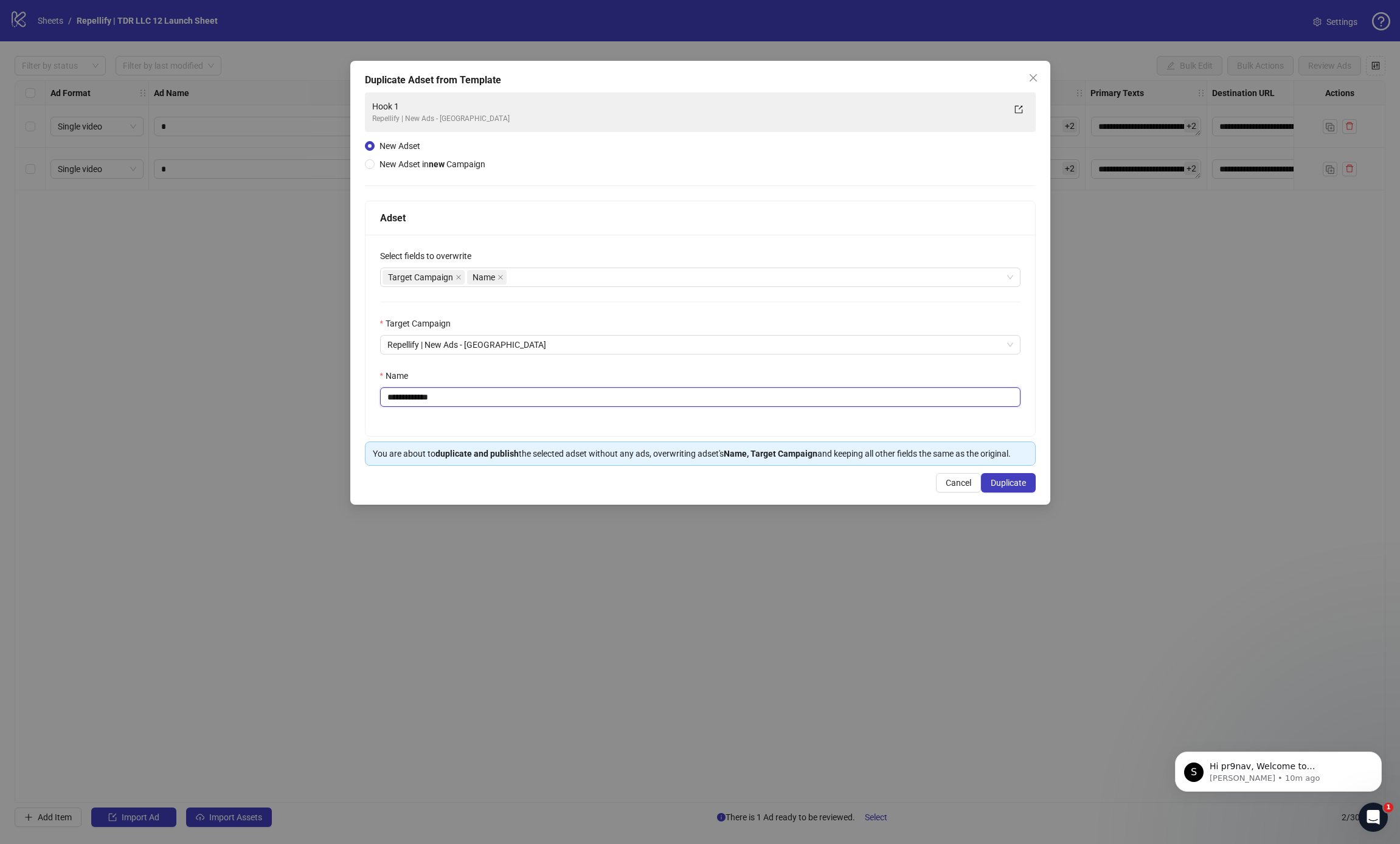
drag, startPoint x: 408, startPoint y: 398, endPoint x: 729, endPoint y: 425, distance: 322.1
click at [606, 414] on div "**********" at bounding box center [700, 335] width 670 height 201
type input "******"
click at [994, 479] on span "Duplicate" at bounding box center [1008, 482] width 35 height 10
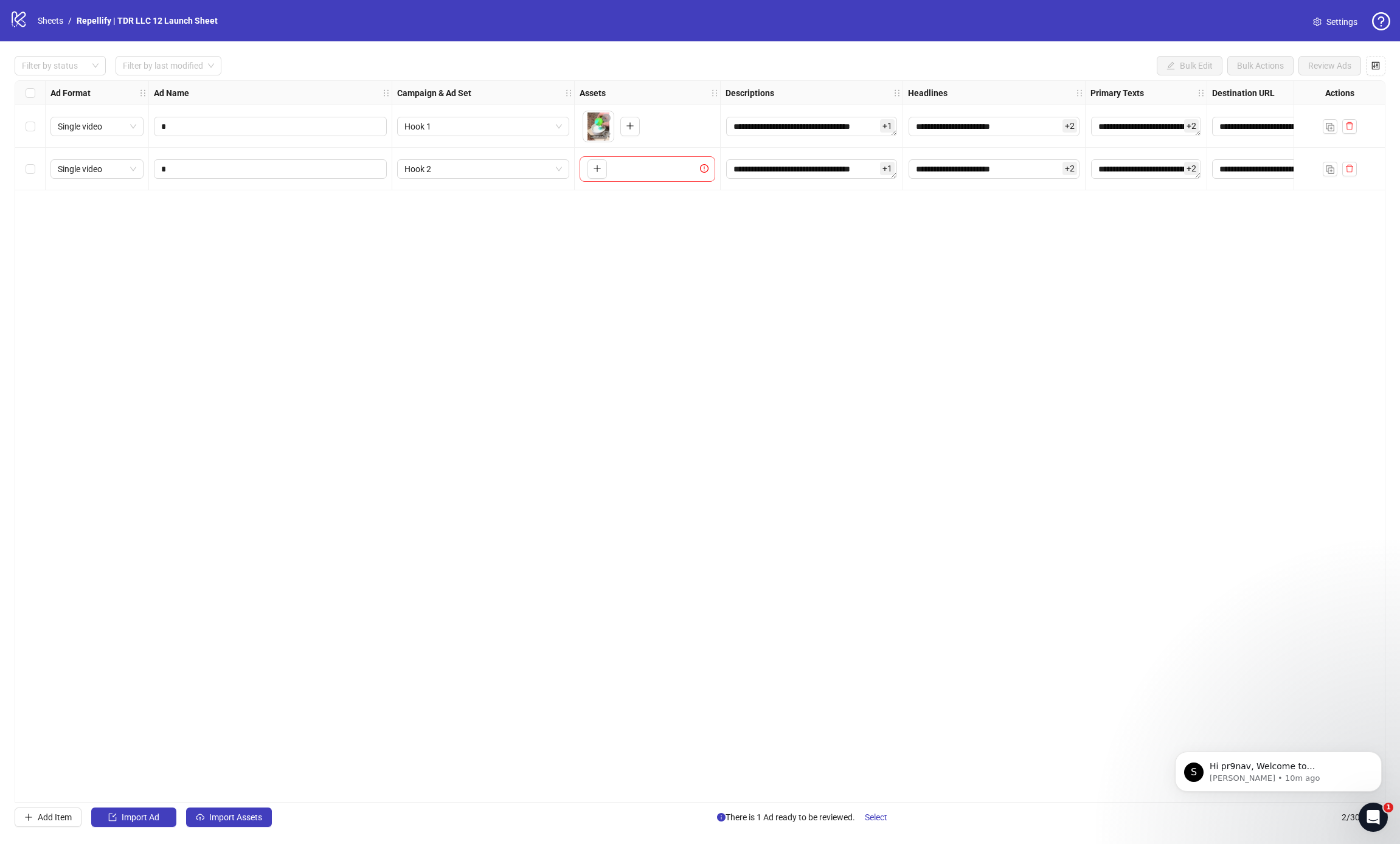
click at [605, 179] on div "To pick up a draggable item, press the space bar. While dragging, use the arrow…" at bounding box center [647, 169] width 136 height 25
click at [602, 171] on button "button" at bounding box center [597, 169] width 20 height 20
click at [1330, 171] on img "button" at bounding box center [1330, 169] width 8 height 8
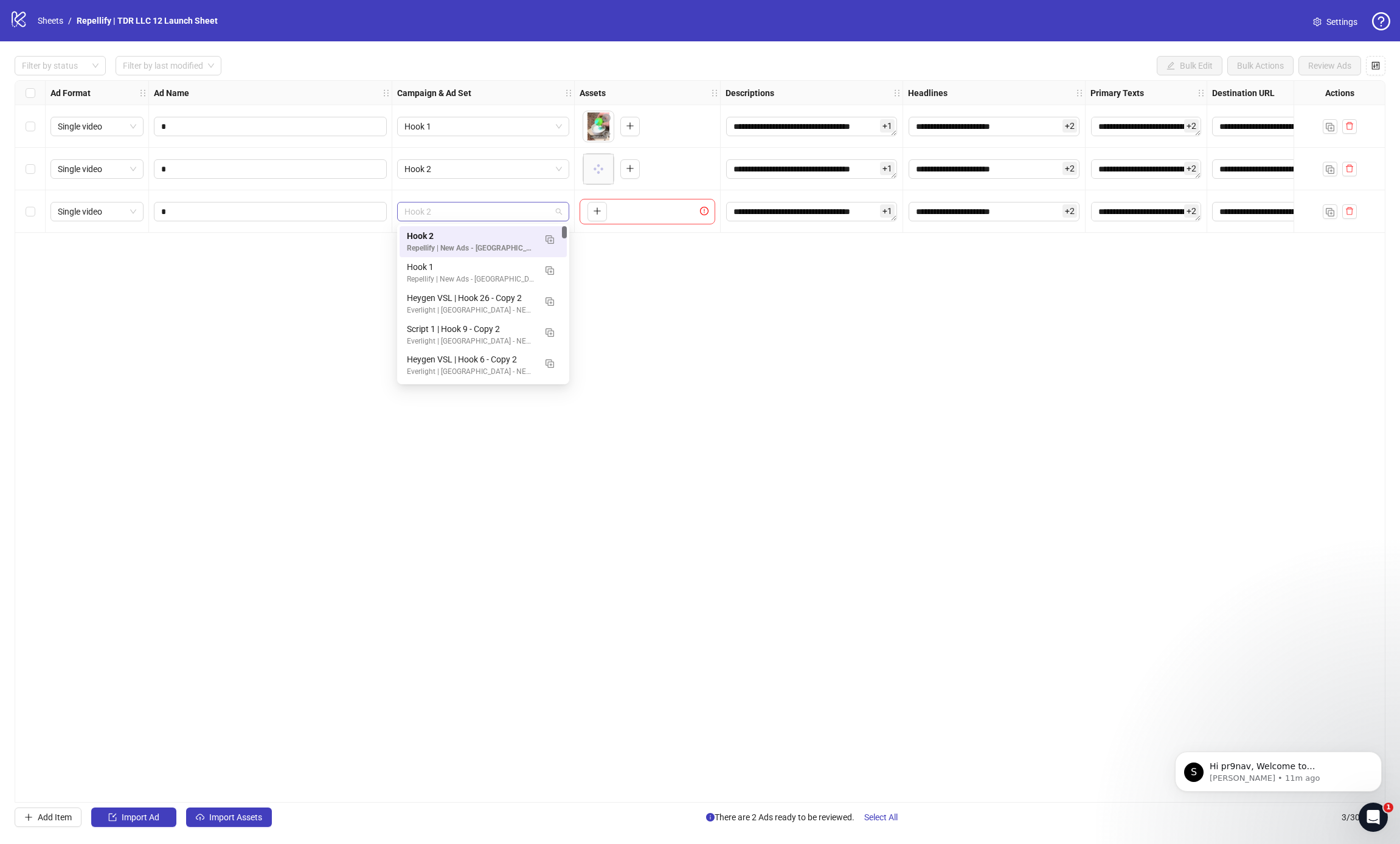
click at [519, 213] on span "Hook 2" at bounding box center [482, 212] width 157 height 18
click at [552, 239] on img "button" at bounding box center [550, 239] width 8 height 8
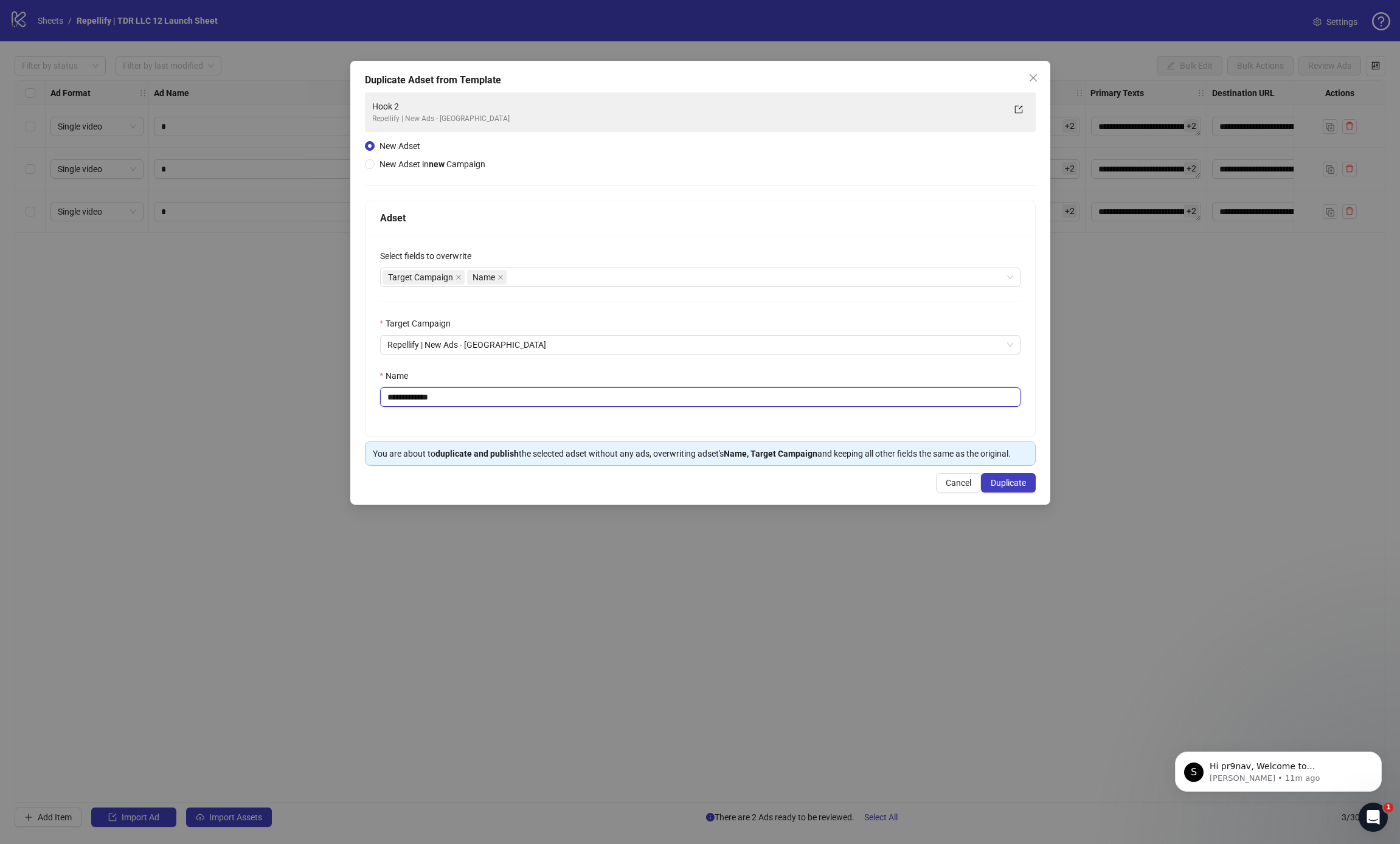
drag, startPoint x: 409, startPoint y: 398, endPoint x: 653, endPoint y: 425, distance: 245.5
click at [606, 413] on div "**********" at bounding box center [700, 335] width 670 height 201
type input "******"
click at [1017, 481] on span "Duplicate" at bounding box center [1008, 482] width 35 height 10
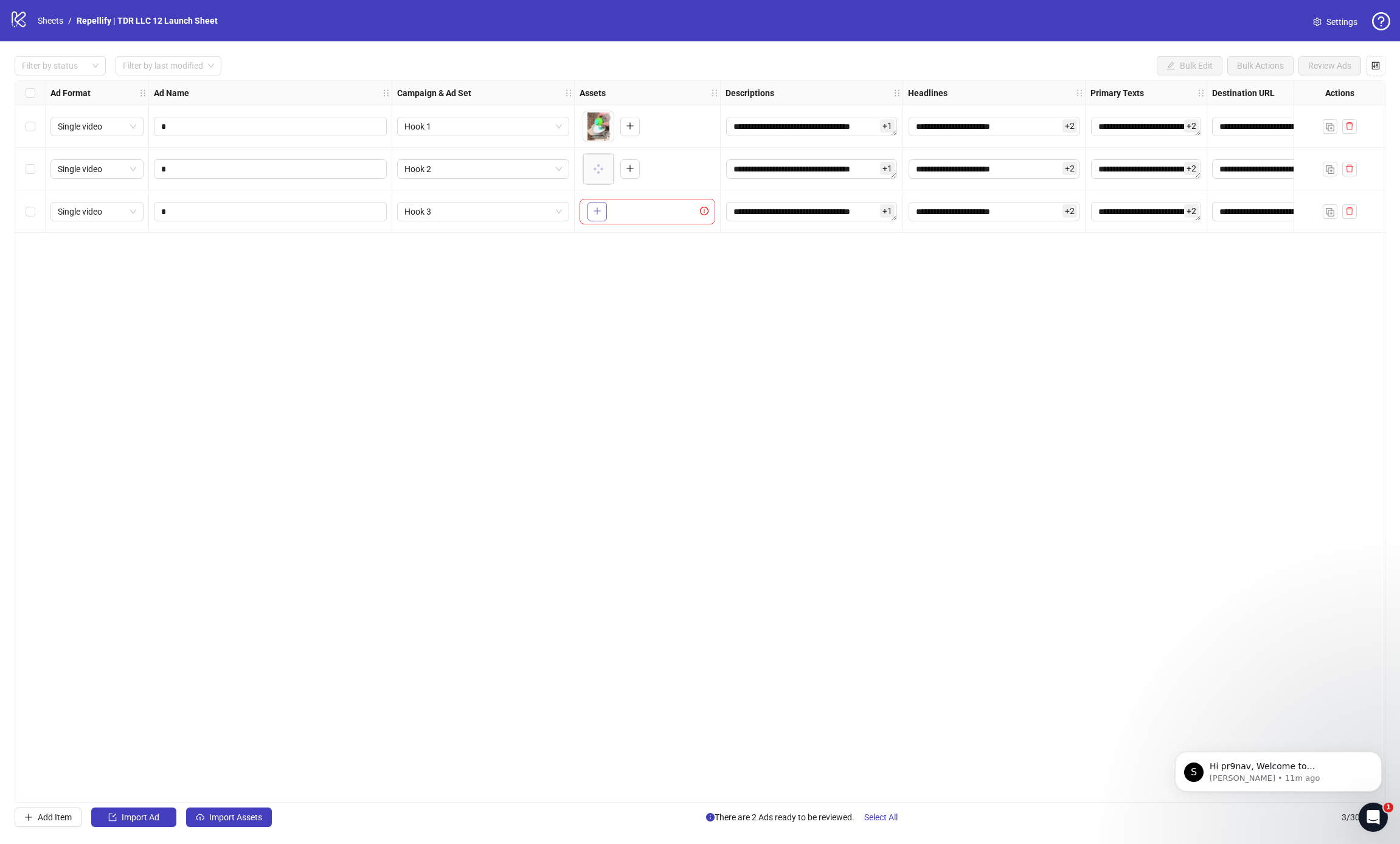
click at [589, 205] on button "button" at bounding box center [597, 212] width 20 height 20
click at [1327, 212] on img "button" at bounding box center [1330, 212] width 8 height 8
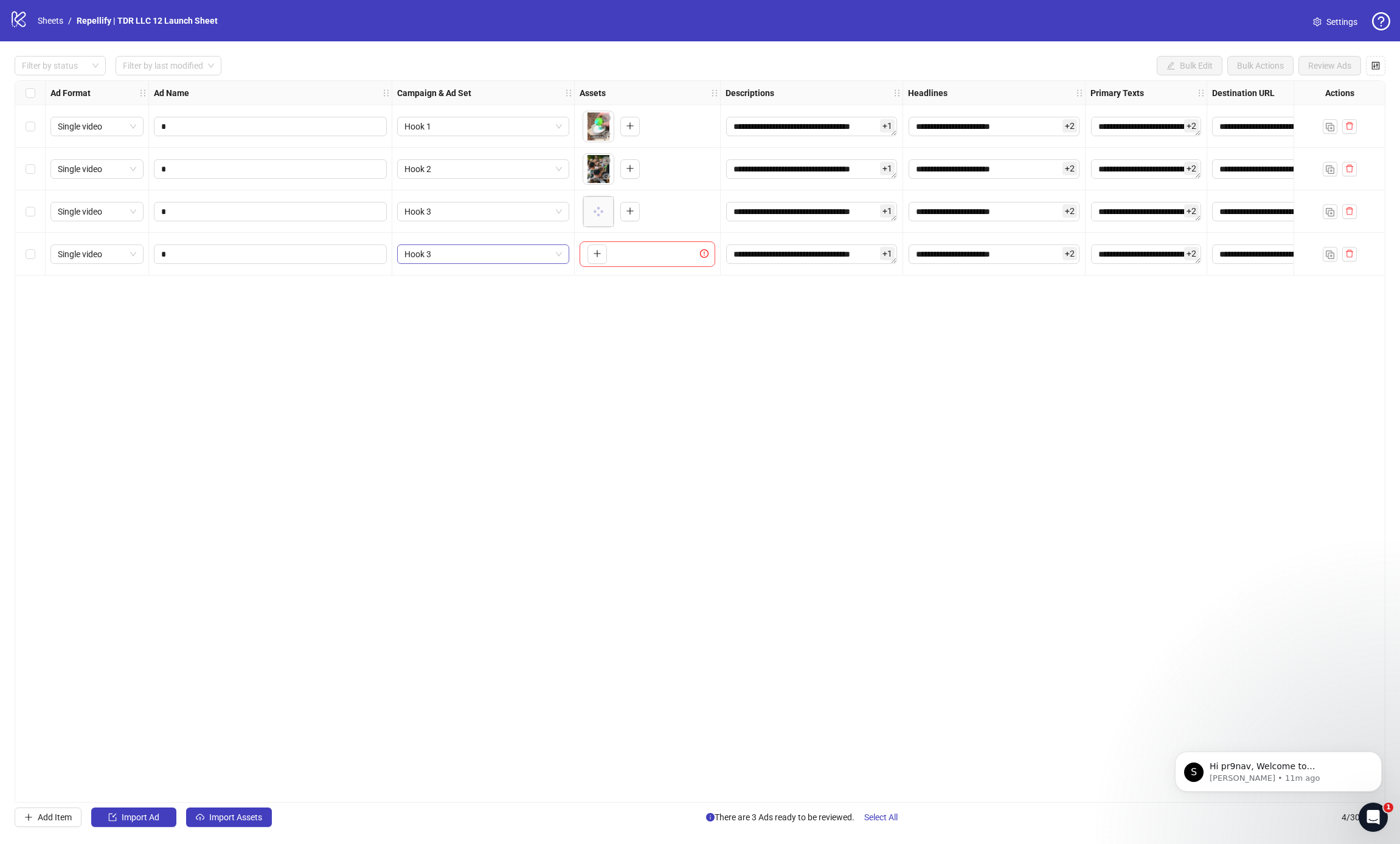
click at [489, 263] on span "Hook 3" at bounding box center [482, 254] width 157 height 18
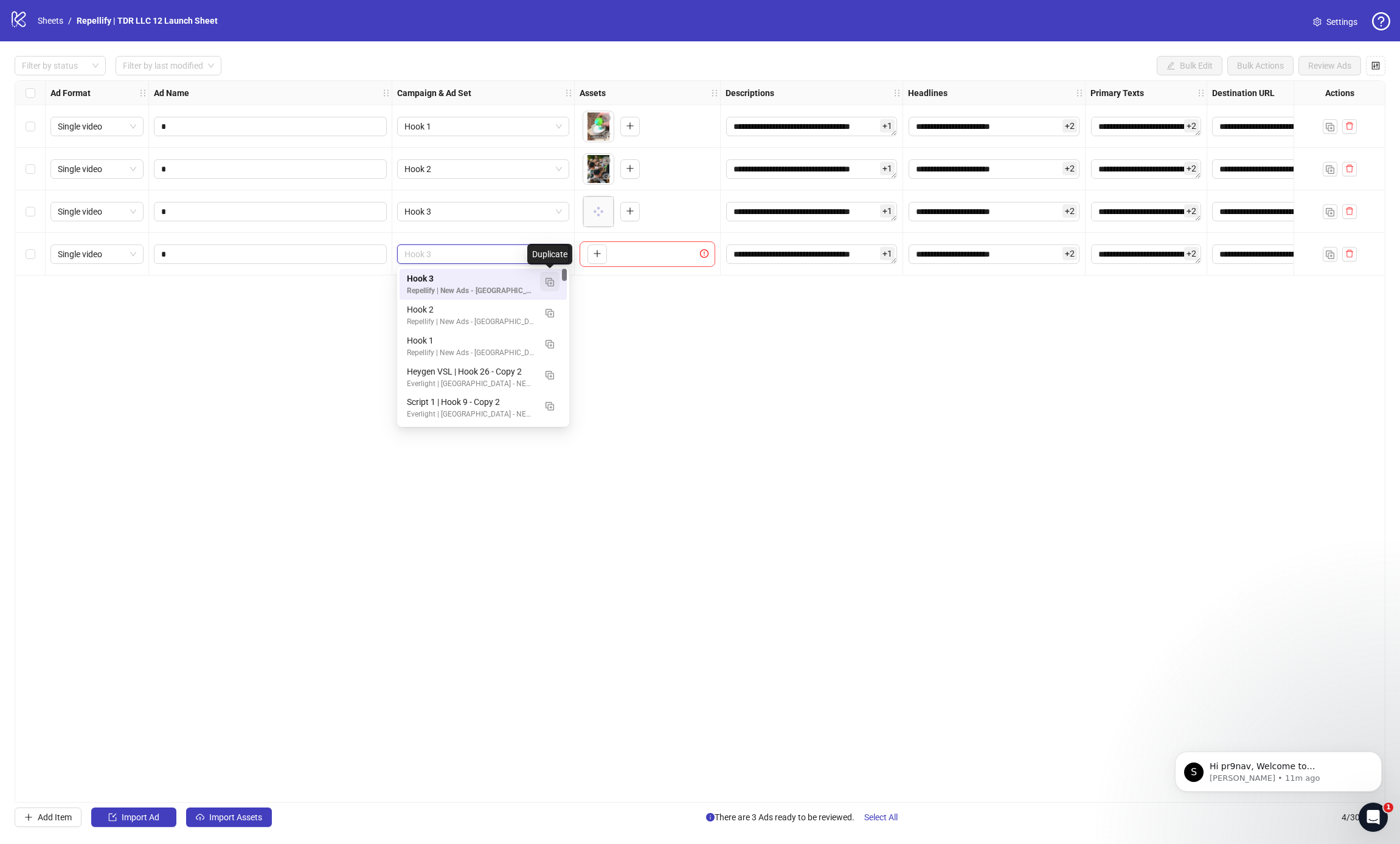
click at [546, 282] on img "button" at bounding box center [550, 282] width 8 height 8
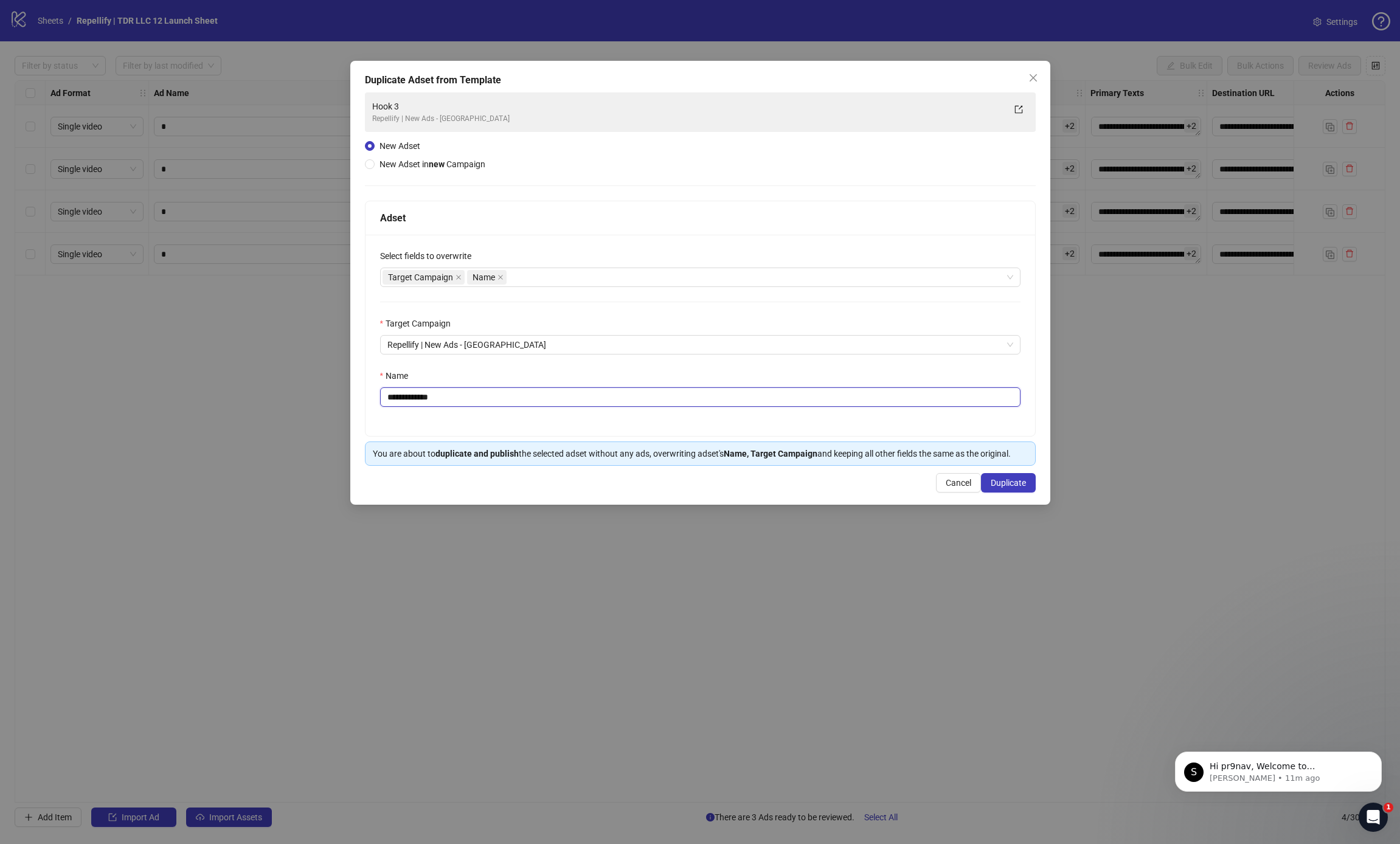
drag, startPoint x: 409, startPoint y: 394, endPoint x: 571, endPoint y: 399, distance: 162.1
click at [571, 399] on input "**********" at bounding box center [700, 397] width 640 height 20
type input "******"
click at [1032, 486] on button "Duplicate" at bounding box center [1008, 483] width 55 height 20
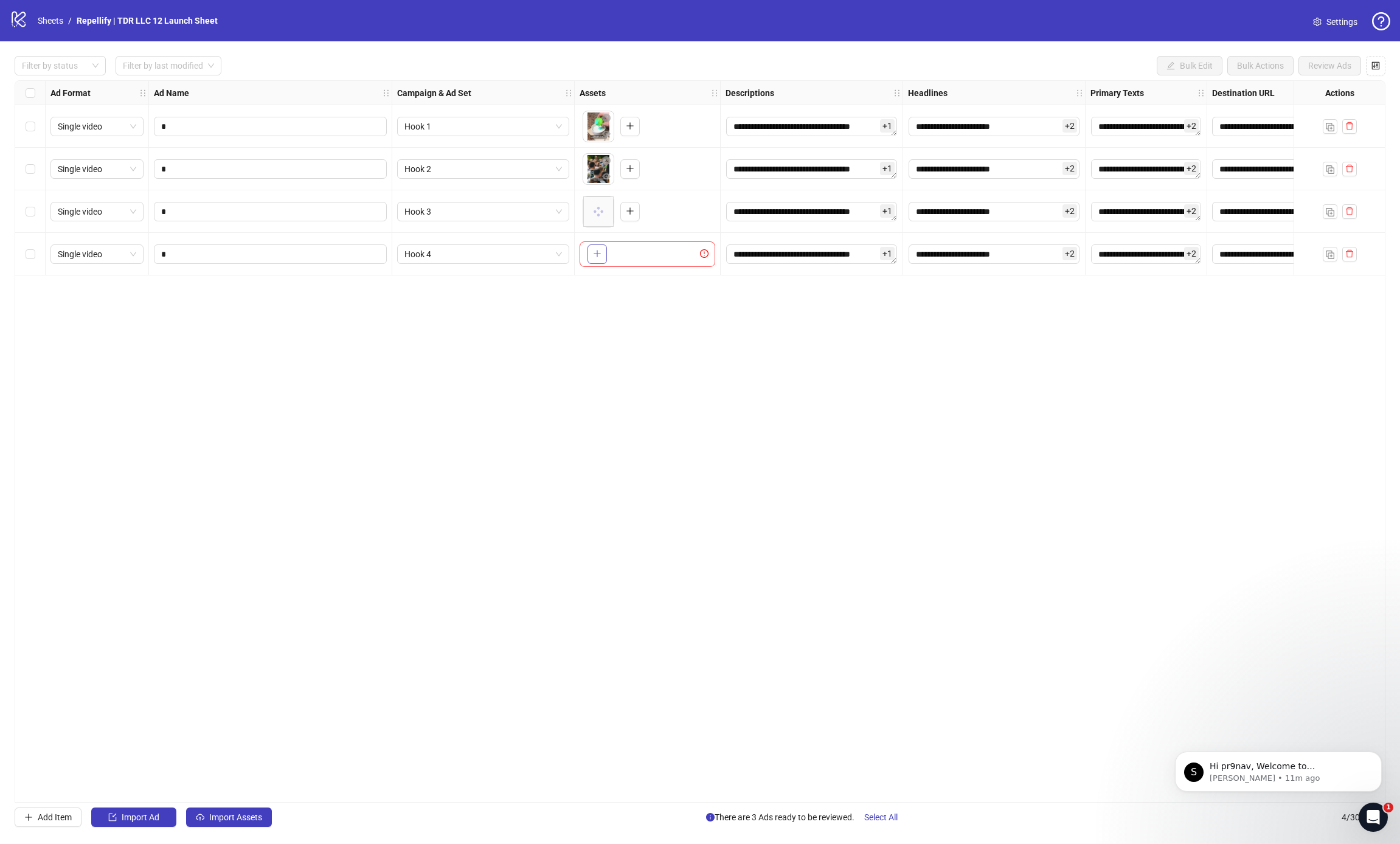
click at [597, 254] on icon "plus" at bounding box center [596, 253] width 8 height 8
click at [1328, 255] on img "button" at bounding box center [1330, 254] width 8 height 8
click at [457, 301] on span "Hook 4" at bounding box center [482, 296] width 157 height 18
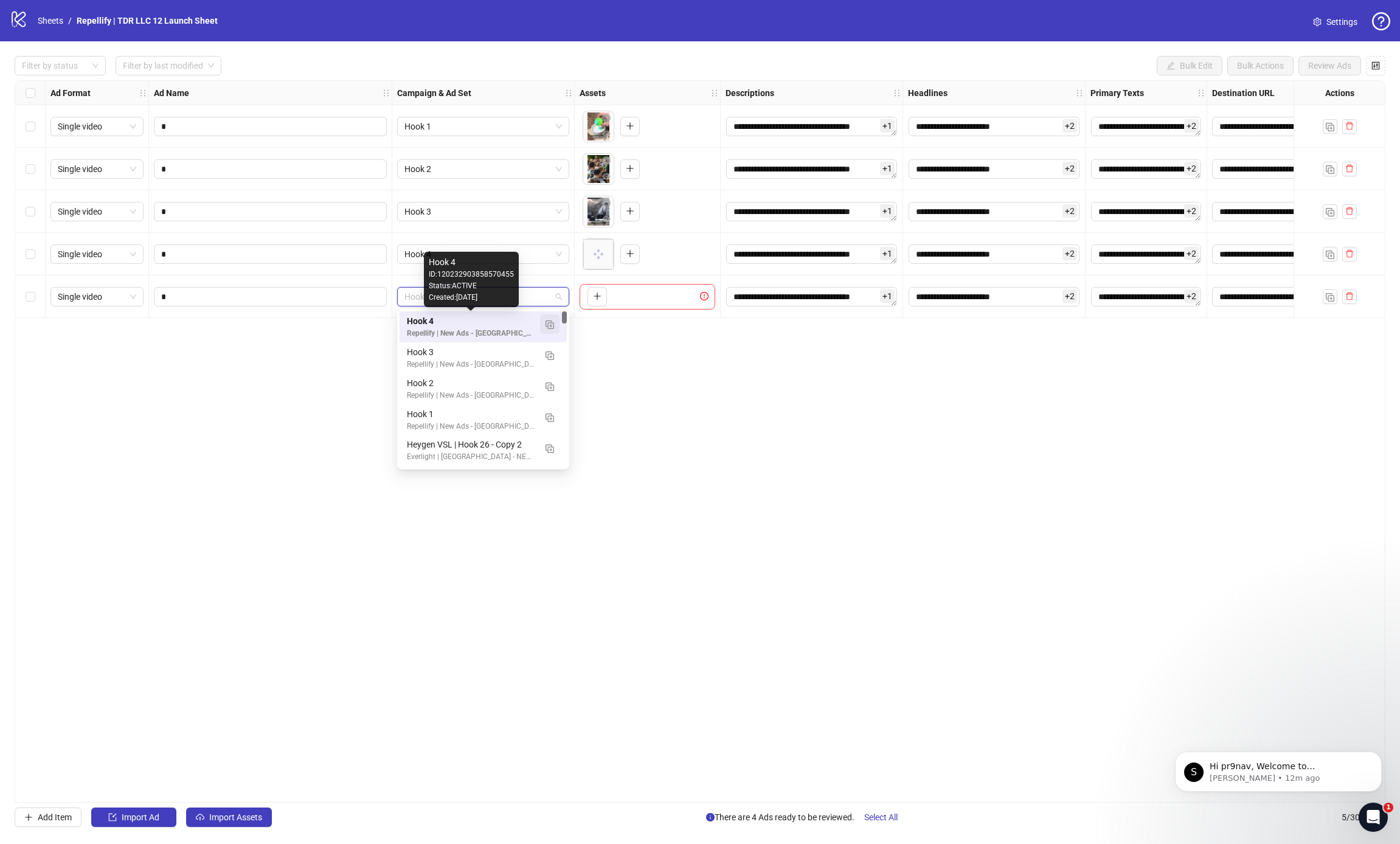
click at [552, 327] on img "button" at bounding box center [550, 324] width 8 height 8
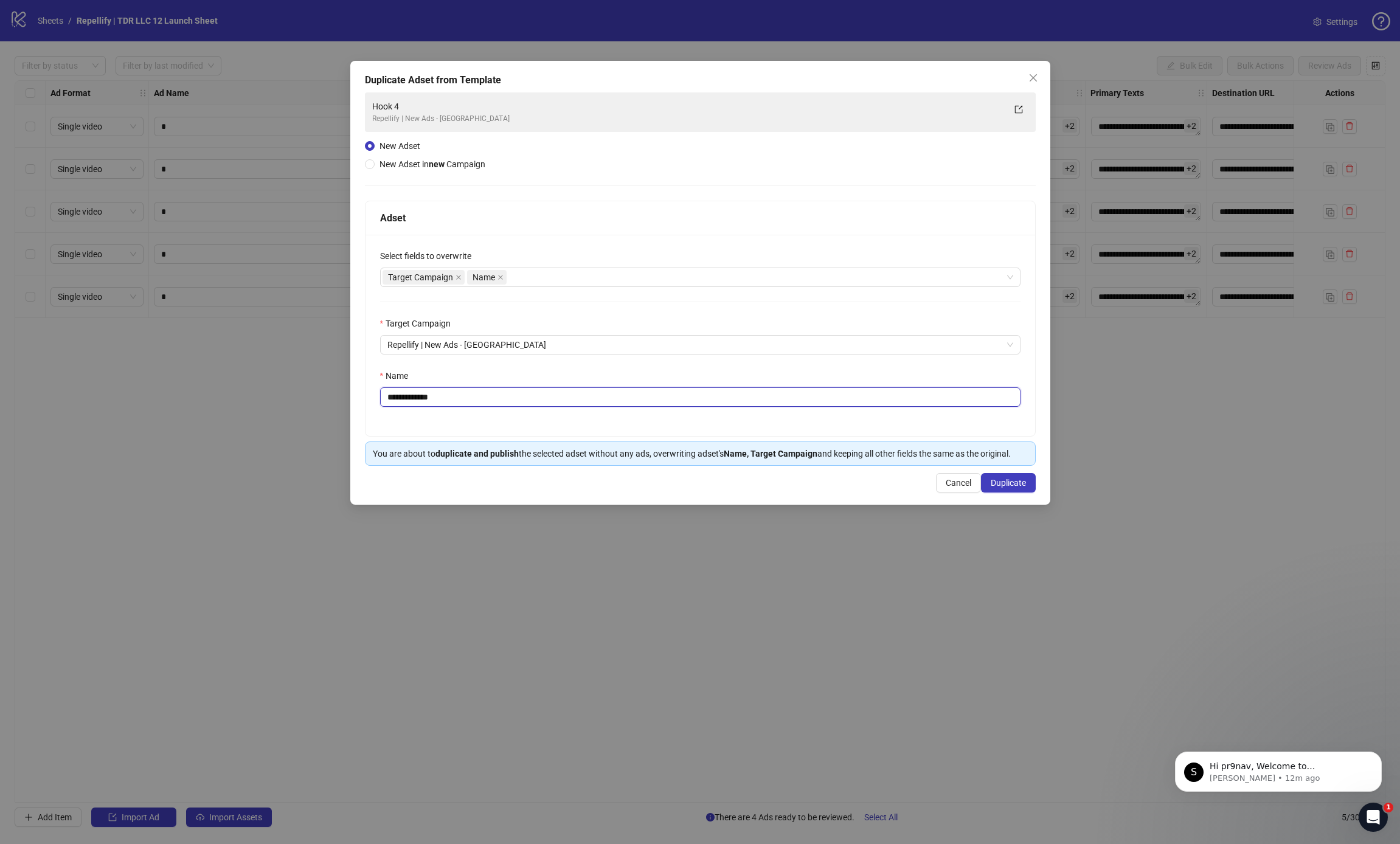
drag, startPoint x: 417, startPoint y: 398, endPoint x: 440, endPoint y: 400, distance: 23.1
click at [486, 400] on input "**********" at bounding box center [700, 397] width 640 height 20
click at [412, 399] on input "**********" at bounding box center [700, 397] width 640 height 20
drag, startPoint x: 410, startPoint y: 400, endPoint x: 515, endPoint y: 402, distance: 105.0
click at [515, 402] on input "**********" at bounding box center [700, 397] width 640 height 20
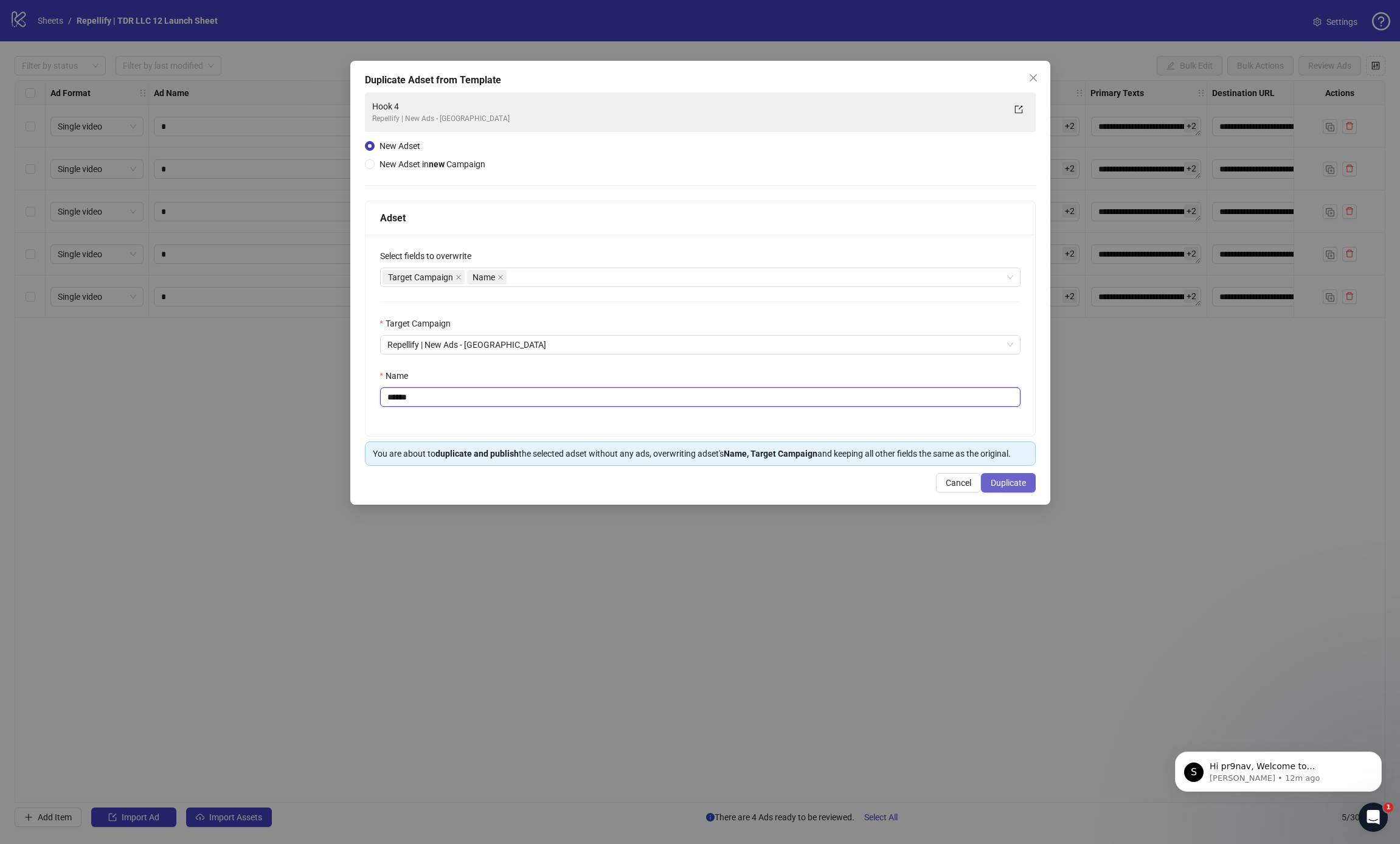
type input "******"
click at [1002, 482] on span "Duplicate" at bounding box center [1008, 482] width 35 height 10
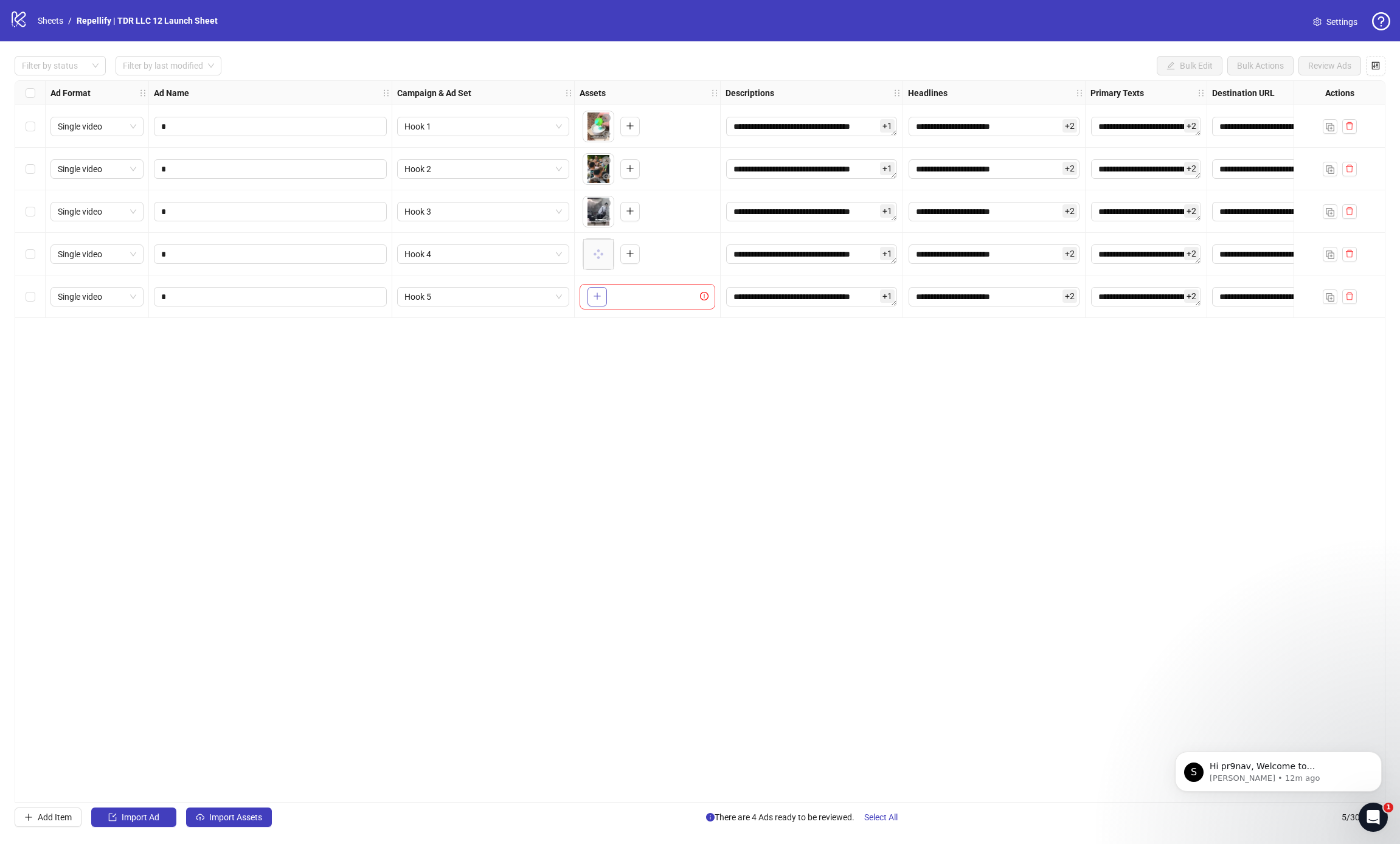
click at [594, 297] on icon "plus" at bounding box center [596, 295] width 8 height 8
click at [1328, 295] on img "button" at bounding box center [1330, 296] width 8 height 8
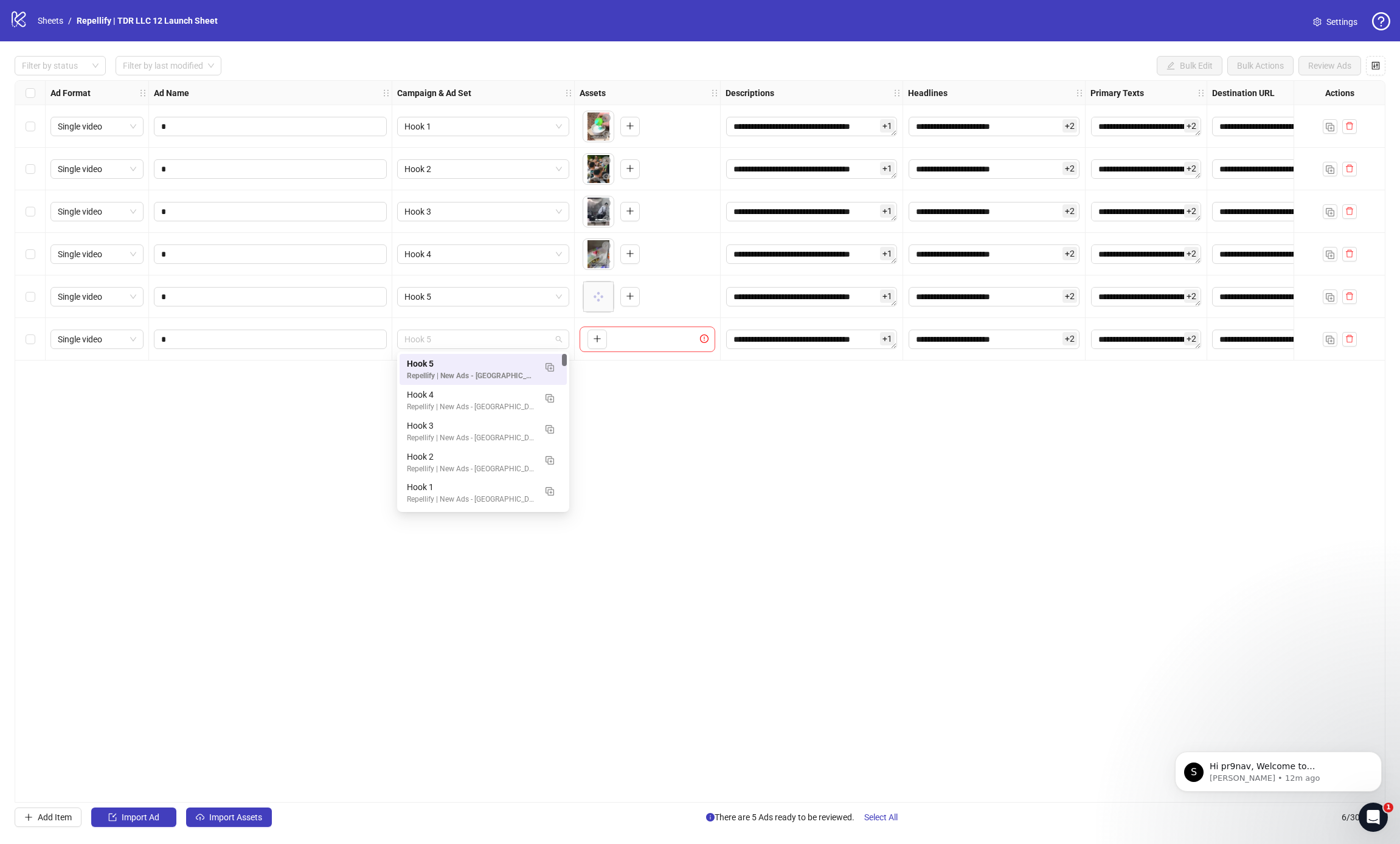
drag, startPoint x: 517, startPoint y: 345, endPoint x: 533, endPoint y: 351, distance: 17.1
click at [517, 345] on span "Hook 5" at bounding box center [482, 339] width 157 height 18
click at [549, 363] on img "button" at bounding box center [550, 366] width 8 height 8
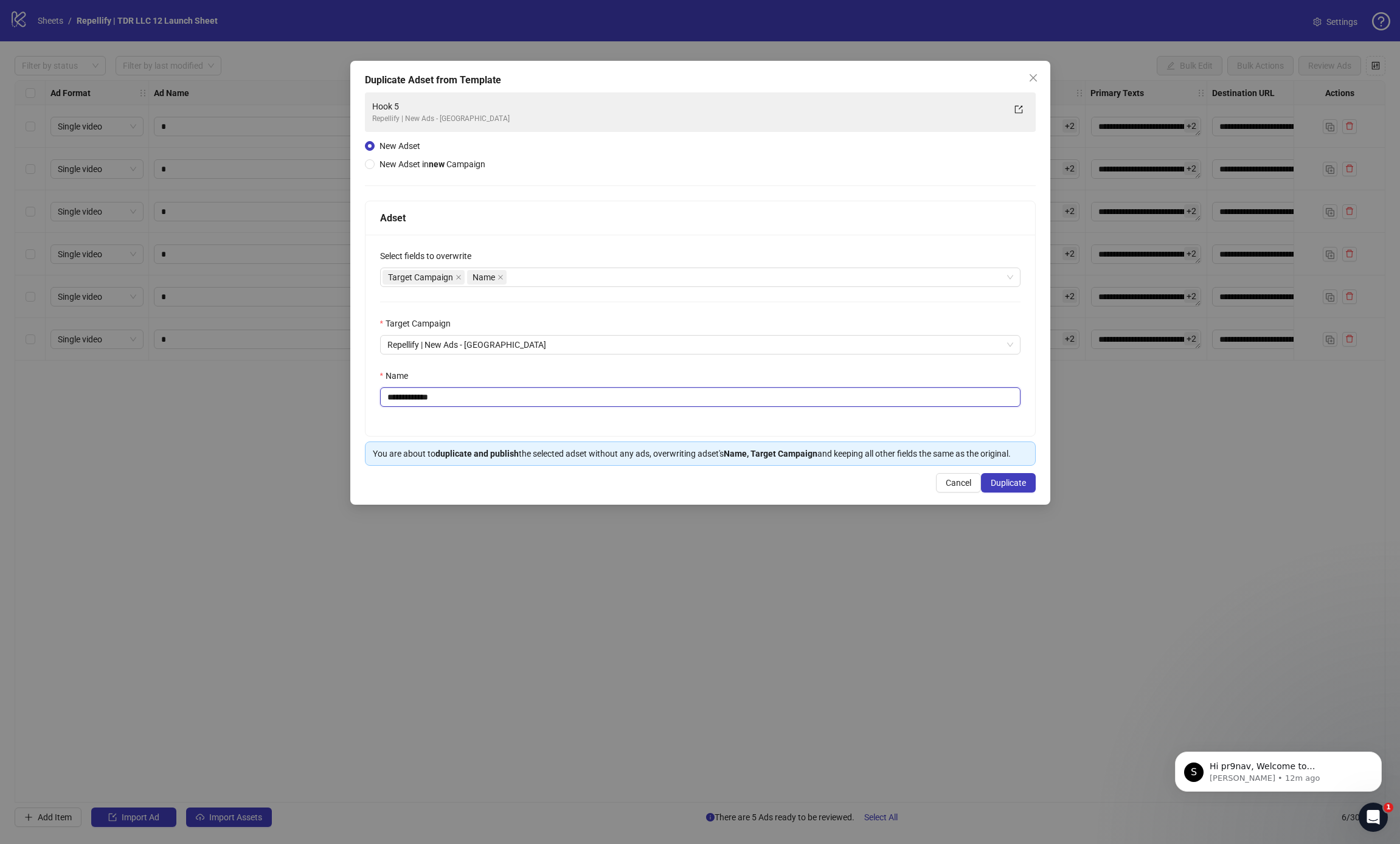
drag, startPoint x: 580, startPoint y: 397, endPoint x: 563, endPoint y: 397, distance: 17.0
click at [577, 397] on input "**********" at bounding box center [700, 397] width 640 height 20
drag, startPoint x: 408, startPoint y: 399, endPoint x: 575, endPoint y: 404, distance: 167.1
click at [575, 404] on input "**********" at bounding box center [700, 397] width 640 height 20
type input "******"
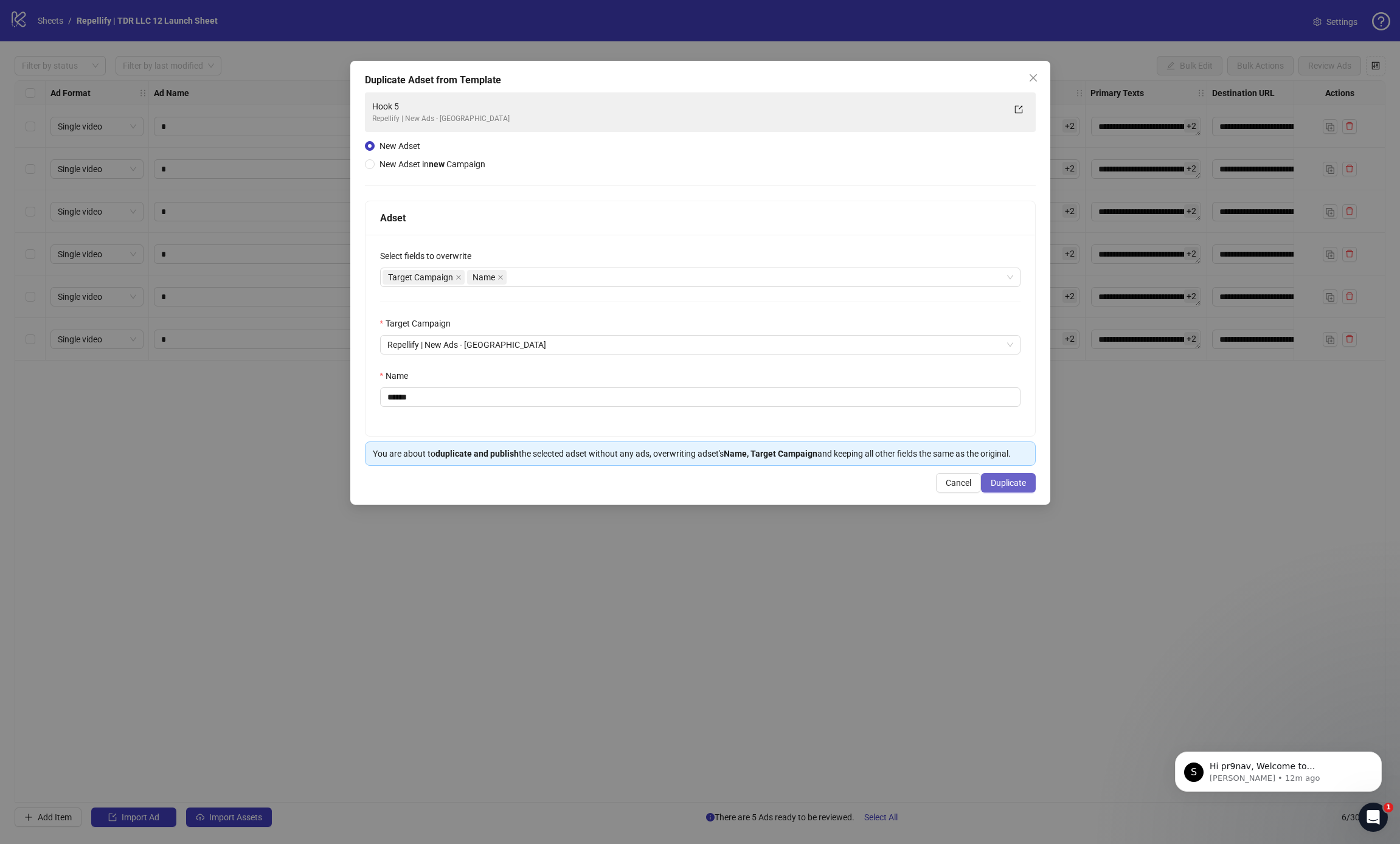
click at [1026, 486] on button "Duplicate" at bounding box center [1008, 483] width 55 height 20
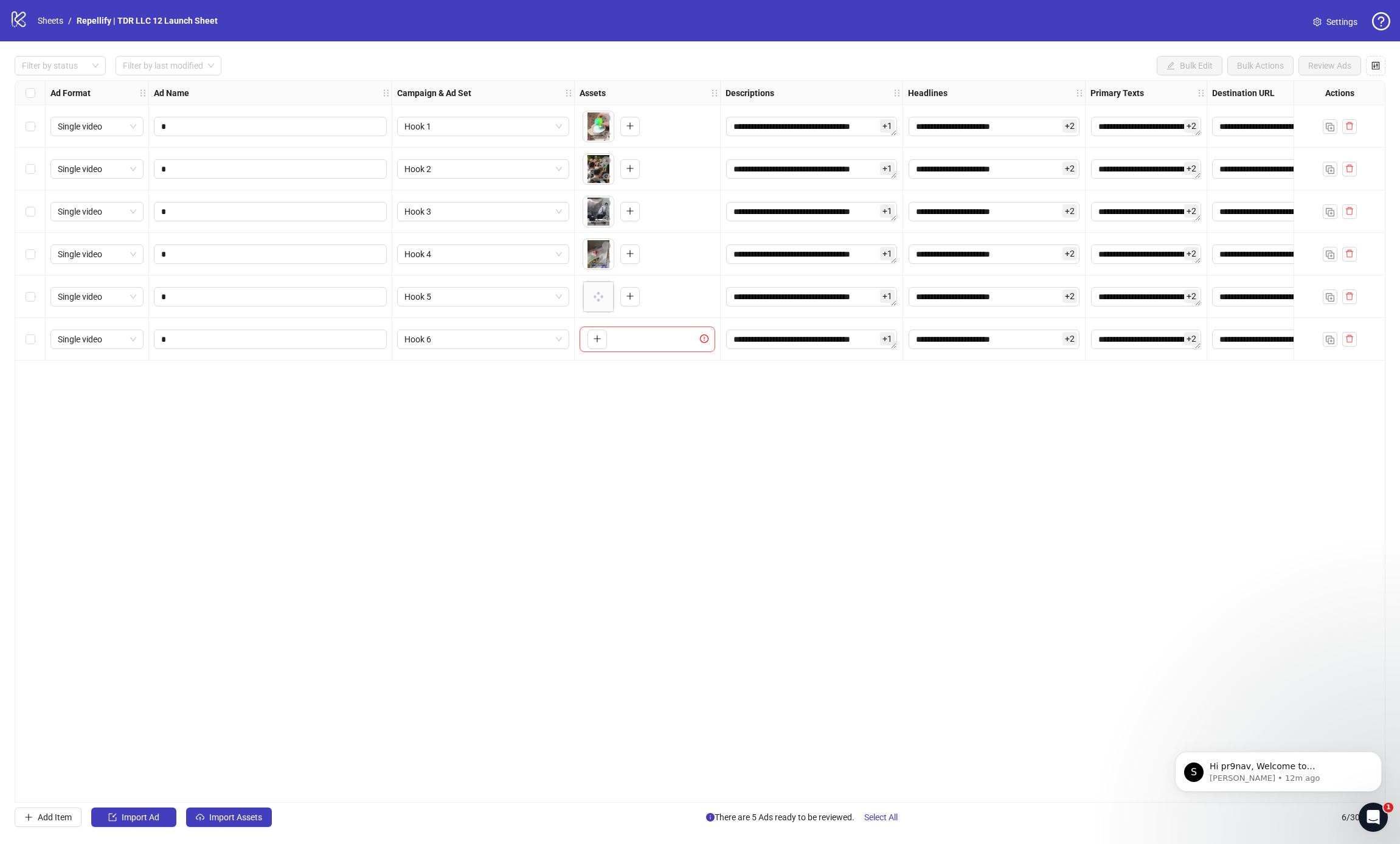
click at [586, 331] on div "To pick up a draggable item, press the space bar. While dragging, use the arrow…" at bounding box center [594, 339] width 24 height 20
click at [593, 337] on icon "plus" at bounding box center [596, 338] width 8 height 8
click at [1328, 339] on img "button" at bounding box center [1330, 339] width 8 height 8
click at [513, 384] on span "Hook 6" at bounding box center [482, 382] width 157 height 18
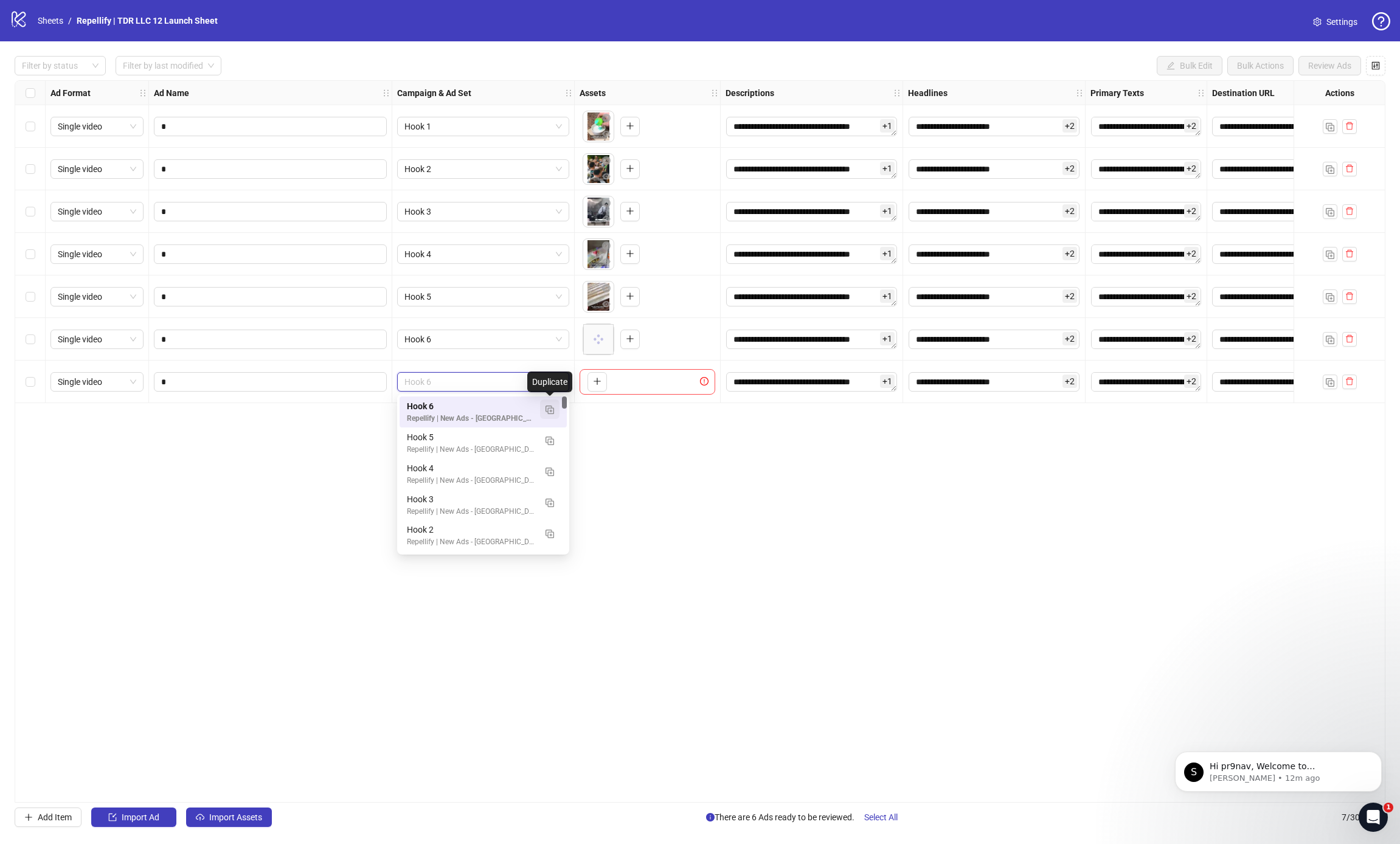
click at [546, 409] on img "button" at bounding box center [550, 409] width 8 height 8
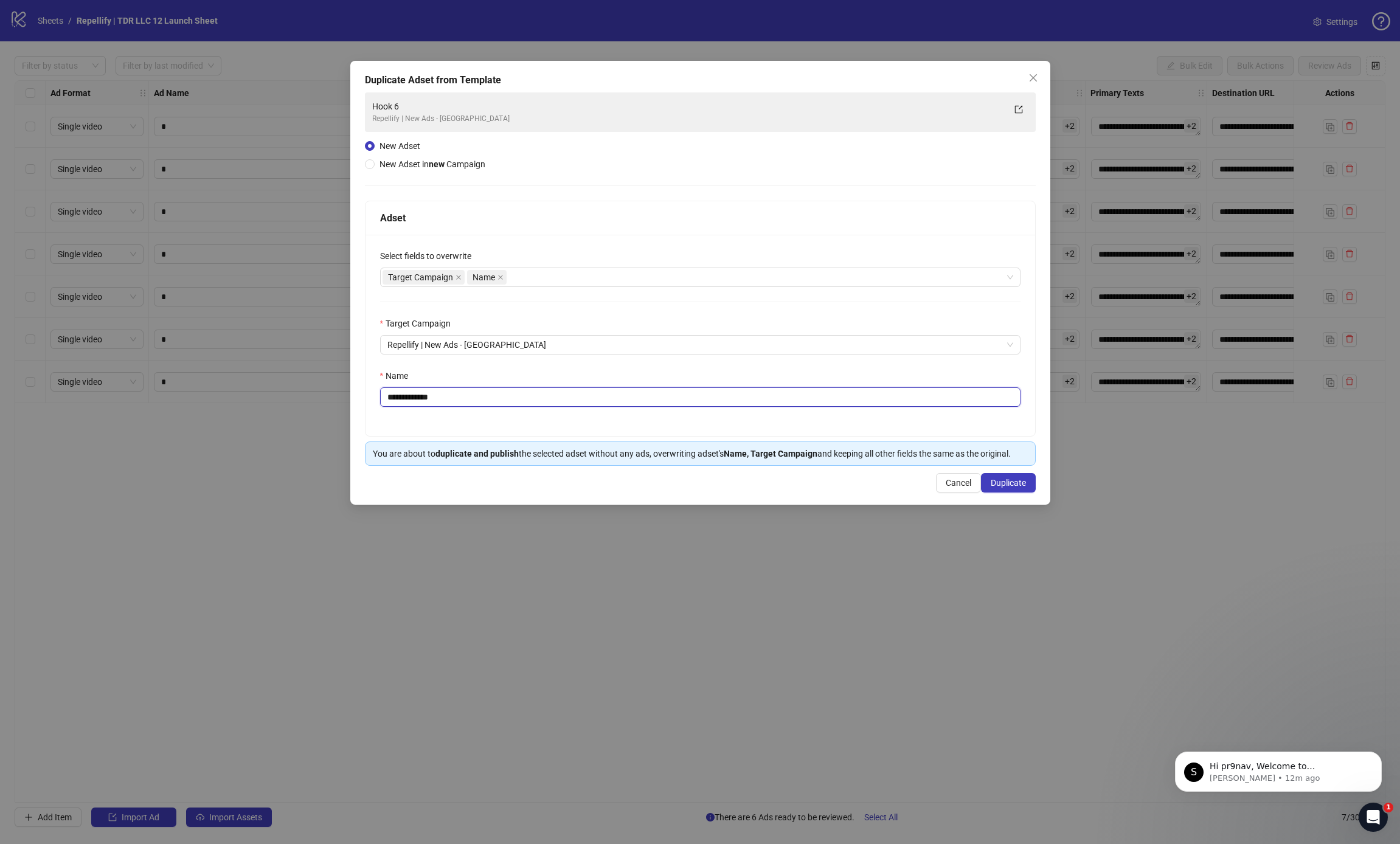
drag, startPoint x: 410, startPoint y: 398, endPoint x: 678, endPoint y: 410, distance: 268.3
click at [678, 410] on div "**********" at bounding box center [700, 335] width 670 height 201
type input "******"
click at [1030, 488] on button "Duplicate" at bounding box center [1008, 483] width 55 height 20
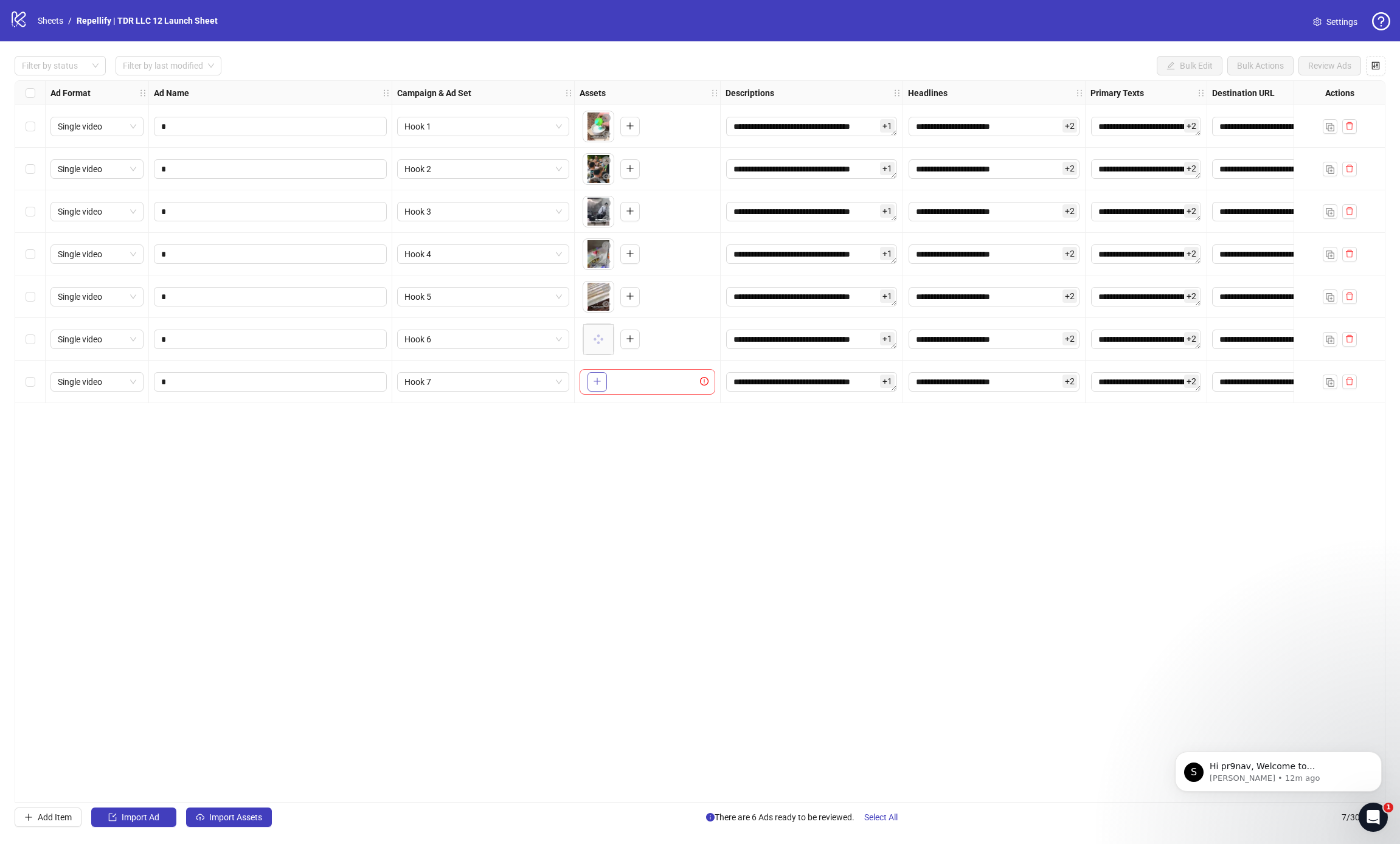
click at [599, 385] on icon "plus" at bounding box center [596, 381] width 8 height 8
click at [1329, 385] on img "button" at bounding box center [1330, 382] width 8 height 8
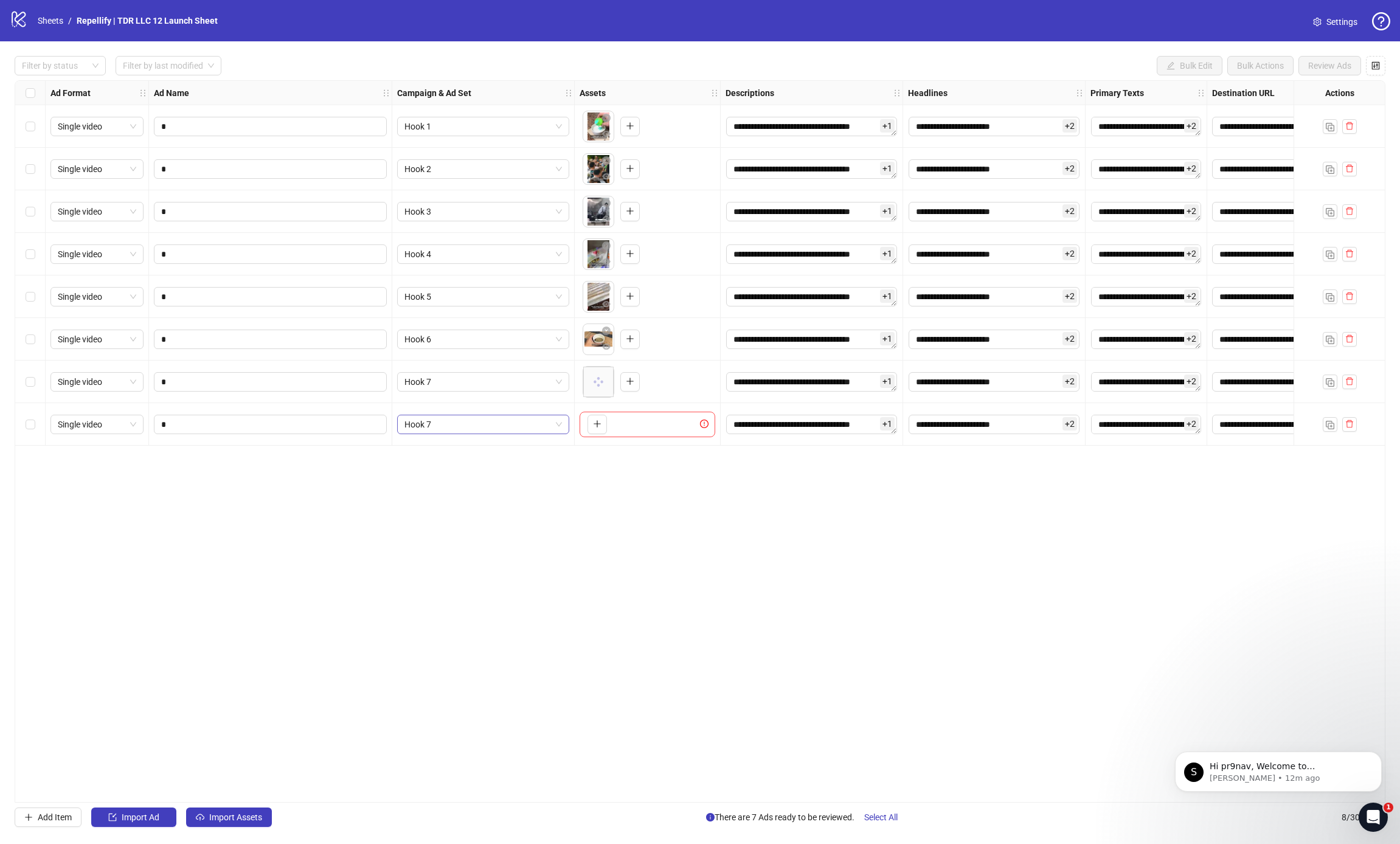
drag, startPoint x: 503, startPoint y: 421, endPoint x: 514, endPoint y: 429, distance: 13.6
click at [503, 421] on span "Hook 7" at bounding box center [482, 425] width 157 height 18
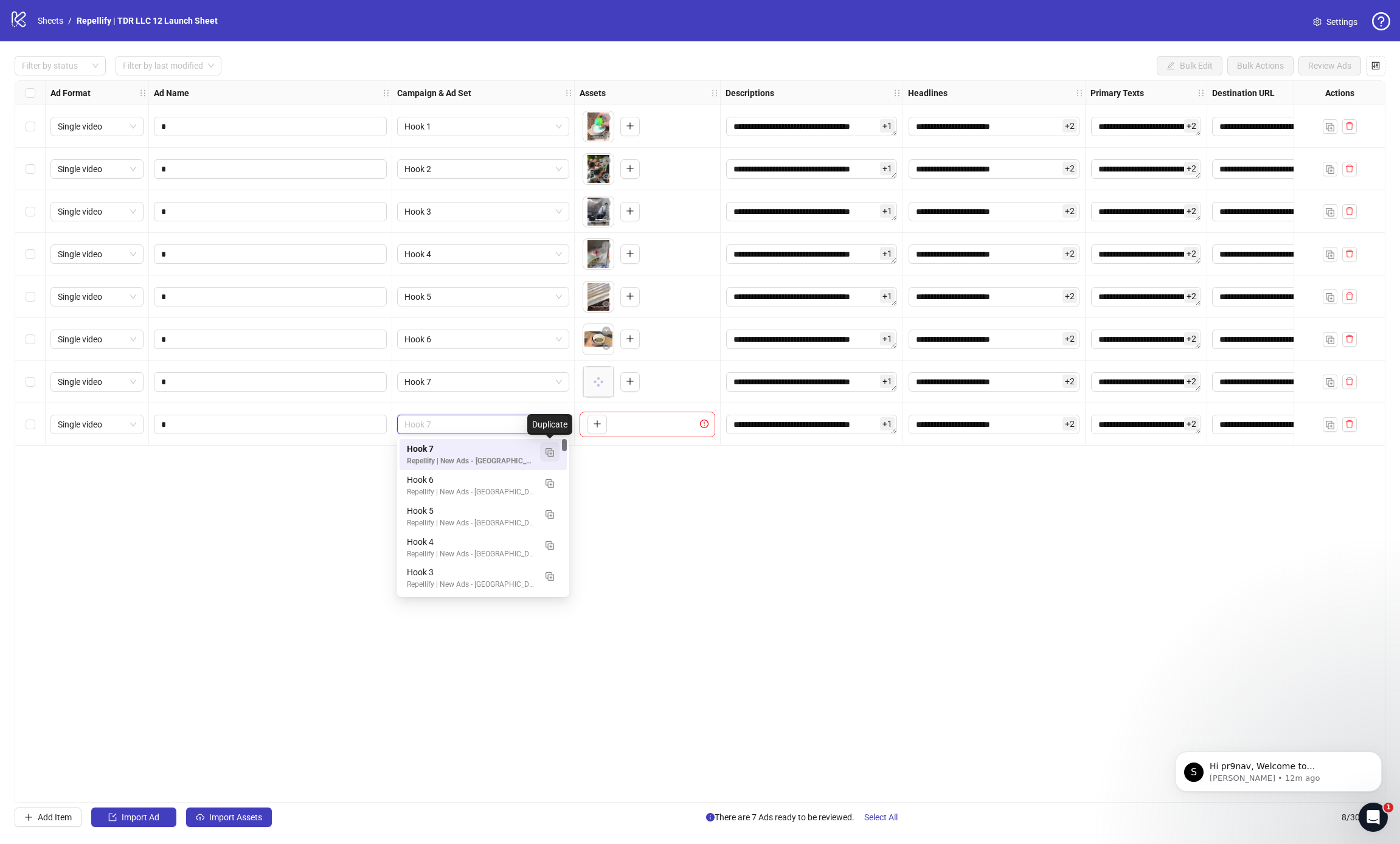
click at [546, 448] on img "button" at bounding box center [550, 452] width 8 height 8
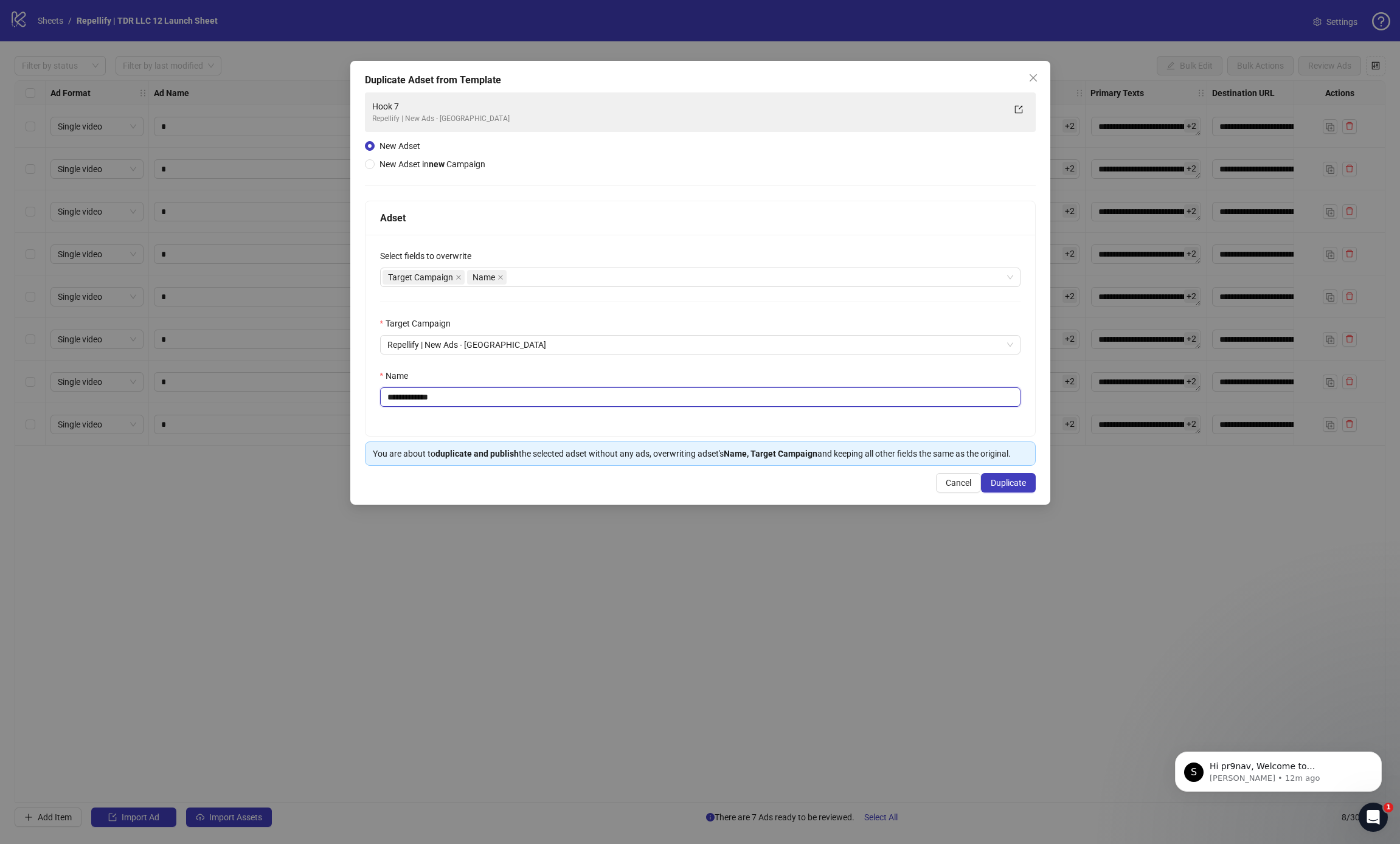
drag, startPoint x: 410, startPoint y: 397, endPoint x: 557, endPoint y: 411, distance: 147.7
click at [557, 411] on div "**********" at bounding box center [700, 335] width 670 height 201
type input "******"
click at [1011, 480] on span "Duplicate" at bounding box center [1008, 482] width 35 height 10
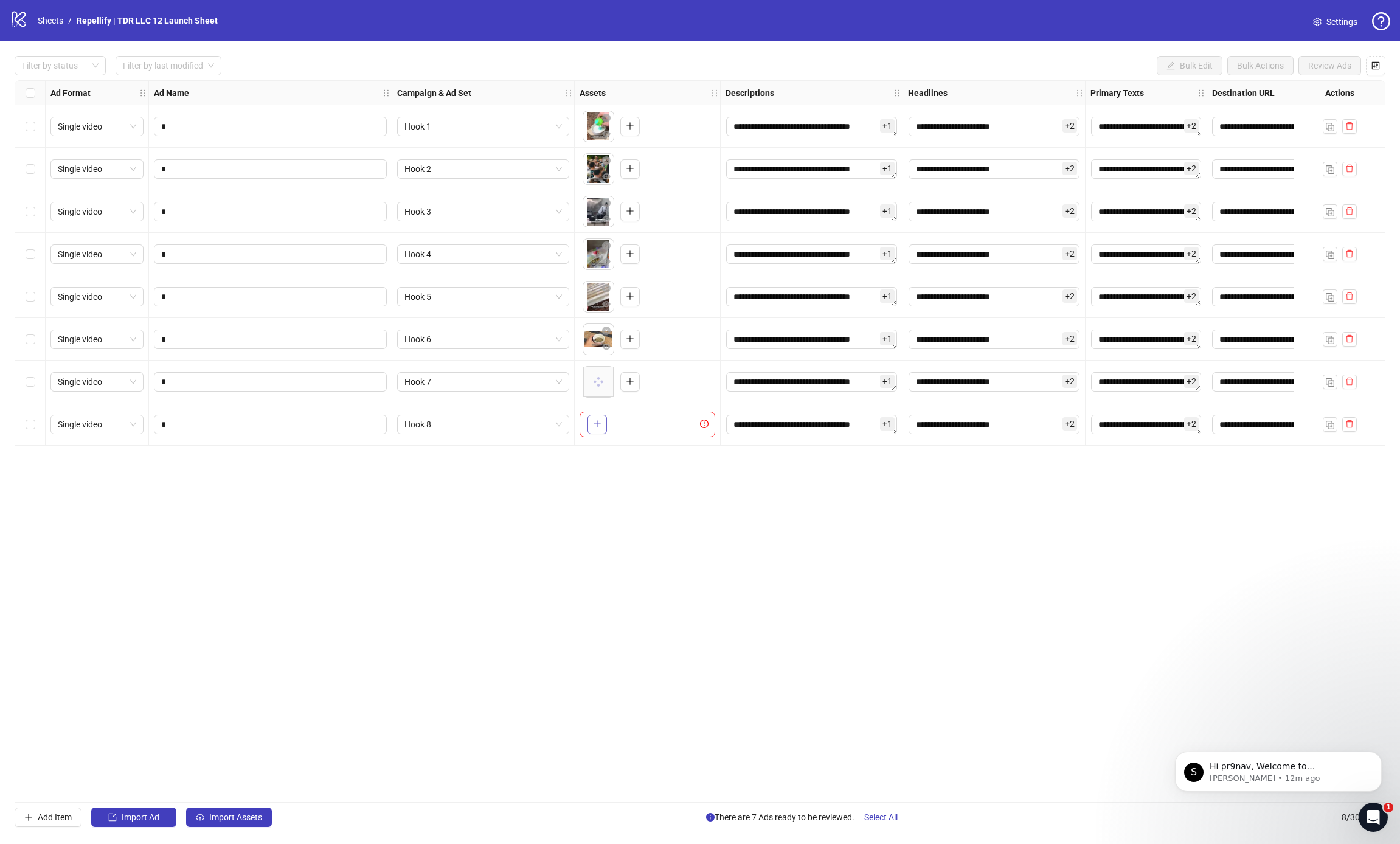
click at [598, 427] on icon "plus" at bounding box center [596, 423] width 8 height 8
click at [1327, 425] on img "button" at bounding box center [1330, 425] width 8 height 8
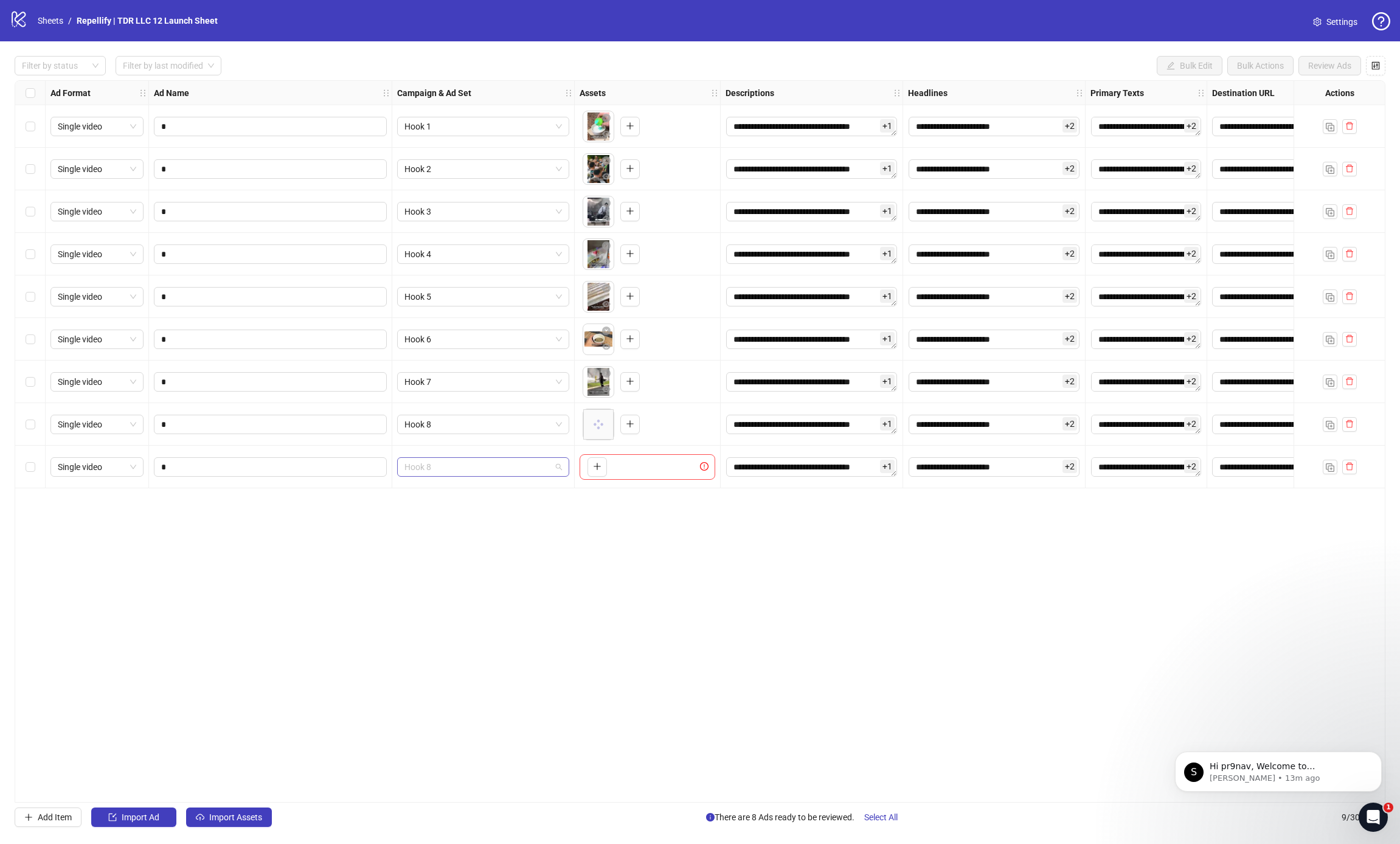
click at [430, 466] on span "Hook 8" at bounding box center [482, 467] width 157 height 18
click at [552, 492] on img "button" at bounding box center [550, 495] width 8 height 8
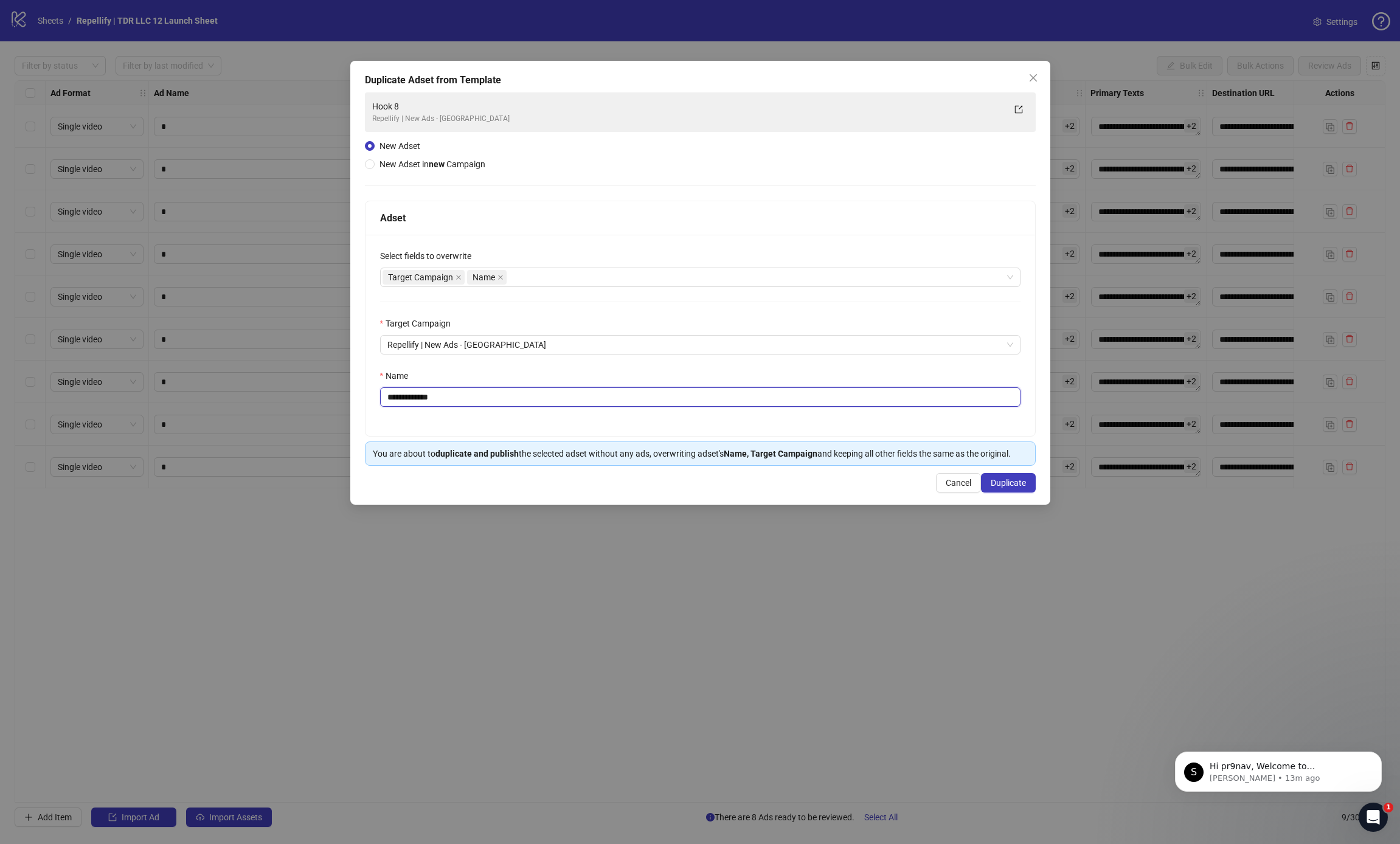
drag, startPoint x: 410, startPoint y: 396, endPoint x: 517, endPoint y: 400, distance: 107.1
click at [517, 400] on input "**********" at bounding box center [700, 397] width 640 height 20
type input "******"
click at [1005, 481] on span "Duplicate" at bounding box center [1008, 482] width 35 height 10
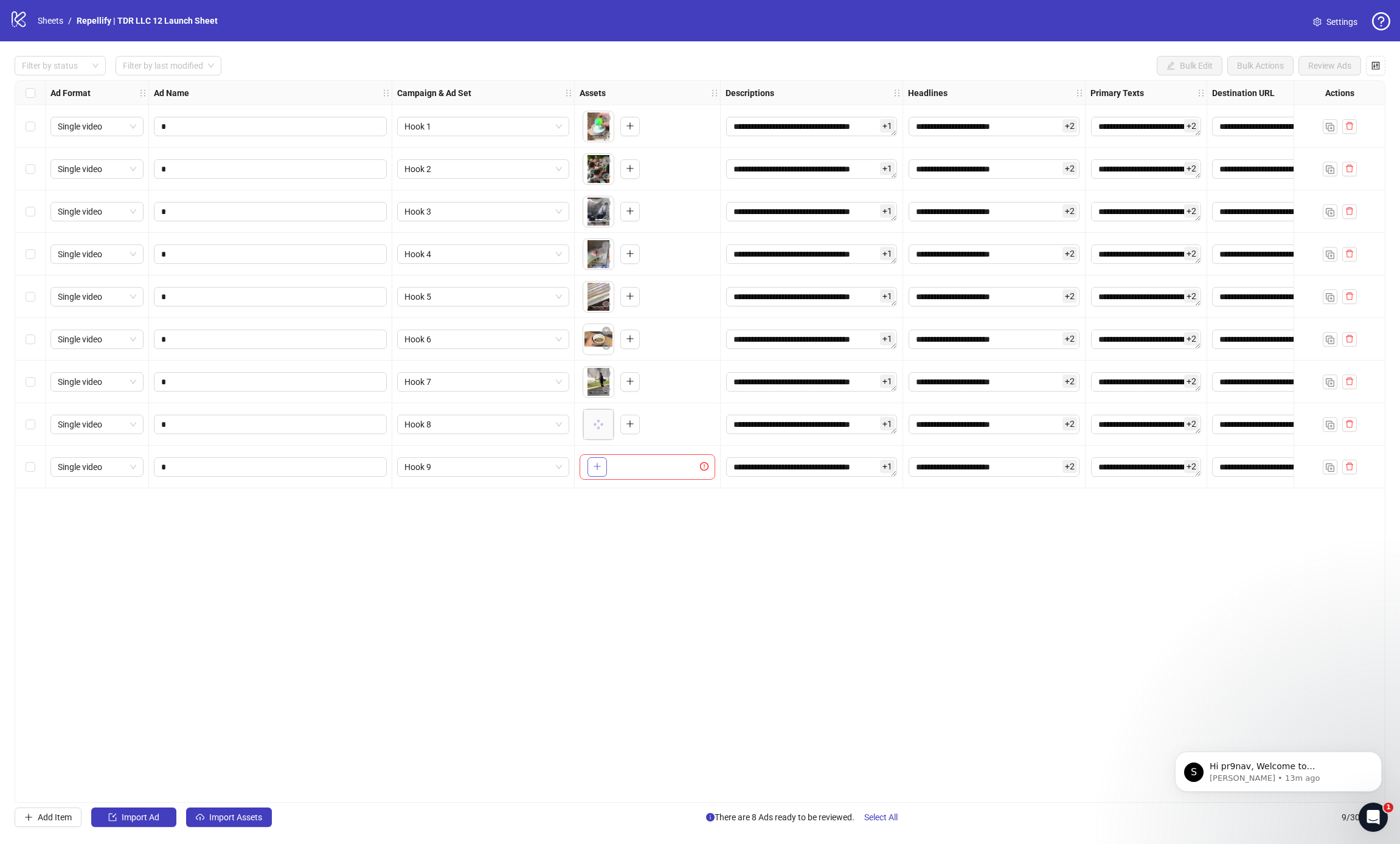
click at [597, 463] on icon "plus" at bounding box center [596, 466] width 8 height 8
click at [1326, 464] on img "button" at bounding box center [1330, 467] width 8 height 8
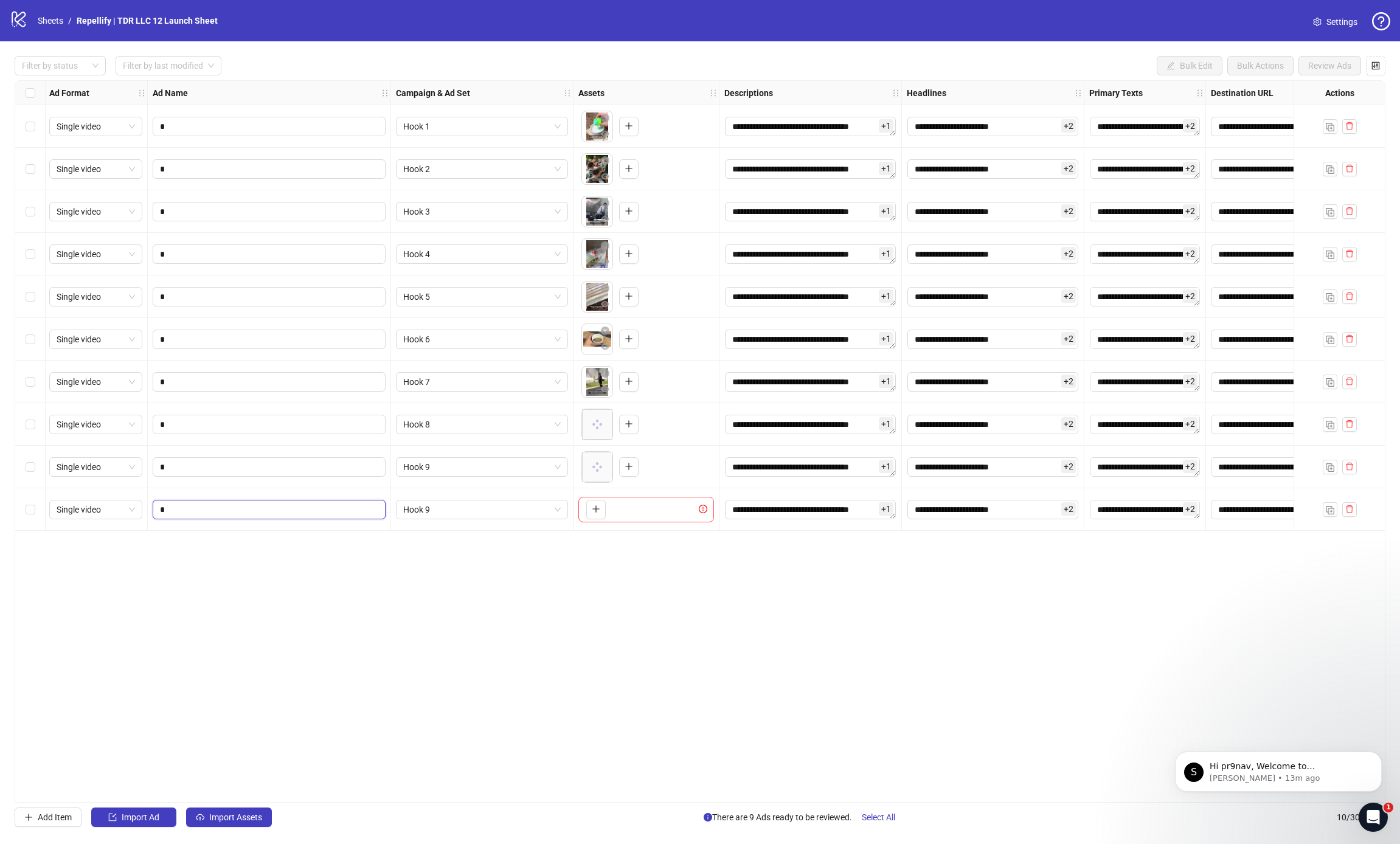
click at [265, 511] on input "*" at bounding box center [268, 509] width 216 height 13
click at [498, 515] on span "Hook 9" at bounding box center [481, 509] width 157 height 18
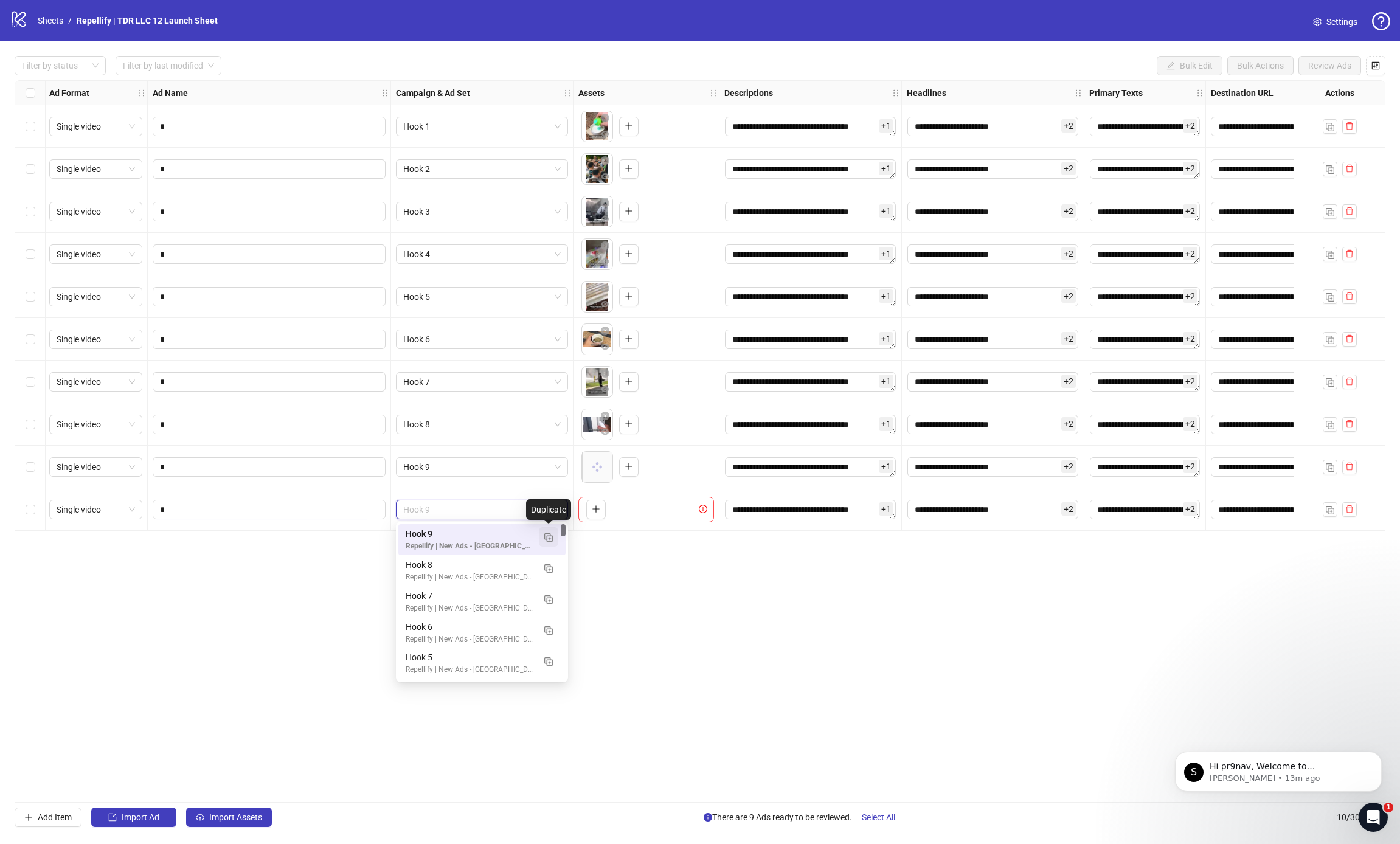
click at [543, 534] on button "button" at bounding box center [549, 537] width 20 height 20
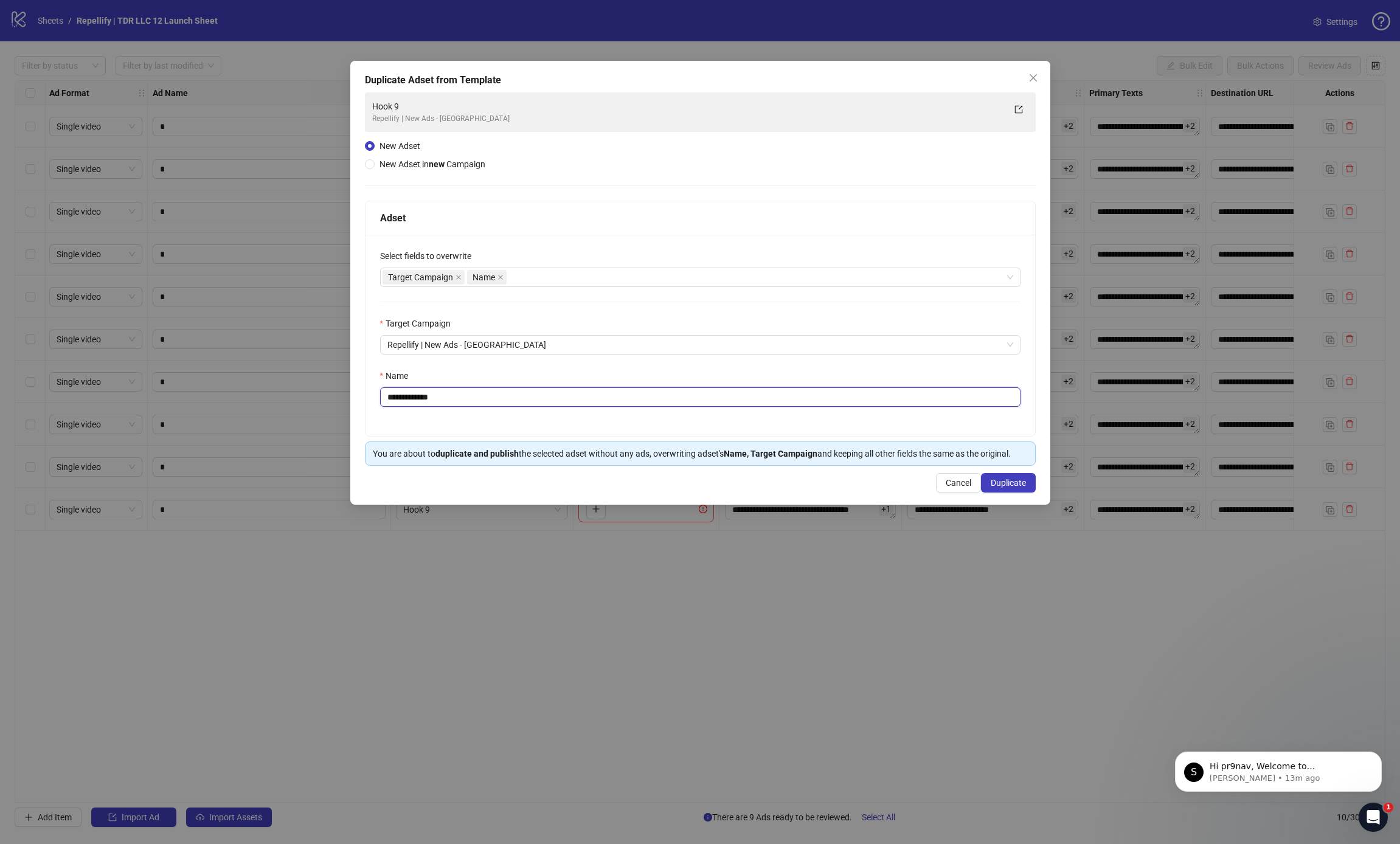
drag, startPoint x: 409, startPoint y: 398, endPoint x: 644, endPoint y: 421, distance: 236.1
click at [644, 421] on div "**********" at bounding box center [700, 335] width 670 height 201
type input "*******"
click at [1032, 490] on button "Duplicate" at bounding box center [1008, 483] width 55 height 20
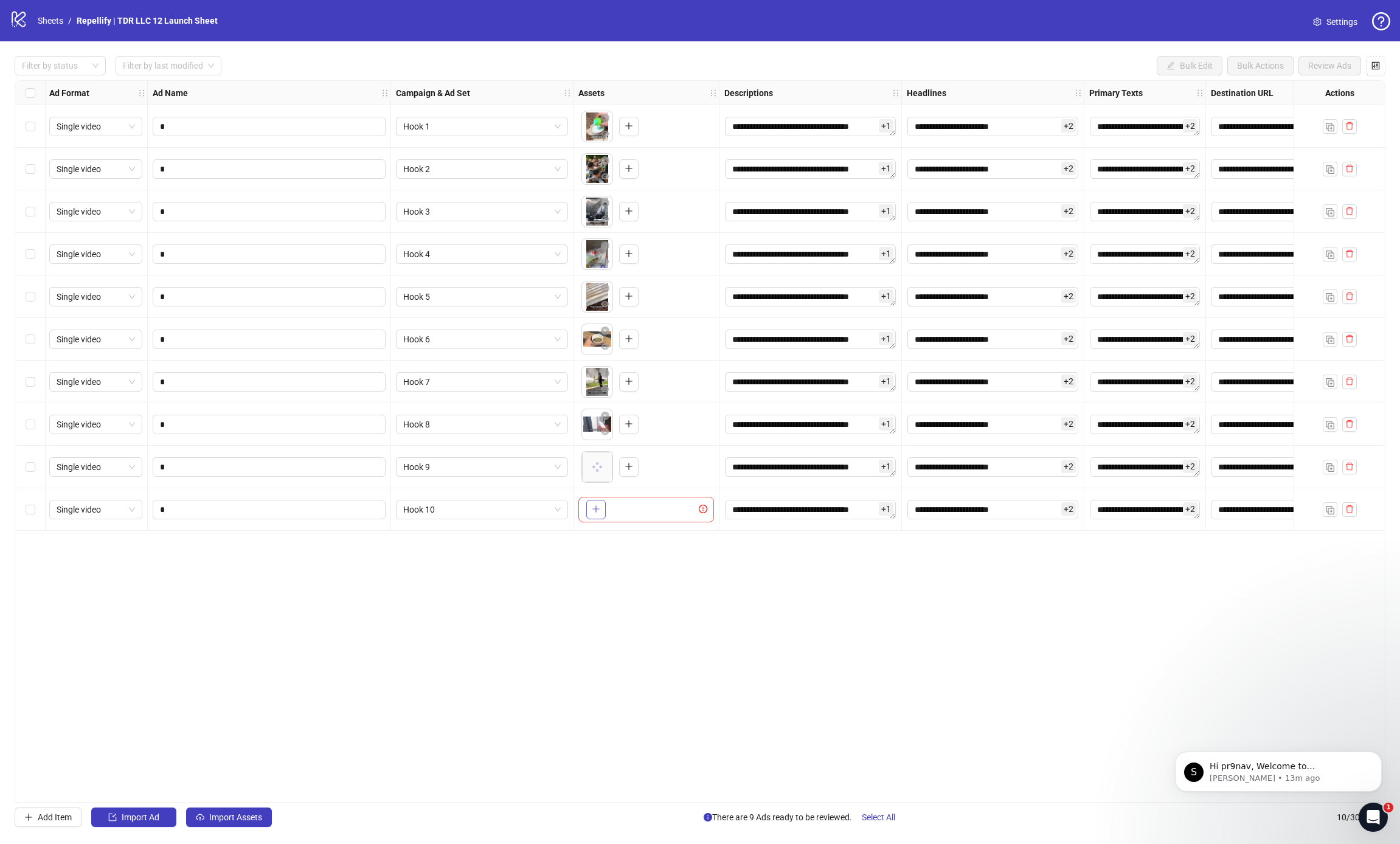
click at [589, 505] on button "button" at bounding box center [596, 510] width 20 height 20
click at [1373, 757] on button "Dismiss notification" at bounding box center [1378, 755] width 16 height 16
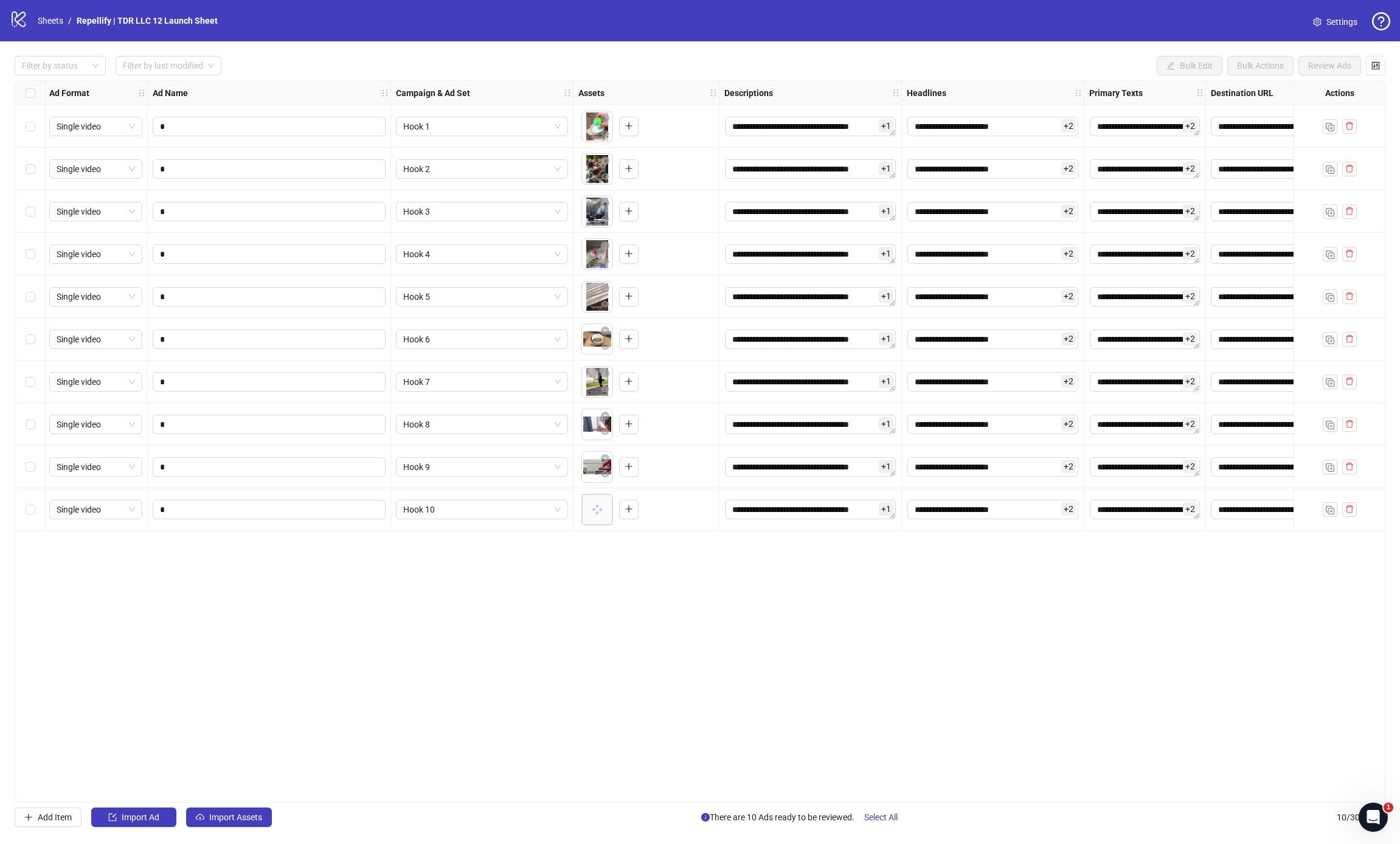
scroll to position [0, 2]
click at [891, 818] on span "Select All" at bounding box center [881, 817] width 33 height 10
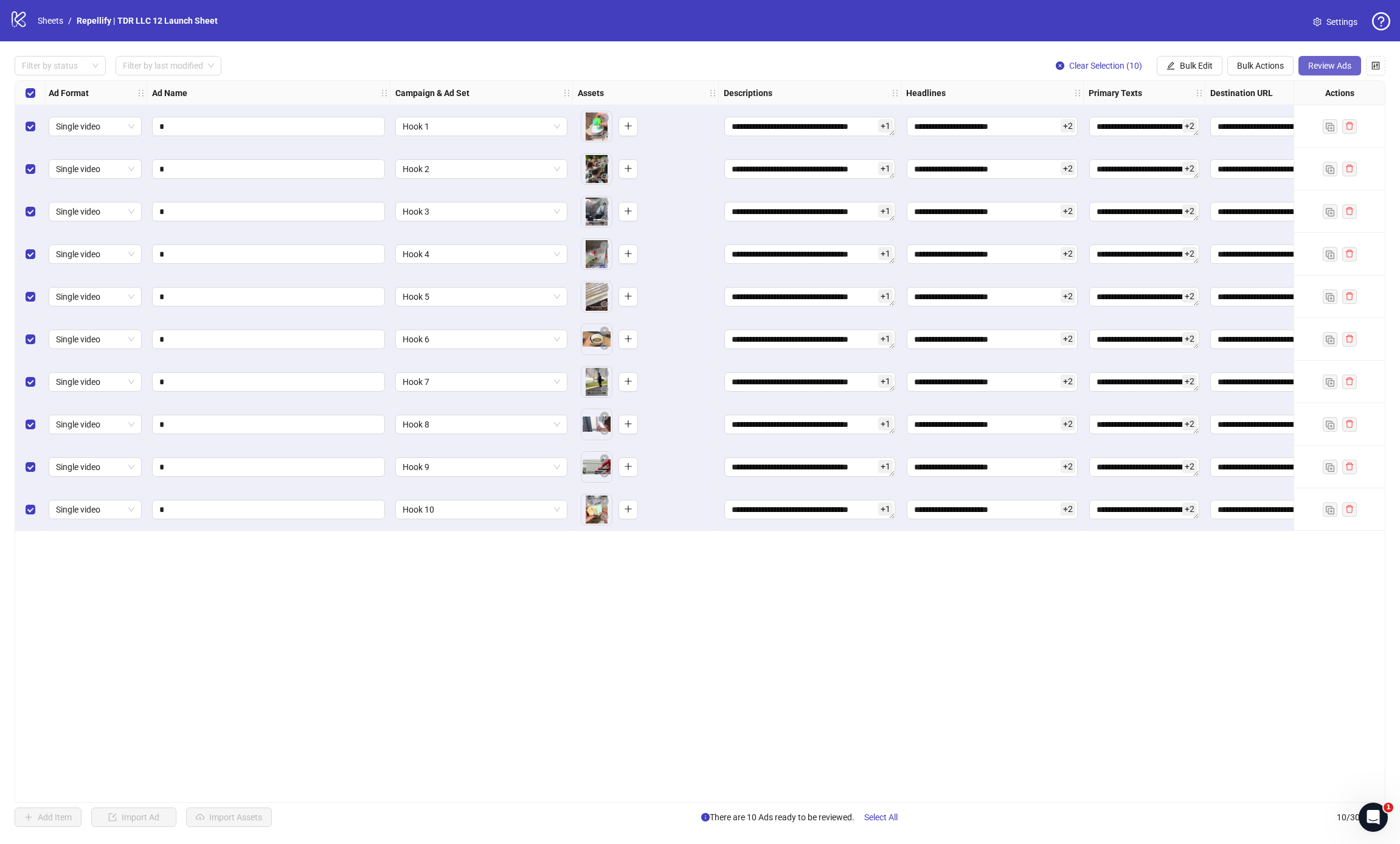
click at [1356, 67] on button "Review Ads" at bounding box center [1330, 66] width 63 height 20
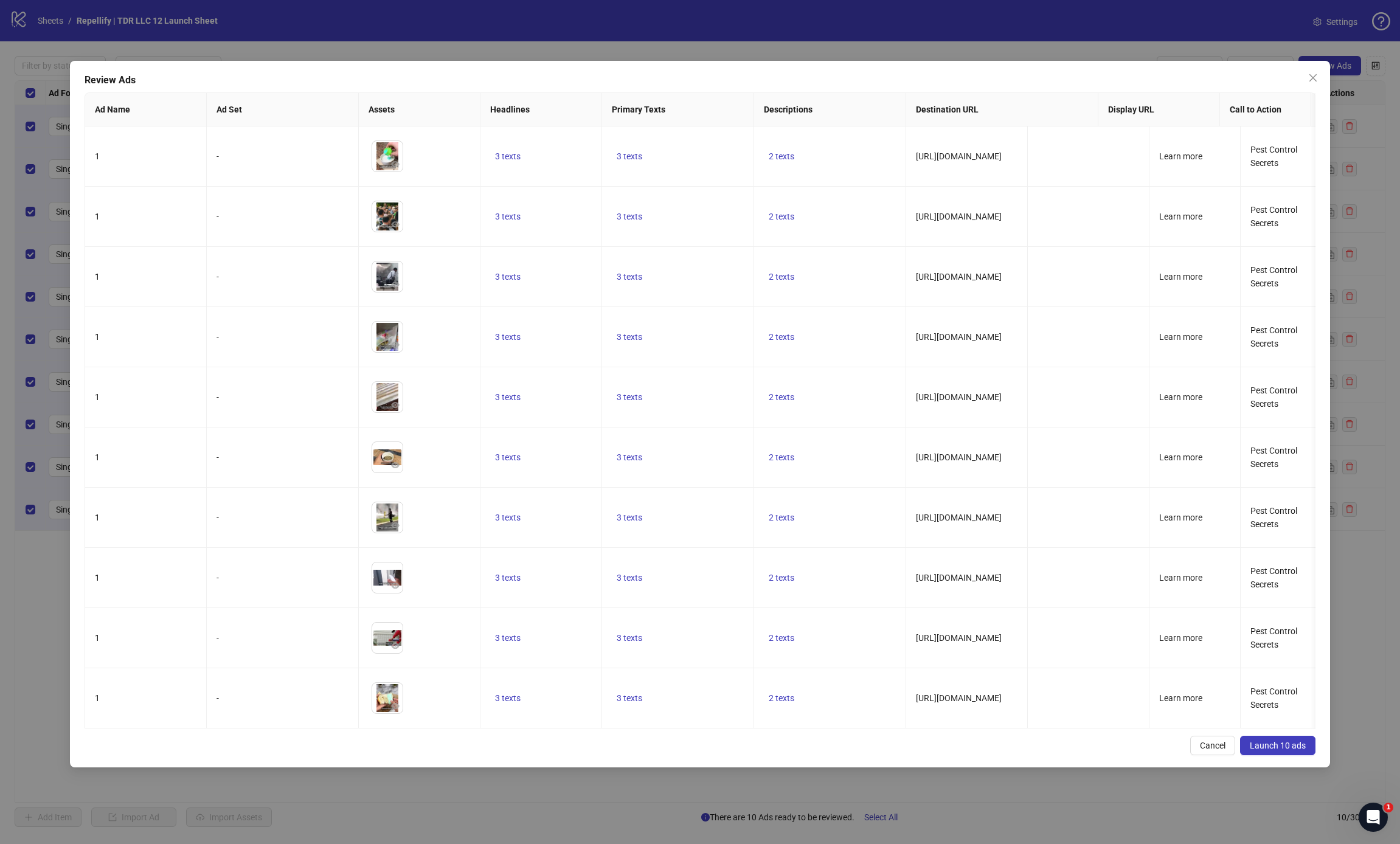
click at [1272, 745] on span "Launch 10 ads" at bounding box center [1278, 745] width 56 height 10
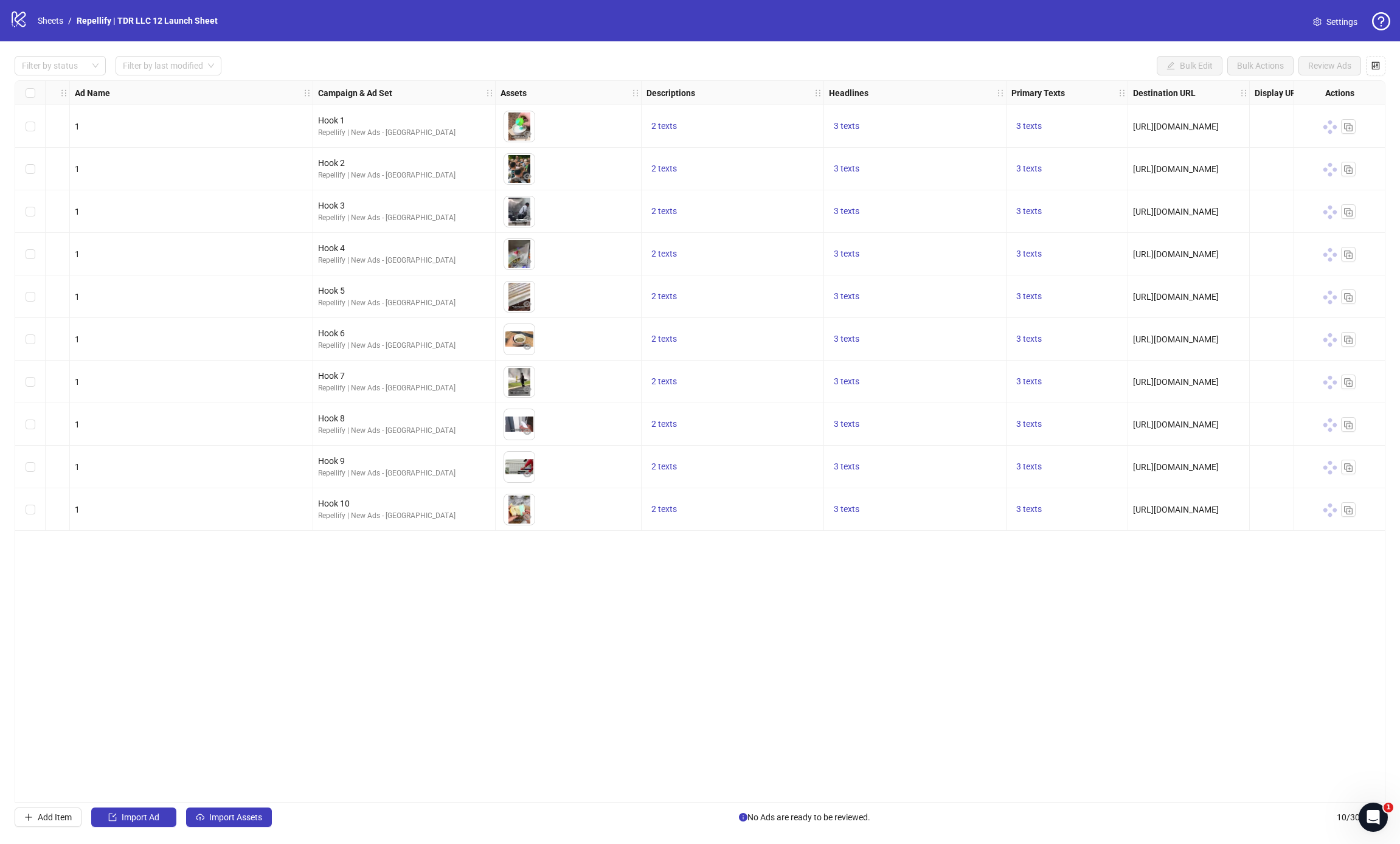
scroll to position [0, 0]
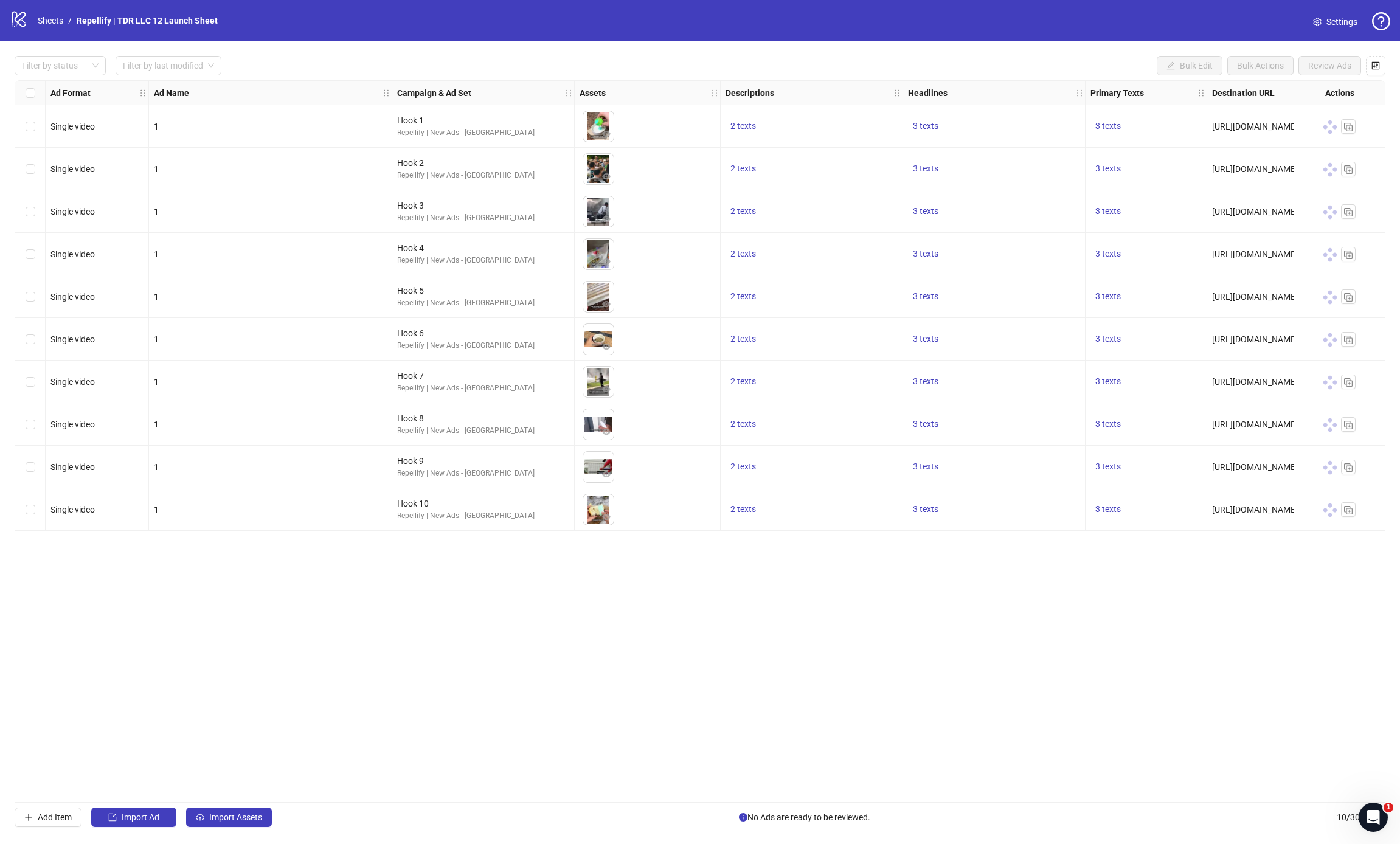
click at [1349, 26] on span "Settings" at bounding box center [1342, 22] width 31 height 13
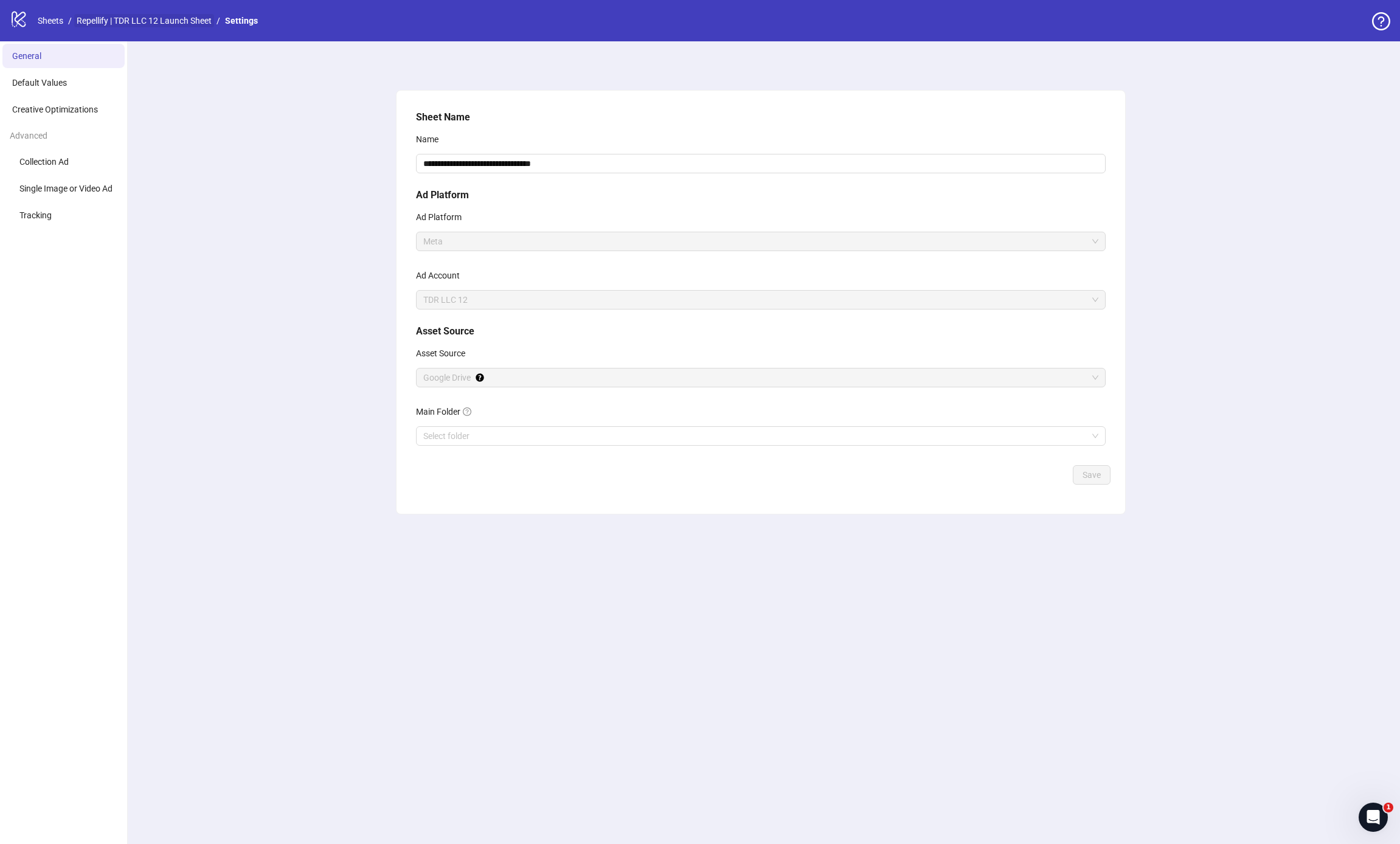
click at [117, 22] on link "Repellify | TDR LLC 12 Launch Sheet" at bounding box center [145, 21] width 140 height 13
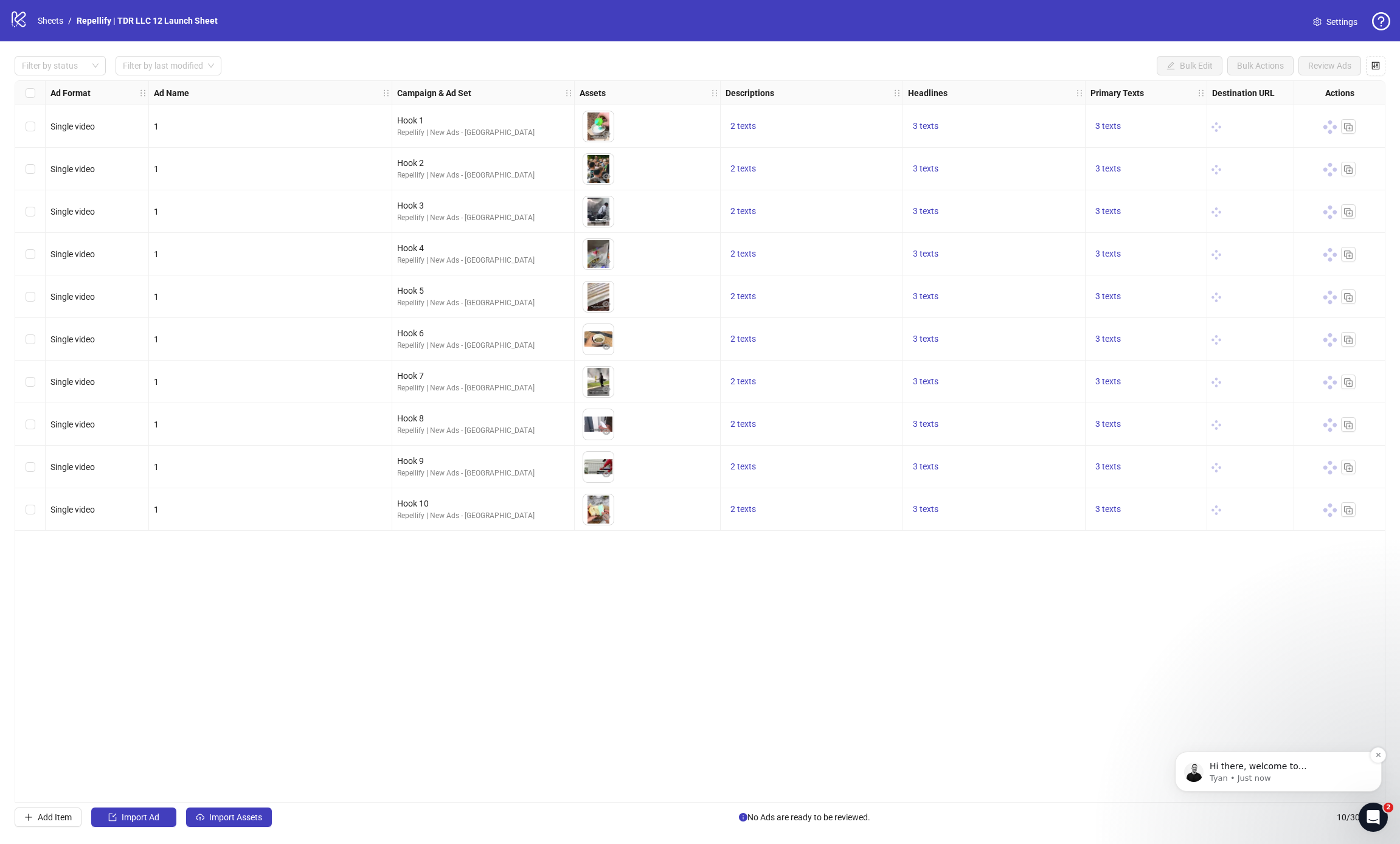
click at [1292, 770] on p "Hi there, welcome to [DOMAIN_NAME]. I'll reach out via e-mail separately, but j…" at bounding box center [1288, 767] width 157 height 13
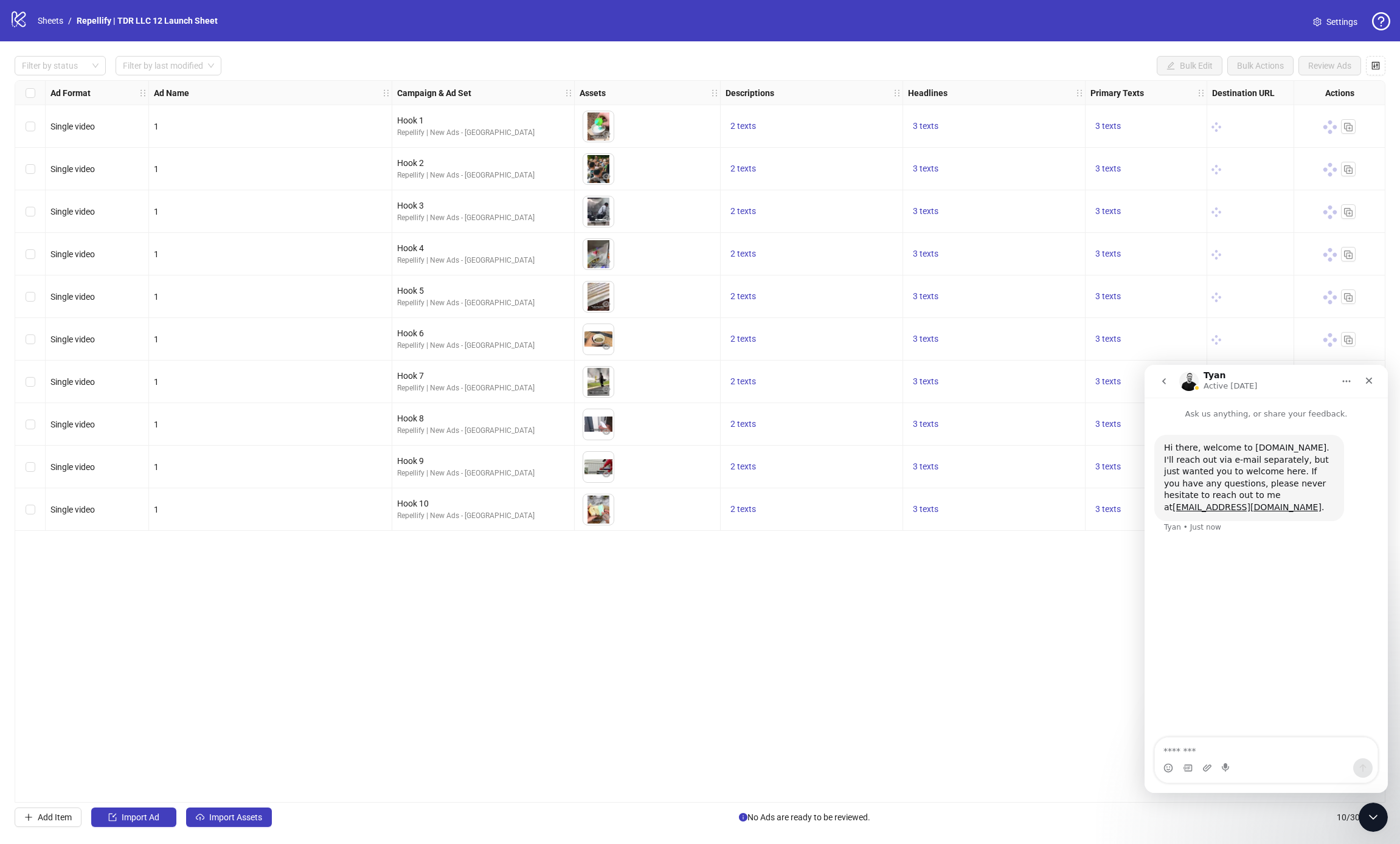
drag, startPoint x: 957, startPoint y: 596, endPoint x: 1088, endPoint y: 545, distance: 140.6
click at [957, 596] on div "Ad Format Ad Name Campaign & Ad Set Assets Descriptions Headlines Primary Texts…" at bounding box center [700, 441] width 1371 height 723
click at [1378, 380] on div "Close" at bounding box center [1369, 381] width 22 height 22
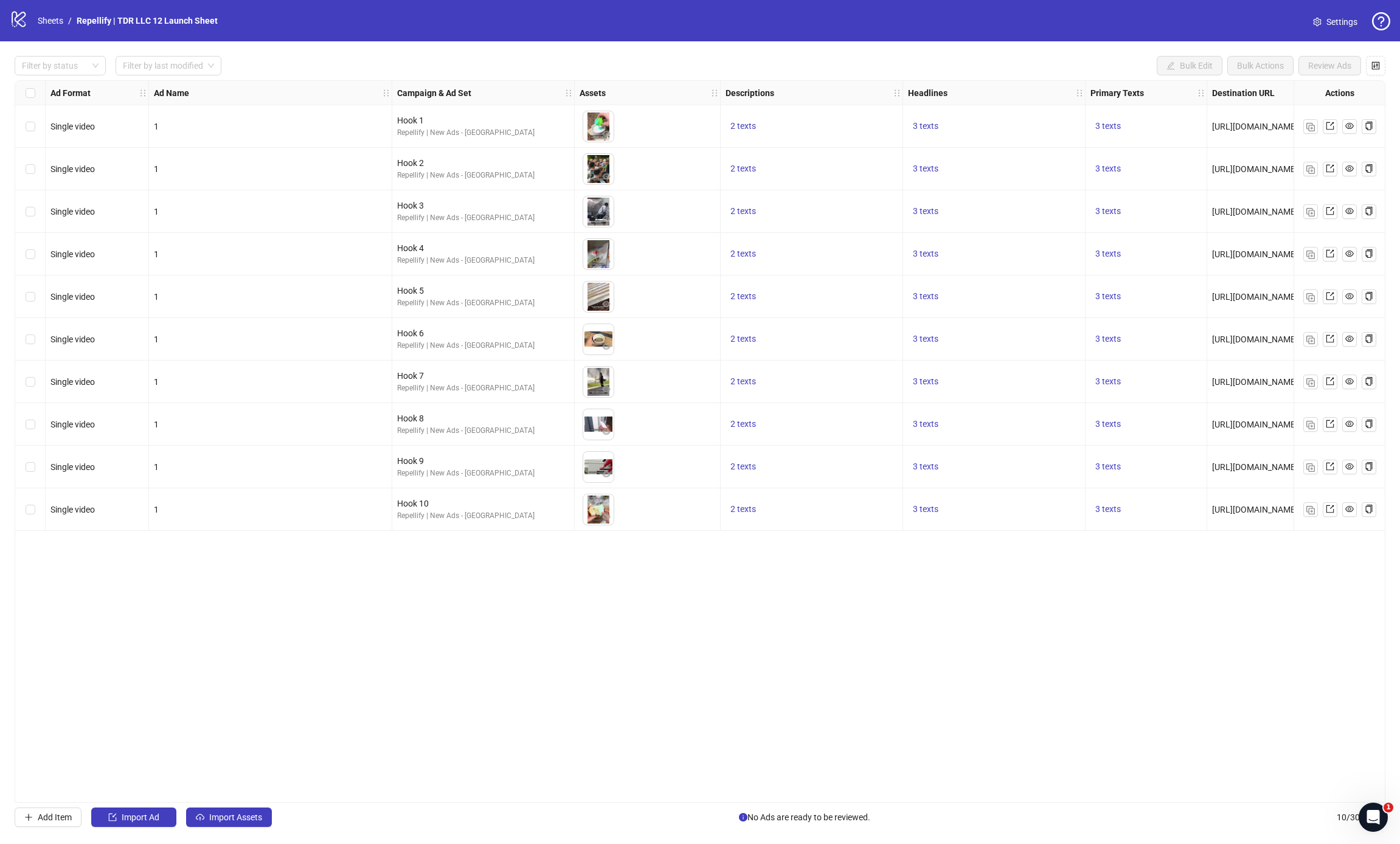
click at [24, 92] on div "Select all rows" at bounding box center [31, 92] width 31 height 24
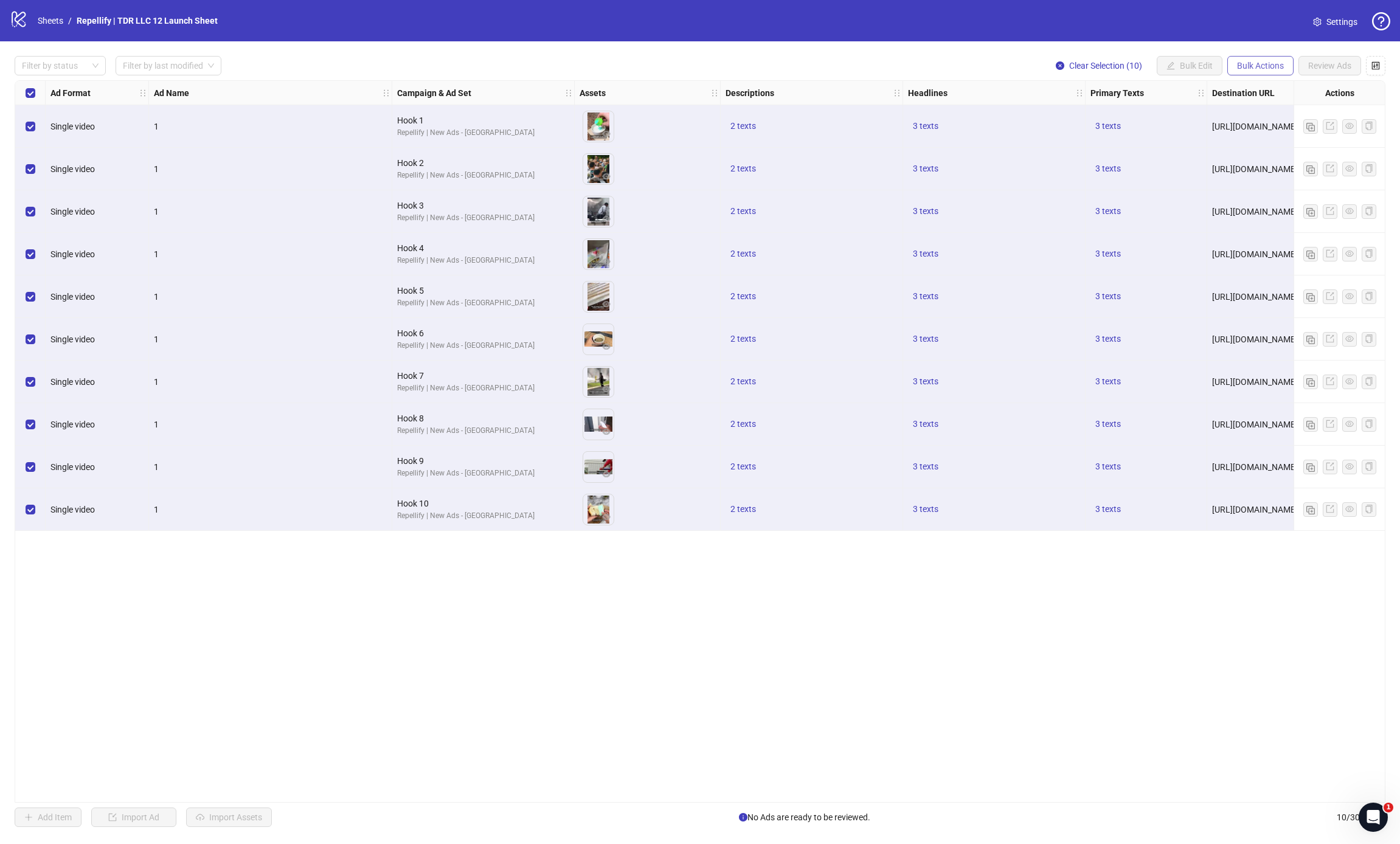
click at [1290, 65] on button "Bulk Actions" at bounding box center [1261, 66] width 66 height 20
click at [1266, 110] on span "Duplicate" at bounding box center [1277, 110] width 84 height 13
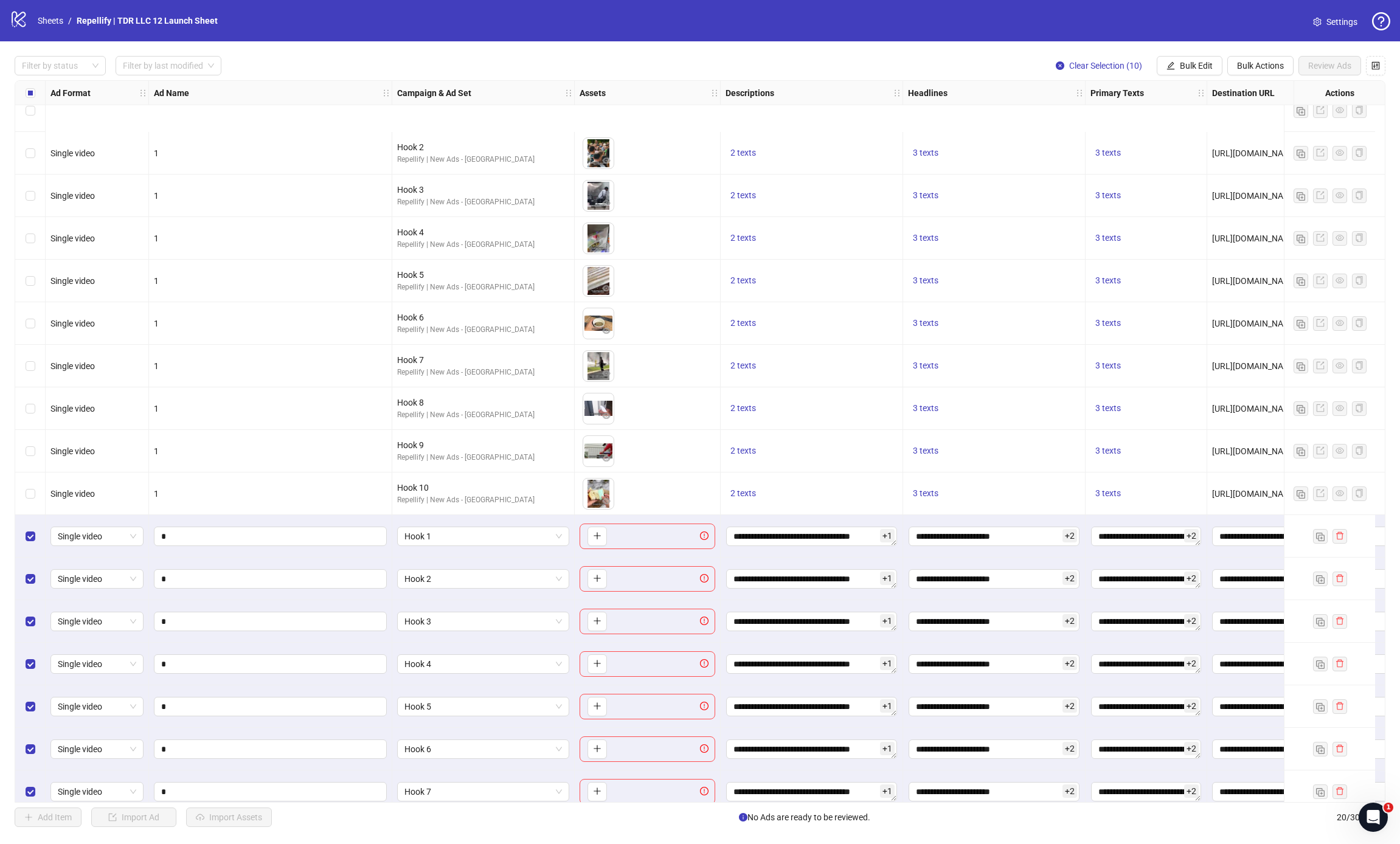
scroll to position [159, 0]
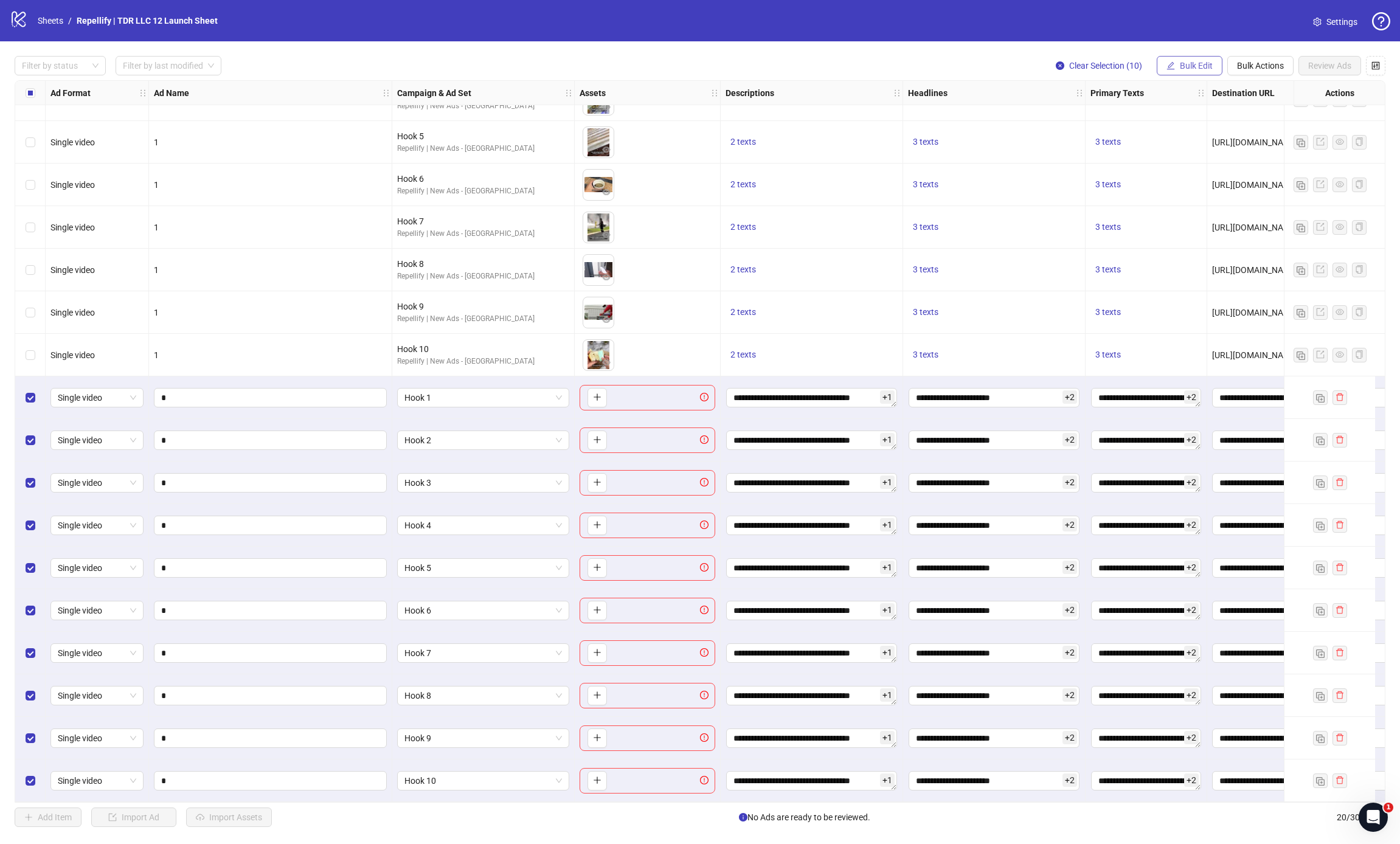
click at [1201, 64] on span "Bulk Edit" at bounding box center [1196, 66] width 33 height 10
click at [1246, 75] on button "Bulk Actions" at bounding box center [1261, 66] width 66 height 20
click at [1241, 86] on span "Delete" at bounding box center [1277, 90] width 84 height 13
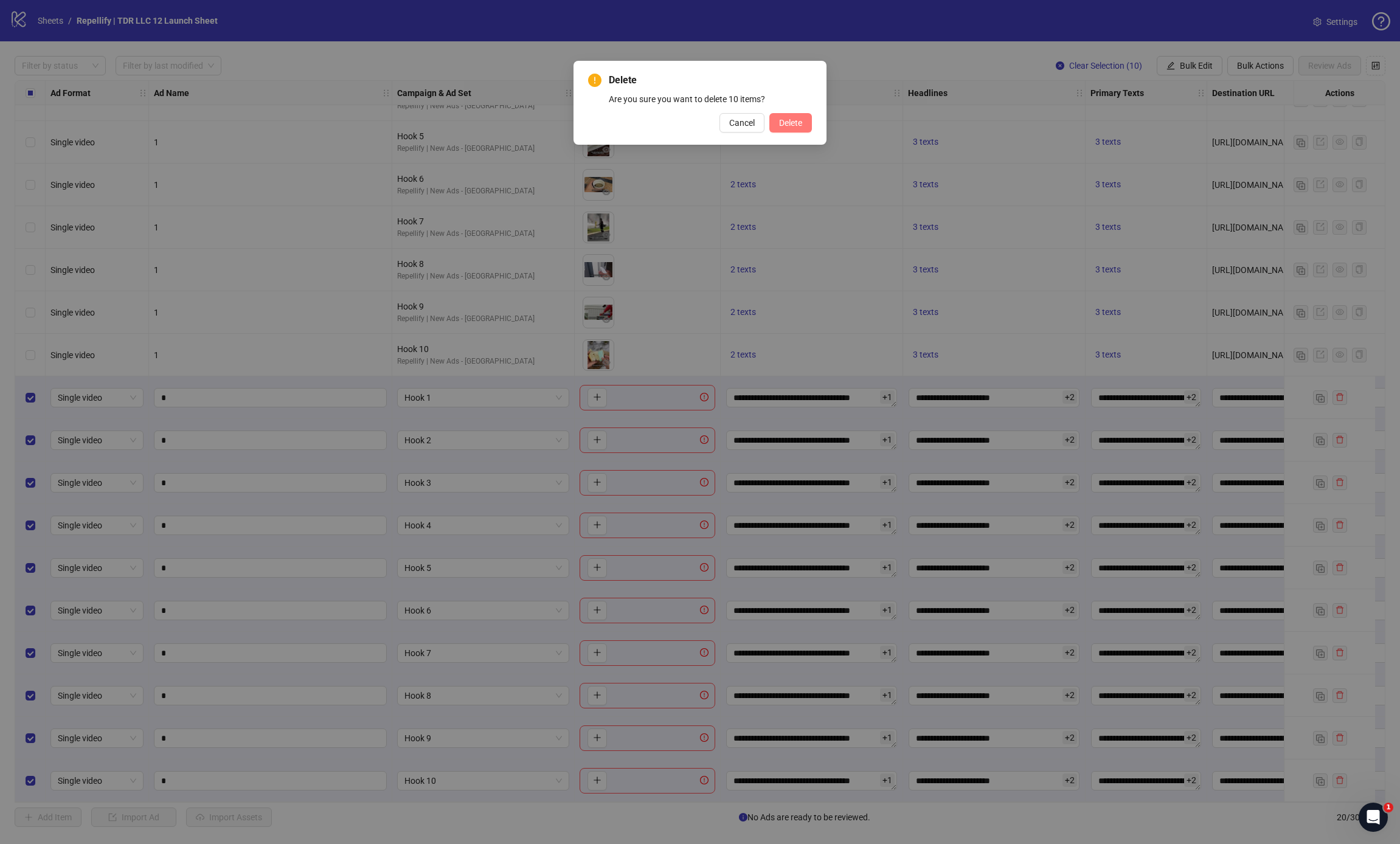
click at [798, 122] on span "Delete" at bounding box center [791, 122] width 23 height 10
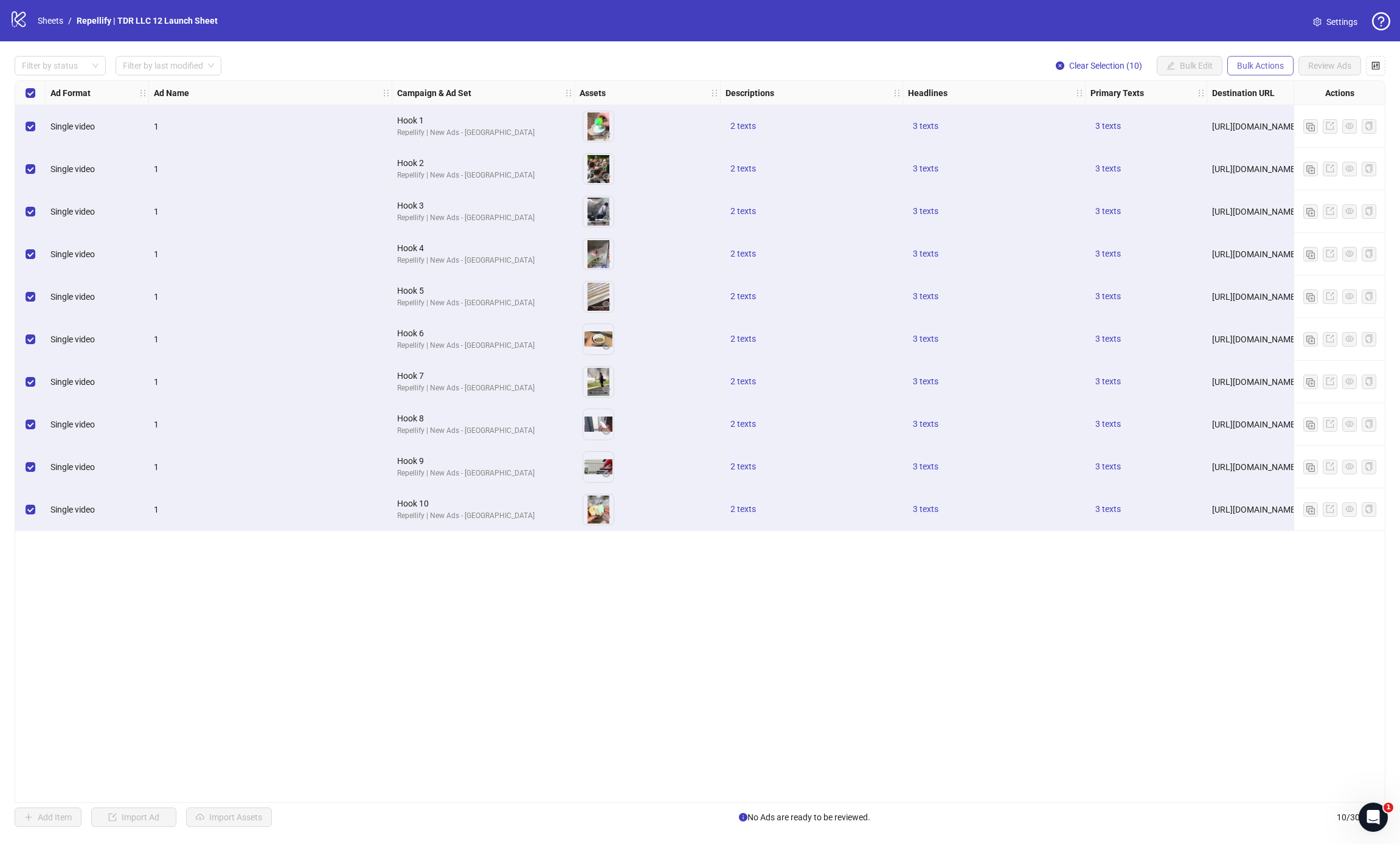
click at [1270, 61] on span "Bulk Actions" at bounding box center [1261, 66] width 47 height 10
click at [1264, 126] on span "Duplicate with assets" at bounding box center [1277, 129] width 84 height 13
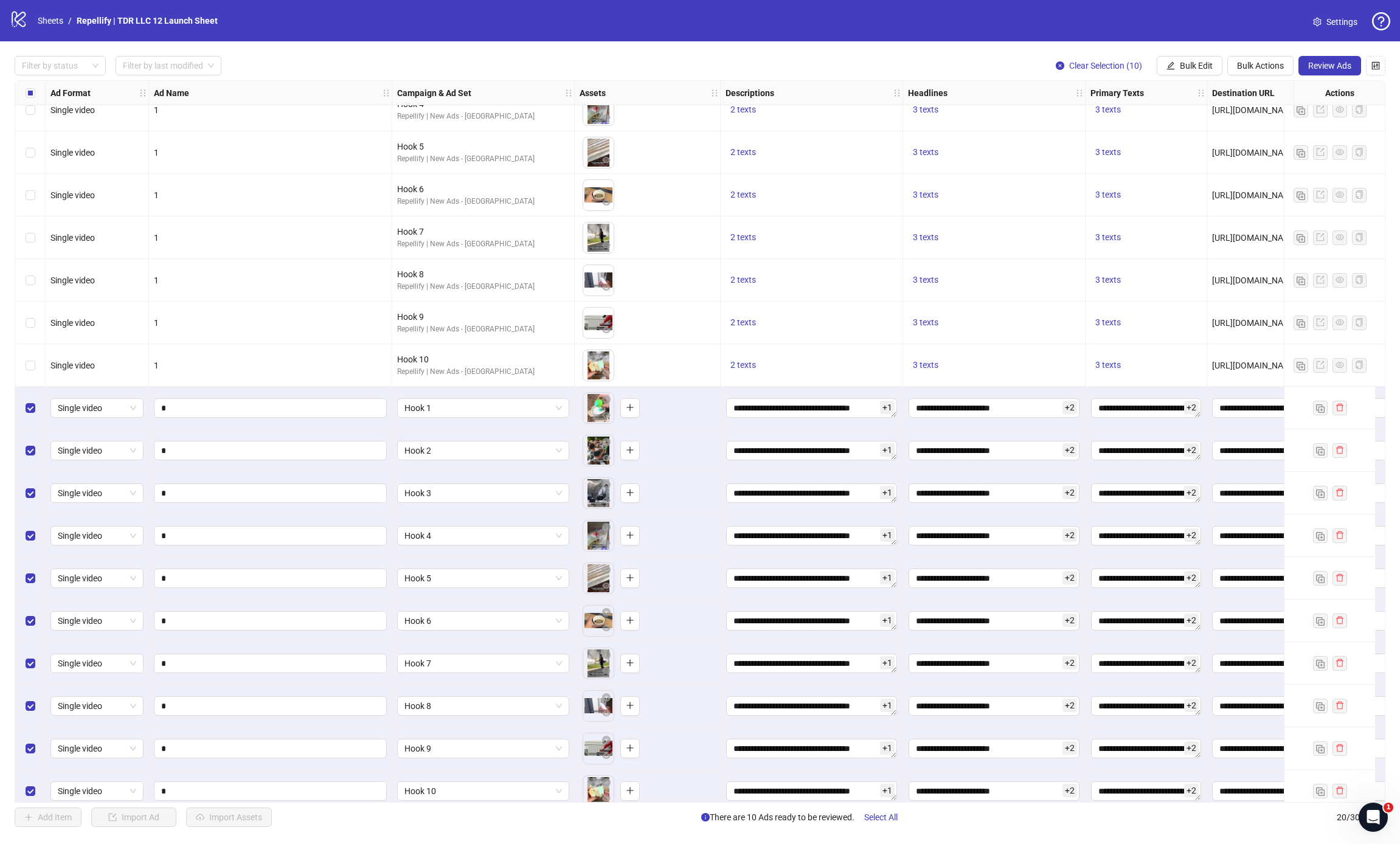
scroll to position [159, 0]
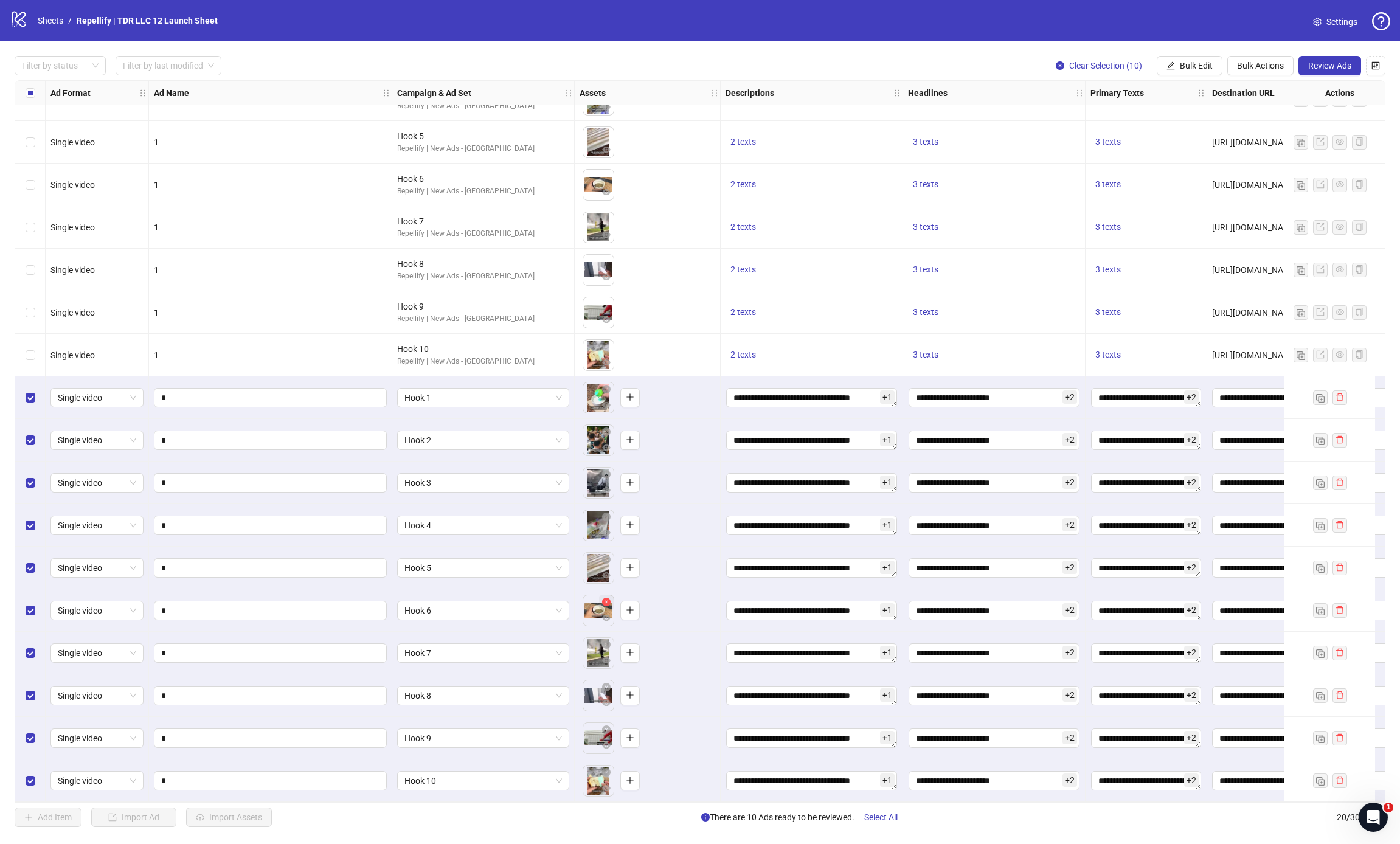
click at [606, 598] on icon "close-circle" at bounding box center [606, 602] width 8 height 8
click at [601, 606] on icon "plus" at bounding box center [596, 610] width 8 height 8
click at [605, 683] on icon "close-circle" at bounding box center [606, 687] width 8 height 8
click at [596, 692] on icon "plus" at bounding box center [596, 695] width 1 height 6
click at [605, 683] on icon "close-circle" at bounding box center [606, 687] width 8 height 8
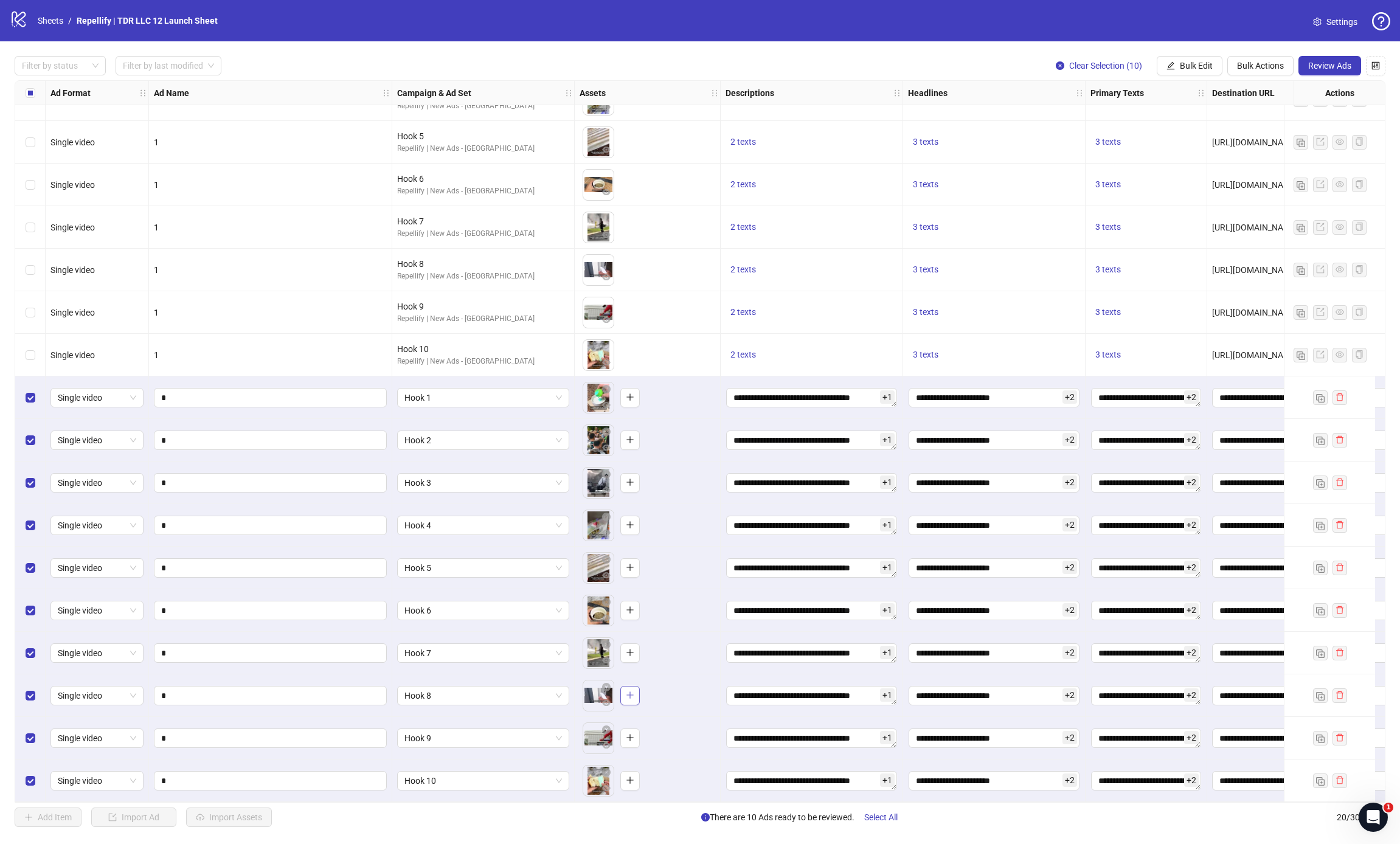
click at [626, 690] on icon "plus" at bounding box center [630, 694] width 8 height 8
click at [606, 729] on span "button" at bounding box center [606, 729] width 8 height 10
click at [596, 734] on icon "plus" at bounding box center [596, 737] width 8 height 8
click at [610, 727] on icon "close-circle" at bounding box center [606, 729] width 8 height 8
click at [599, 734] on icon "plus" at bounding box center [596, 737] width 8 height 8
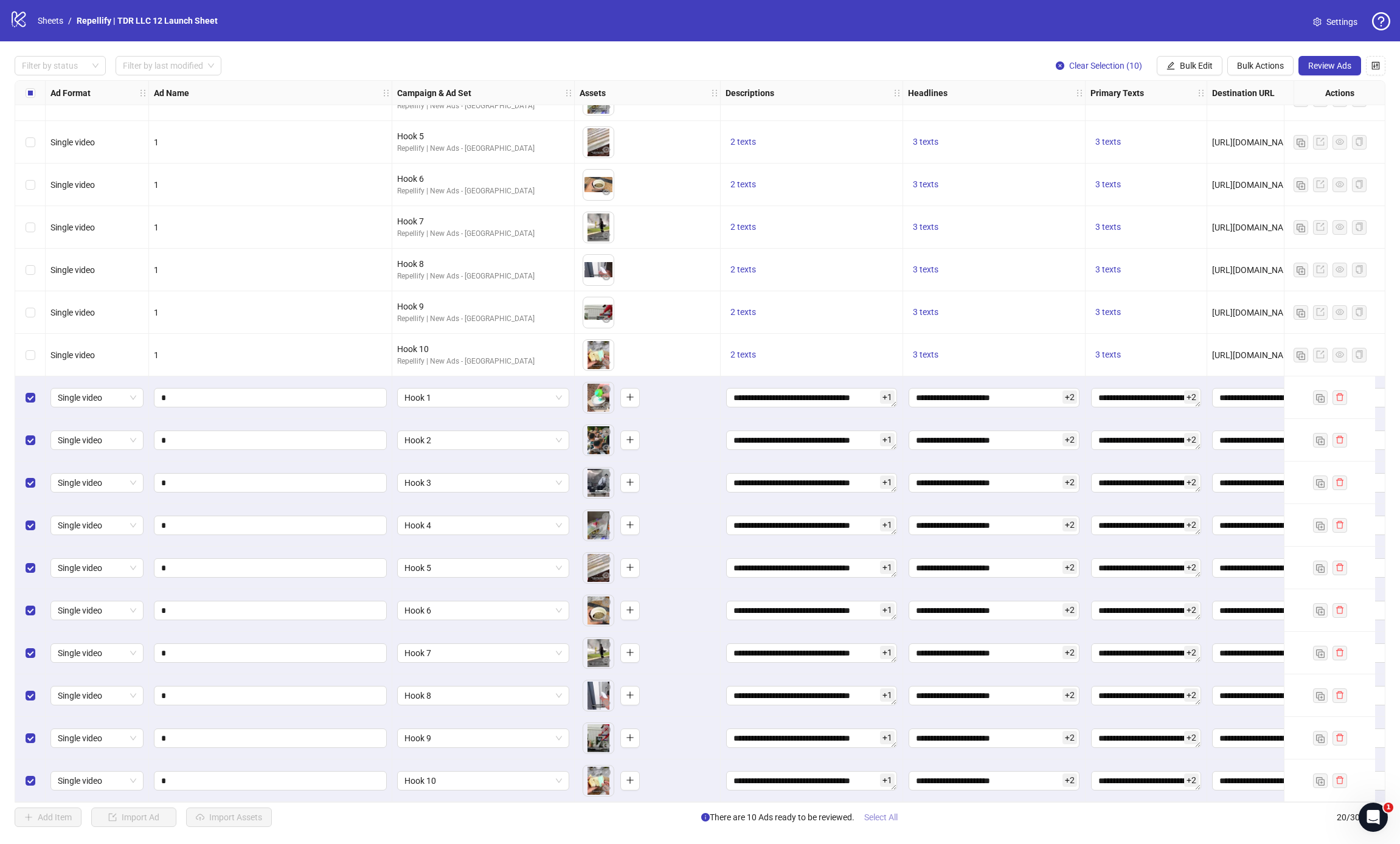
click at [898, 818] on span "Select All" at bounding box center [881, 817] width 33 height 10
click at [1336, 63] on span "Review Ads" at bounding box center [1330, 66] width 43 height 10
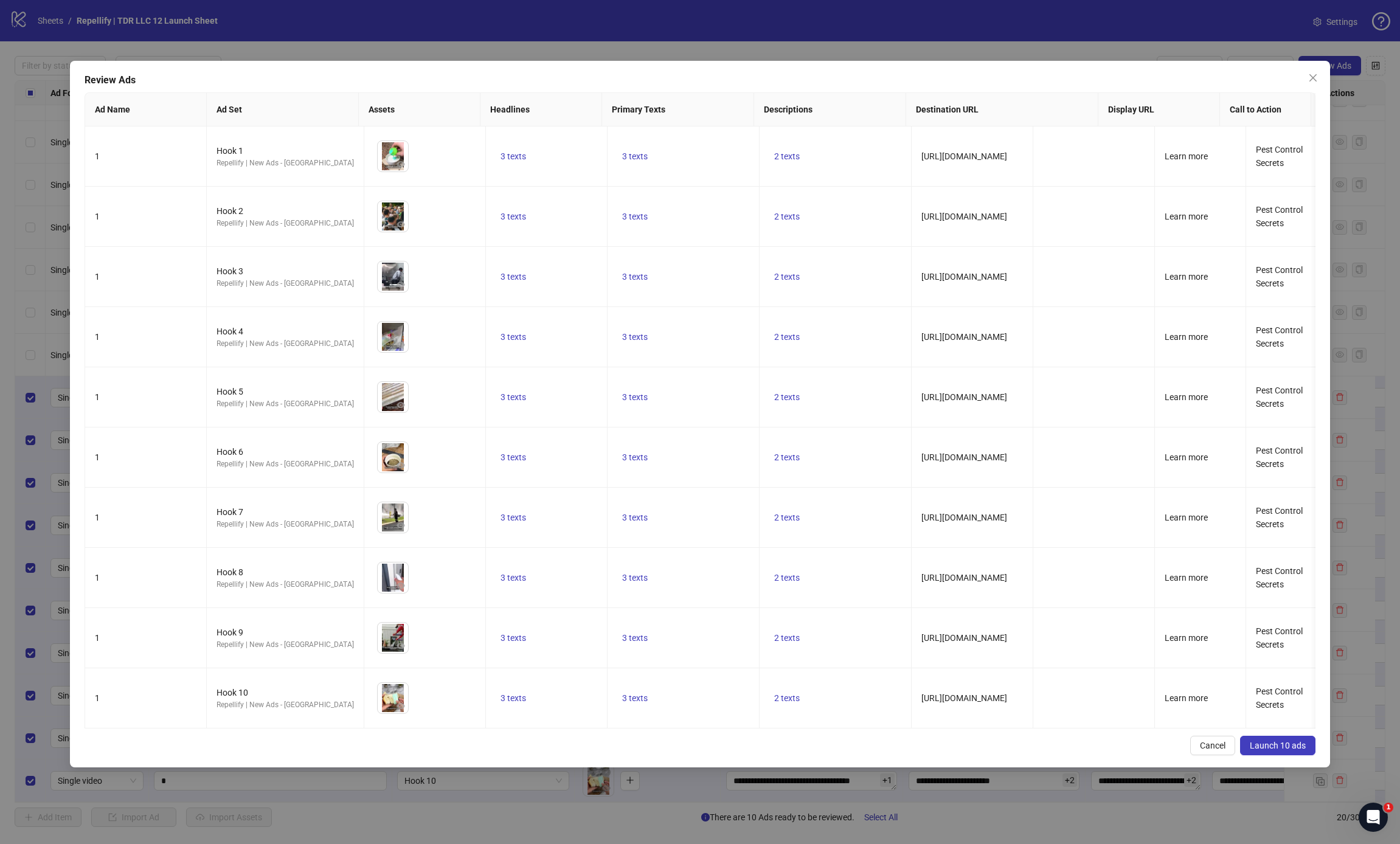
click at [1266, 740] on button "Launch 10 ads" at bounding box center [1278, 746] width 75 height 20
